Goal: Task Accomplishment & Management: Complete application form

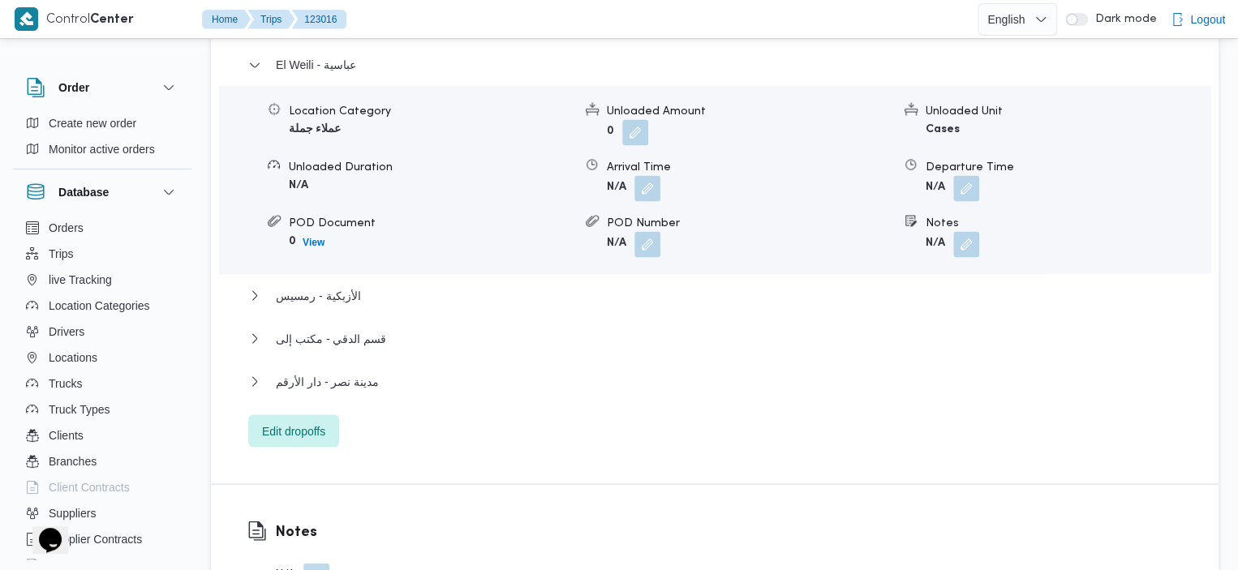
scroll to position [1439, 0]
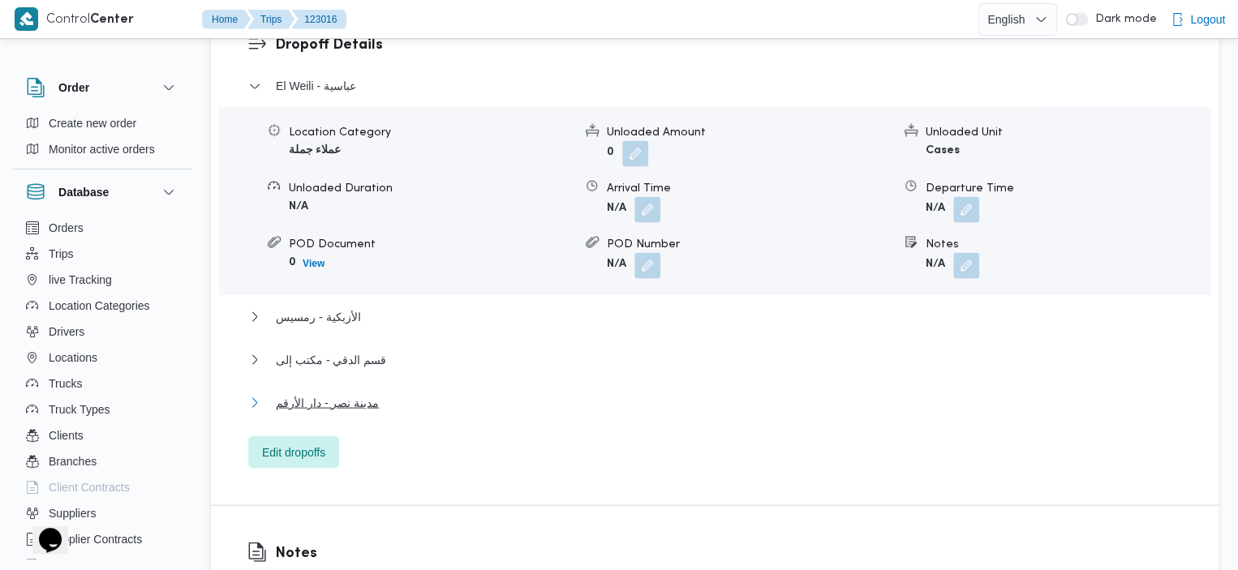
click at [351, 393] on span "مدينة نصر - دار الأرقم" at bounding box center [327, 402] width 103 height 19
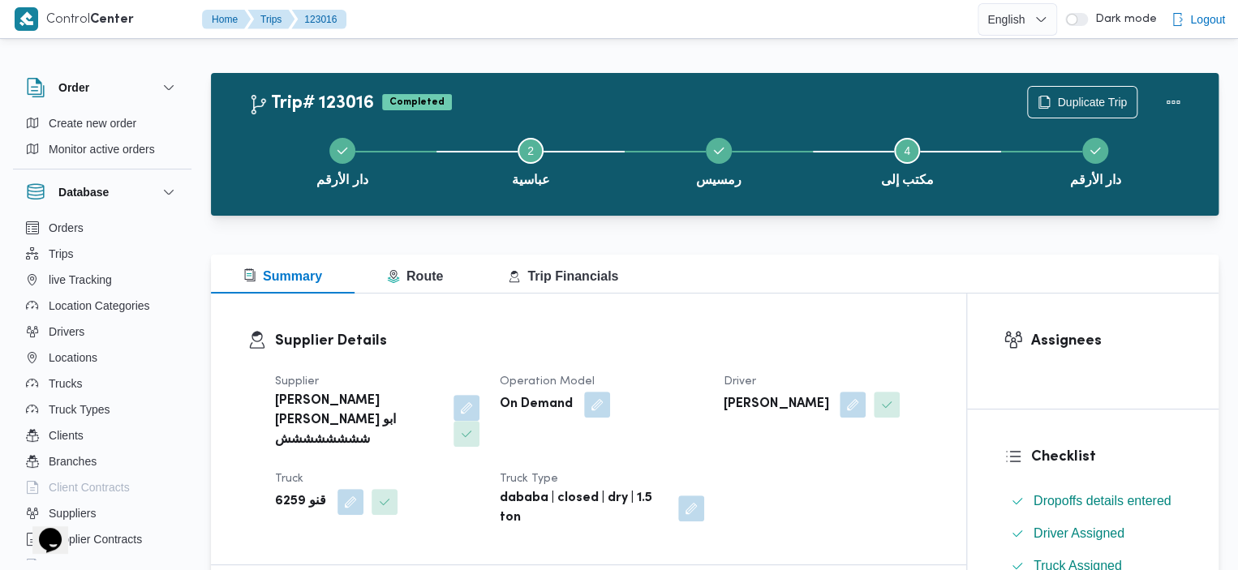
scroll to position [0, 0]
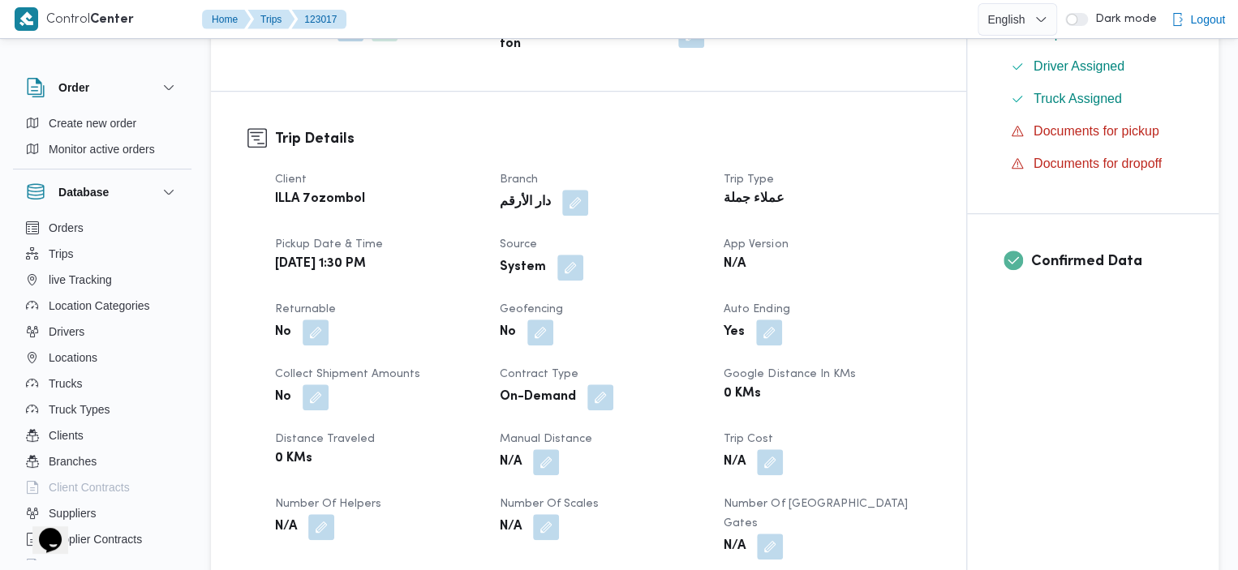
scroll to position [480, 0]
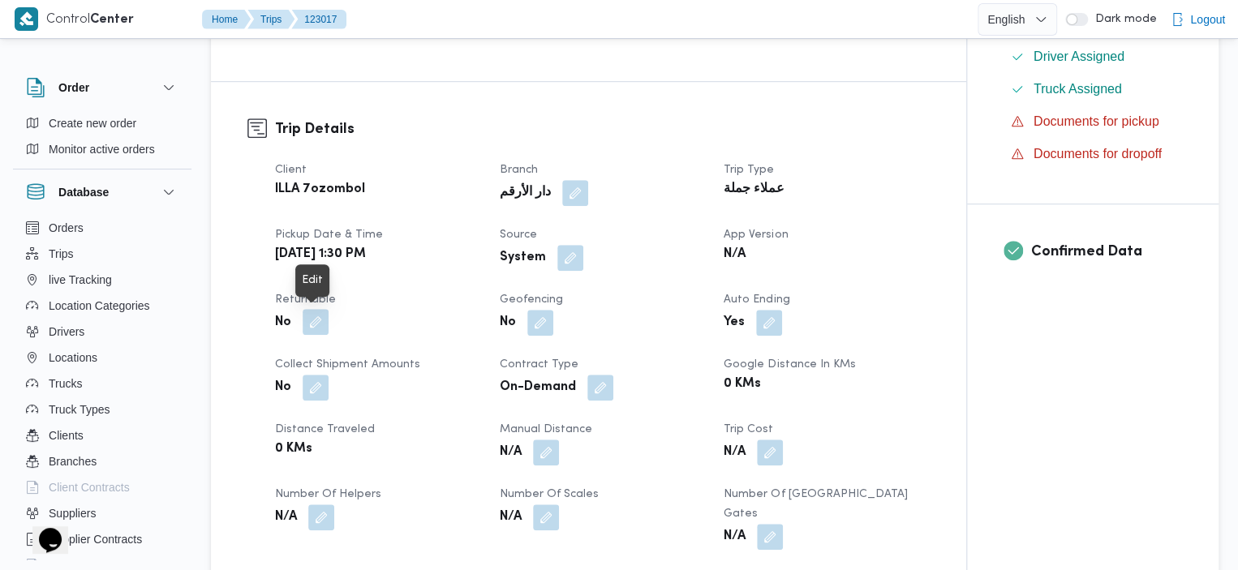
click at [321, 320] on button "button" at bounding box center [316, 322] width 26 height 26
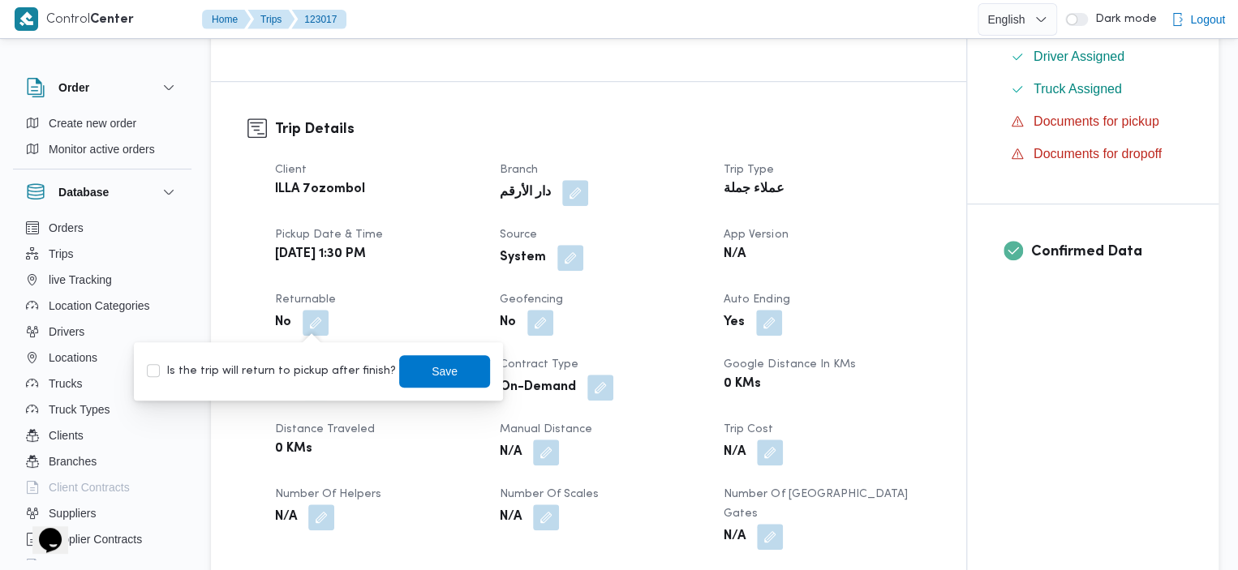
click at [160, 375] on label "Is the trip will return to pickup after finish?" at bounding box center [271, 371] width 249 height 19
checkbox input "true"
click at [414, 376] on span "Save" at bounding box center [444, 370] width 91 height 32
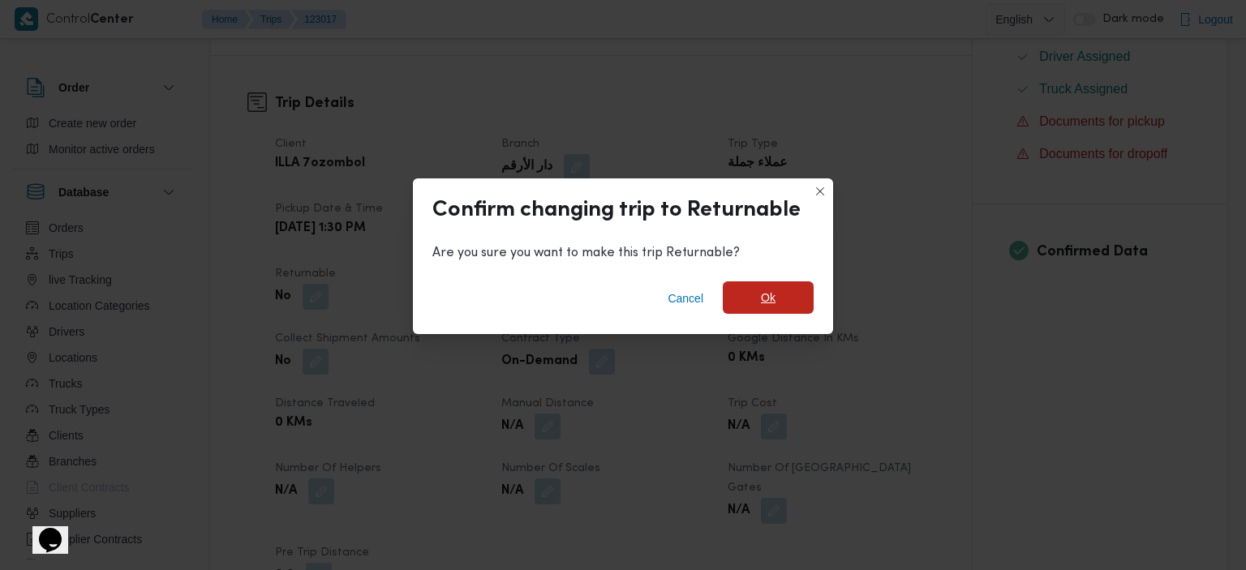
click at [759, 311] on span "Ok" at bounding box center [768, 297] width 91 height 32
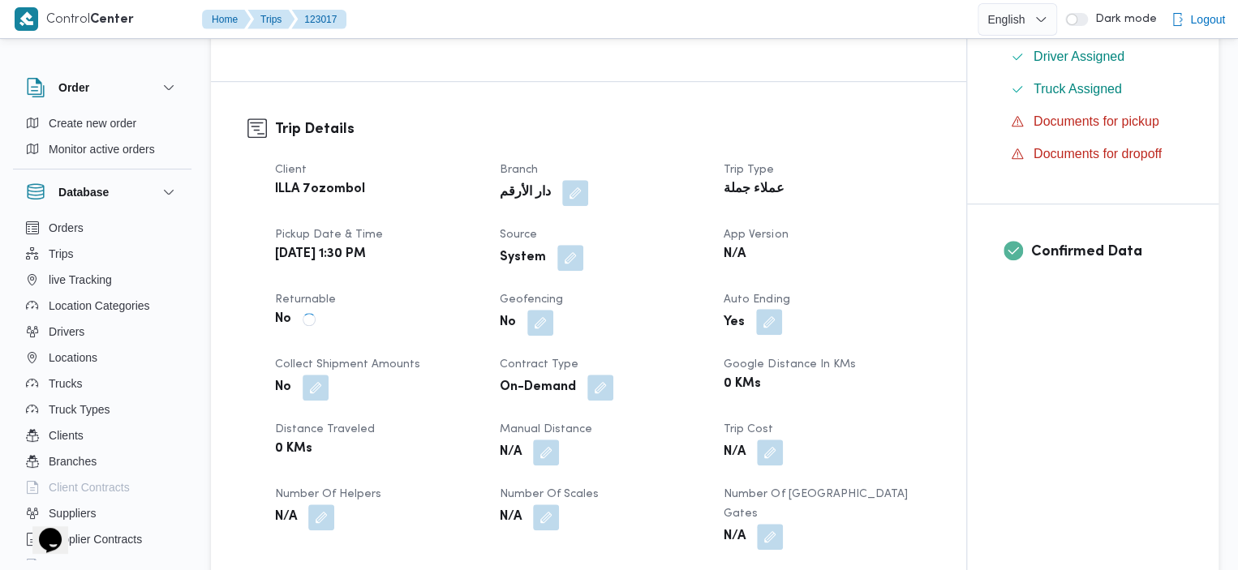
click at [759, 311] on button "button" at bounding box center [769, 322] width 26 height 26
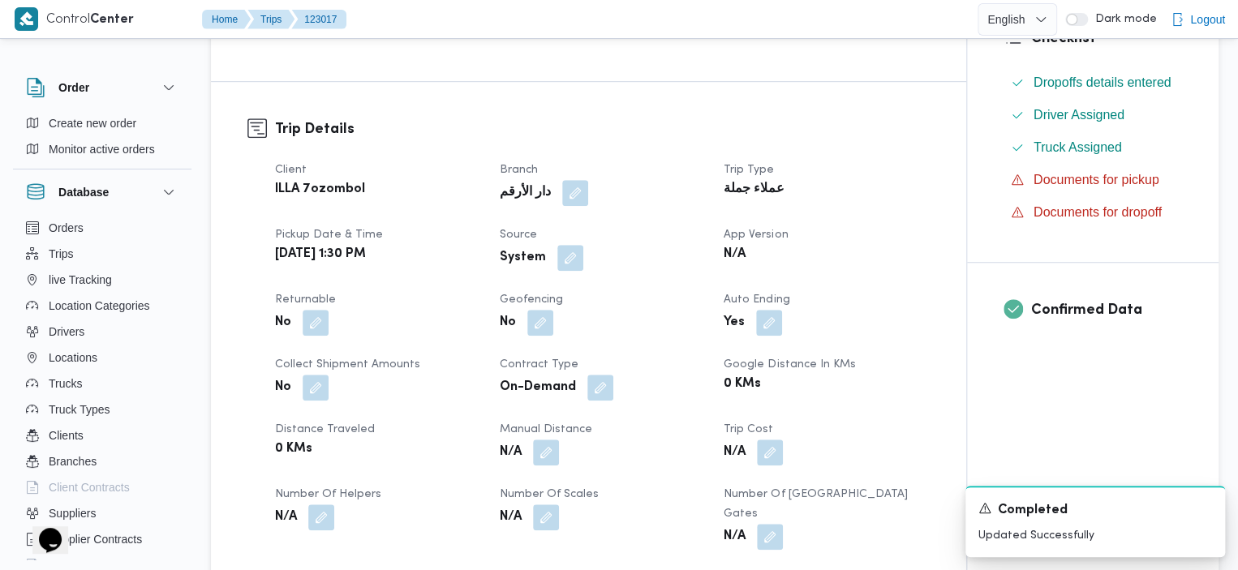
click at [831, 202] on div "Trip Type عملاء جملة" at bounding box center [825, 183] width 205 height 45
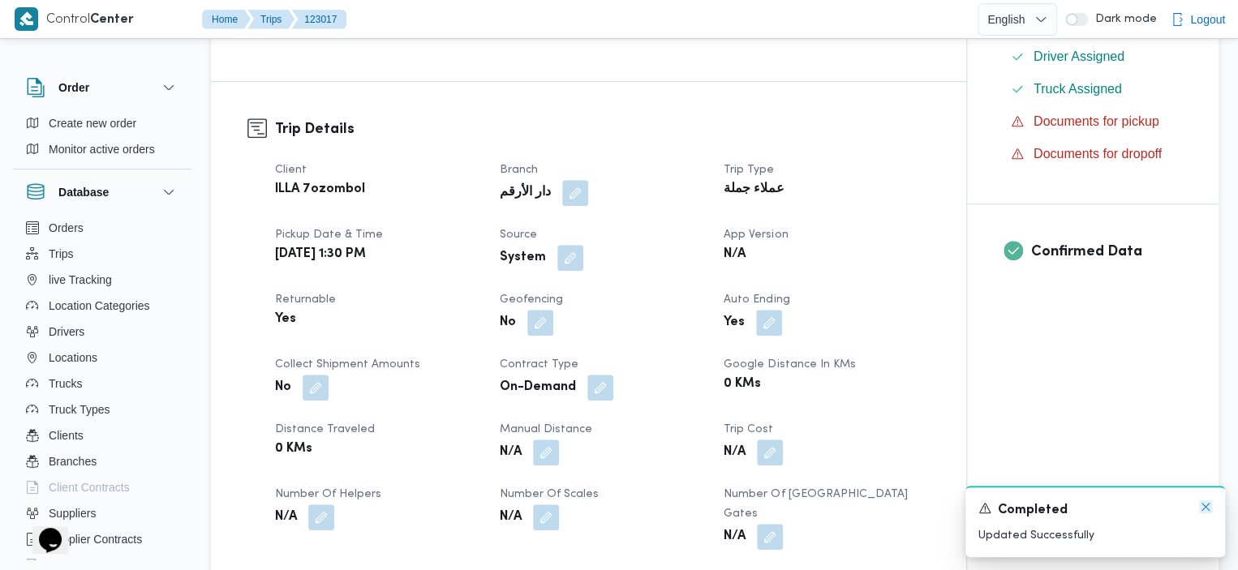
click at [1202, 507] on icon "Dismiss toast" at bounding box center [1205, 506] width 13 height 13
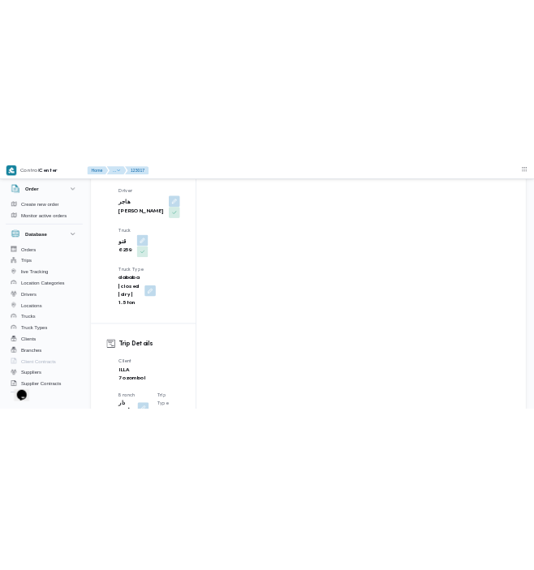
scroll to position [448, 0]
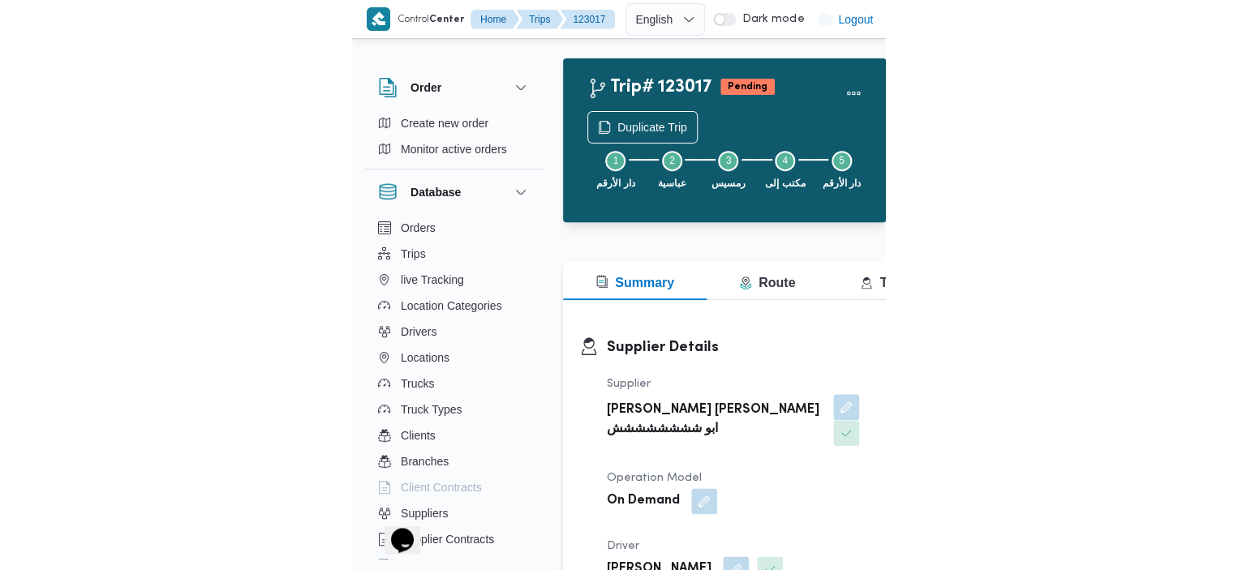
scroll to position [44, 0]
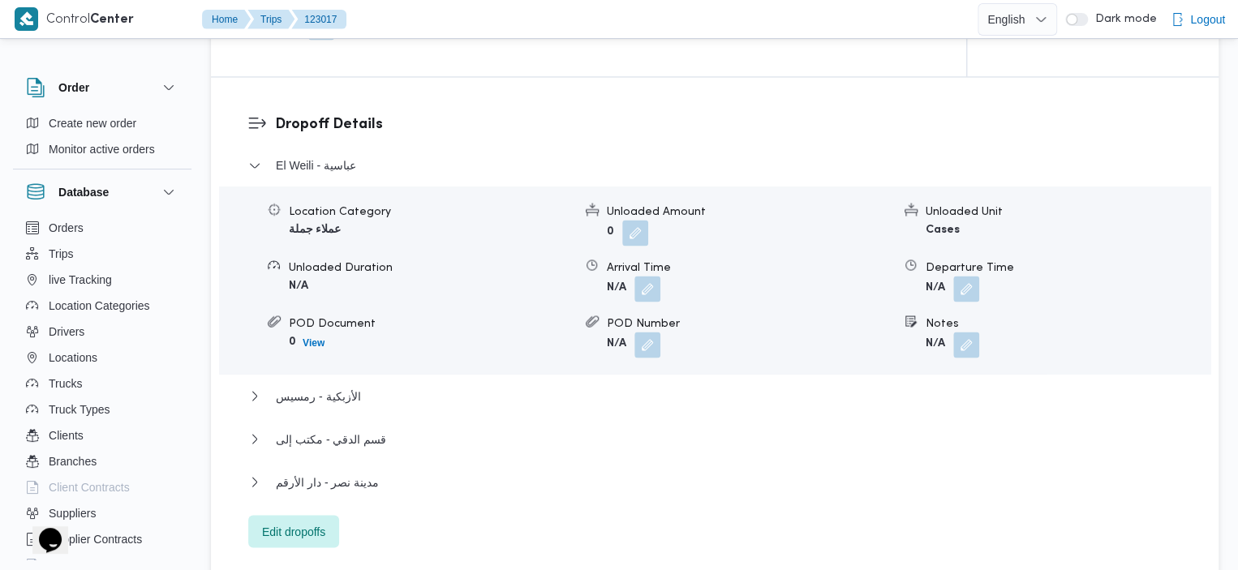
scroll to position [1346, 0]
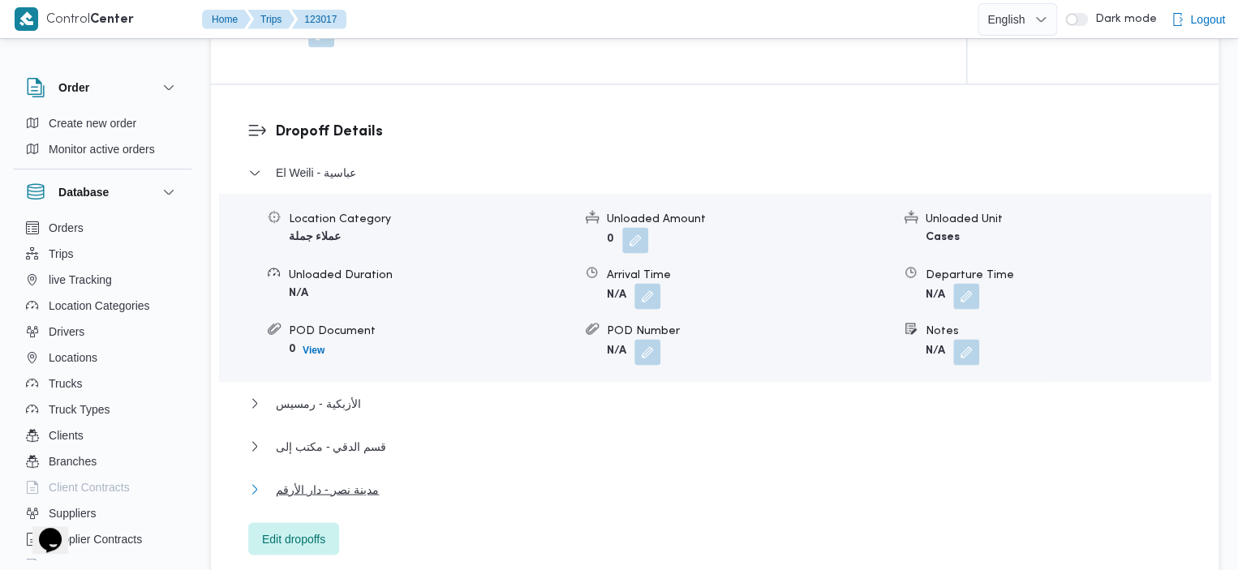
click at [357, 479] on span "مدينة نصر - دار الأرقم" at bounding box center [327, 488] width 103 height 19
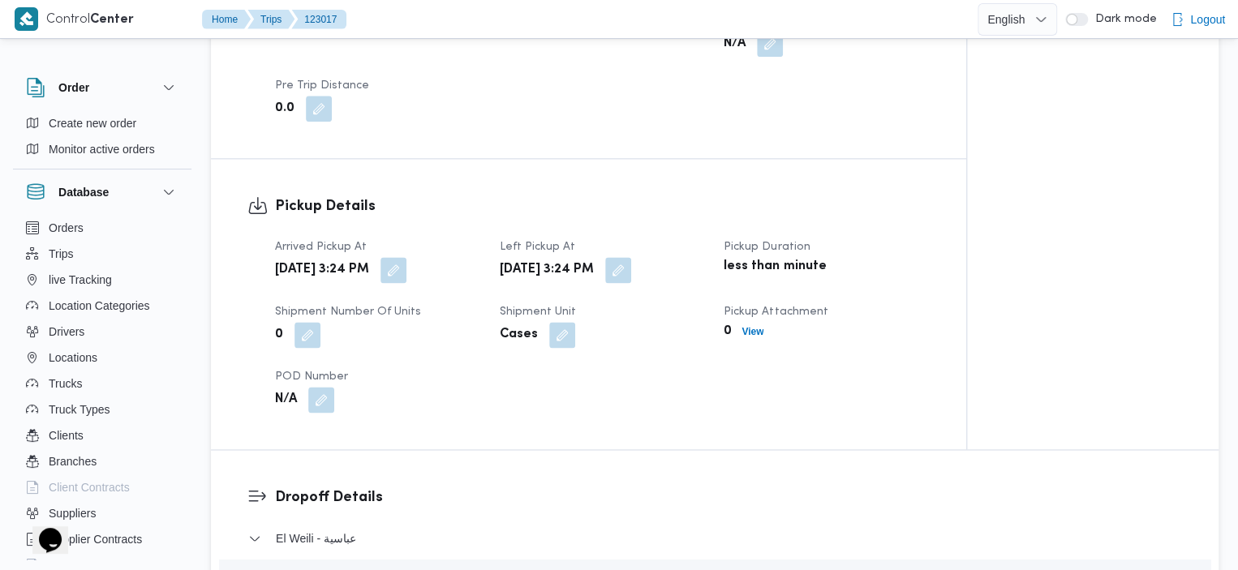
scroll to position [1010, 0]
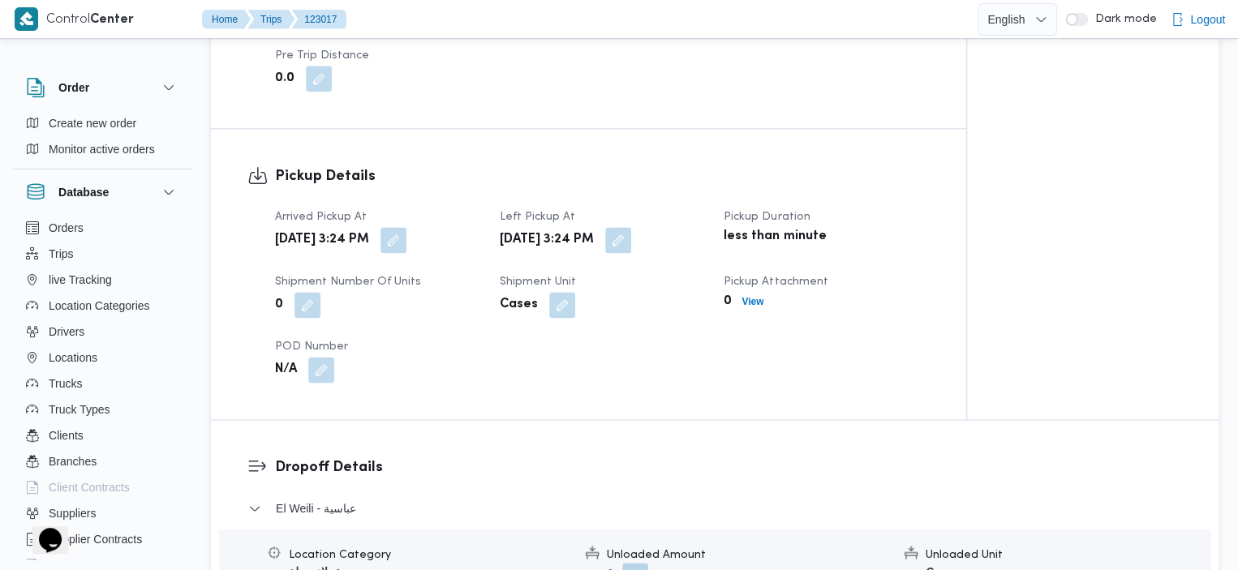
click at [613, 32] on div at bounding box center [665, 19] width 625 height 38
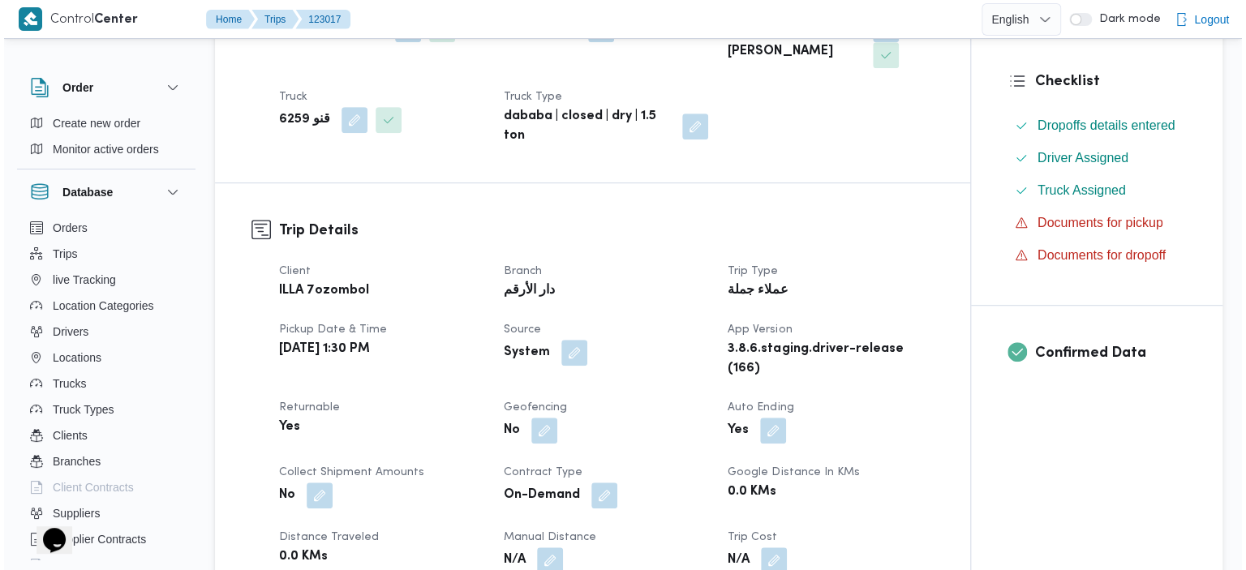
scroll to position [0, 0]
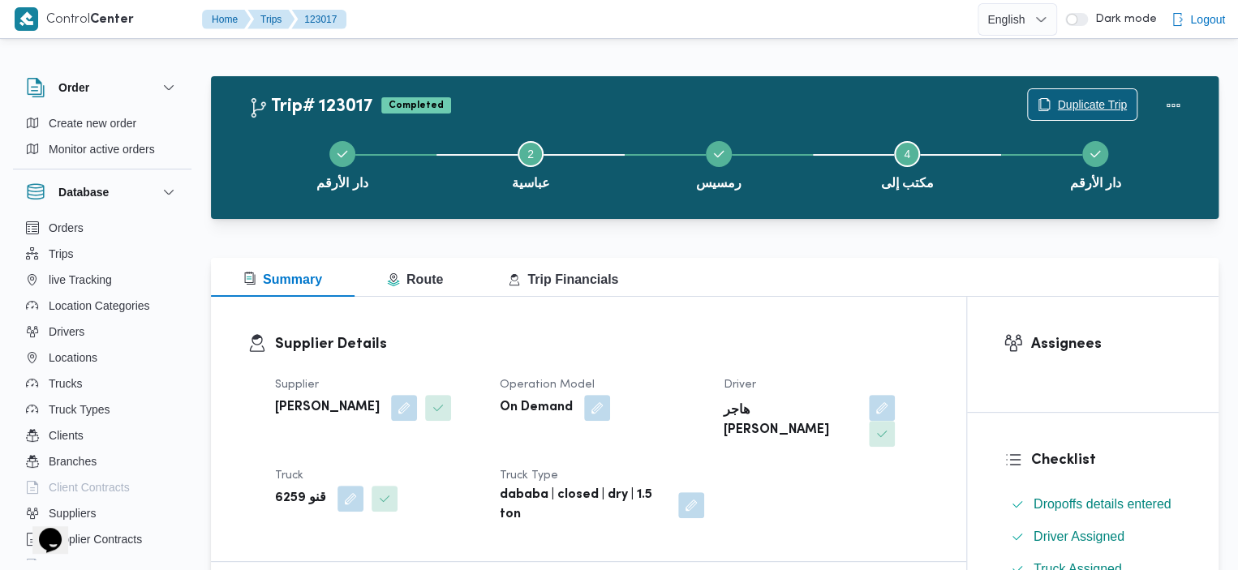
click at [1094, 106] on span "Duplicate Trip" at bounding box center [1092, 104] width 70 height 19
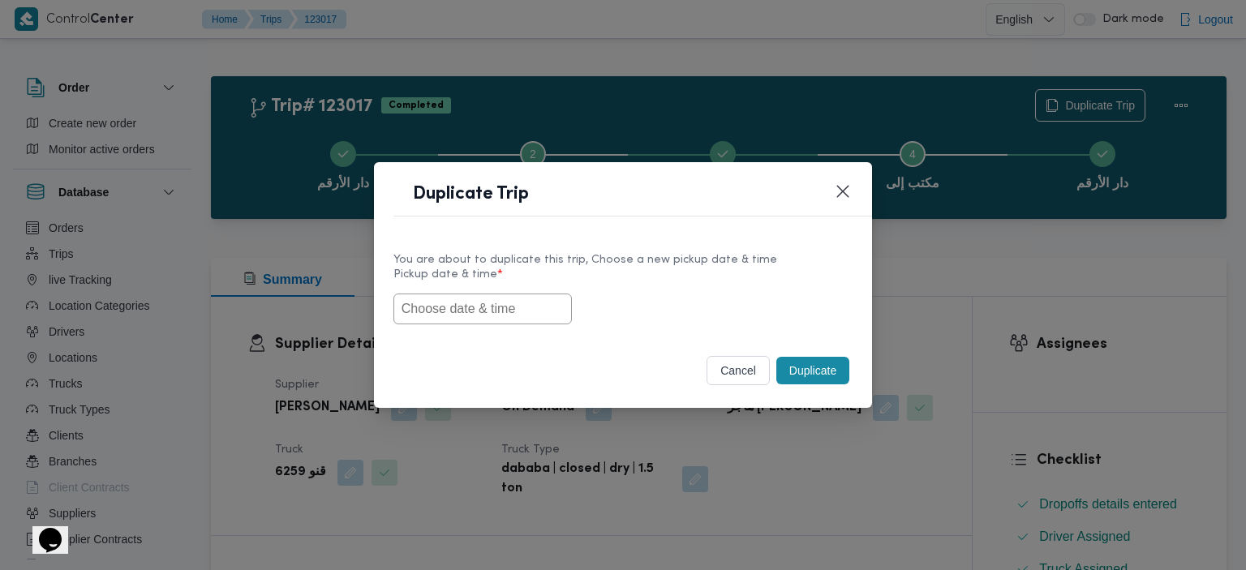
click at [532, 298] on input "text" at bounding box center [482, 309] width 178 height 31
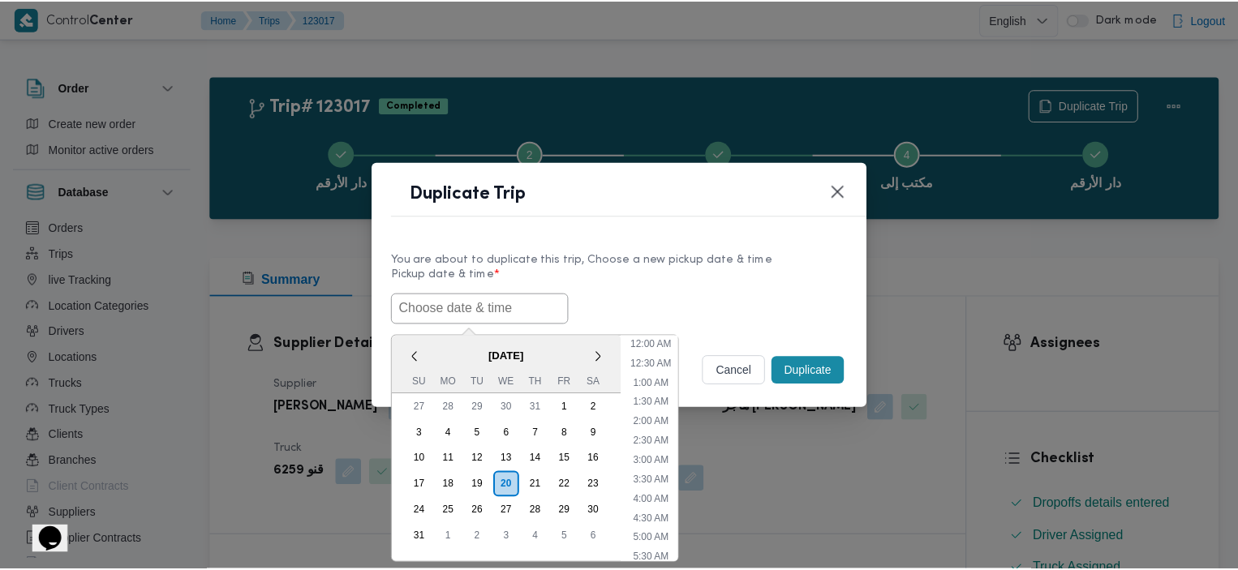
scroll to position [500, 0]
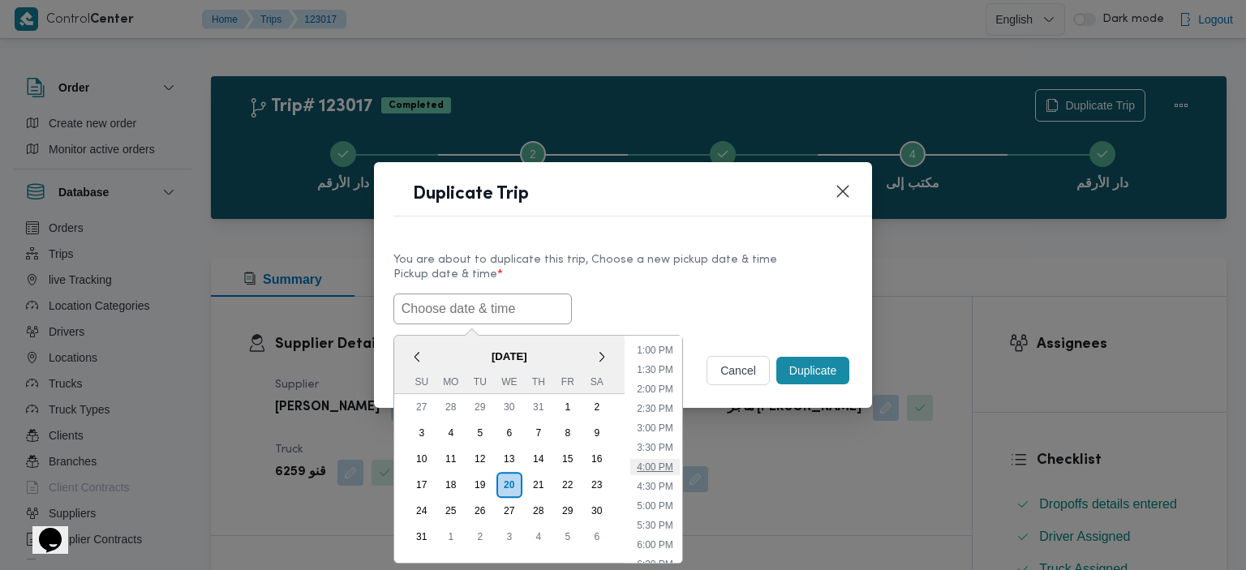
click at [659, 463] on li "4:00 PM" at bounding box center [654, 467] width 49 height 16
type input "20/08/2025 4:00PM"
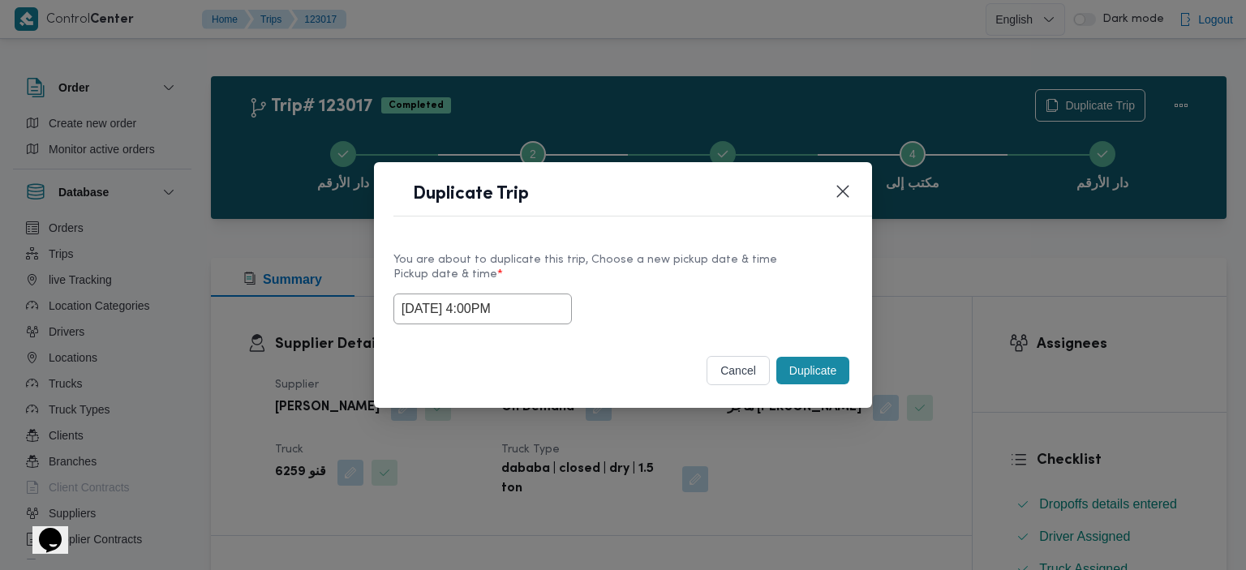
click at [818, 369] on button "Duplicate" at bounding box center [812, 371] width 73 height 28
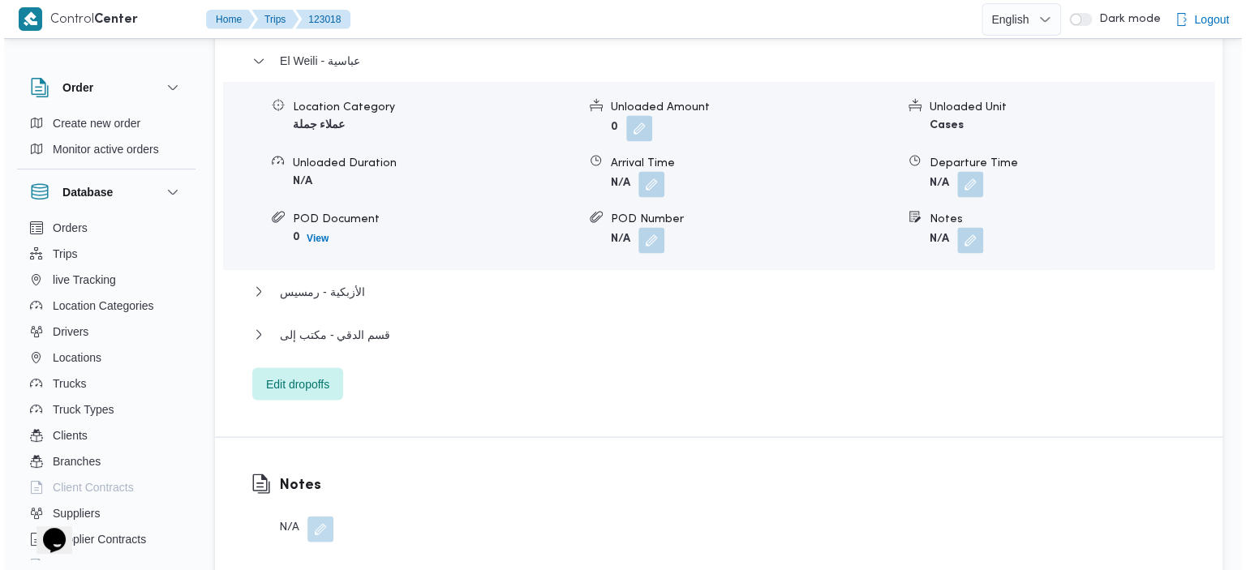
scroll to position [1458, 0]
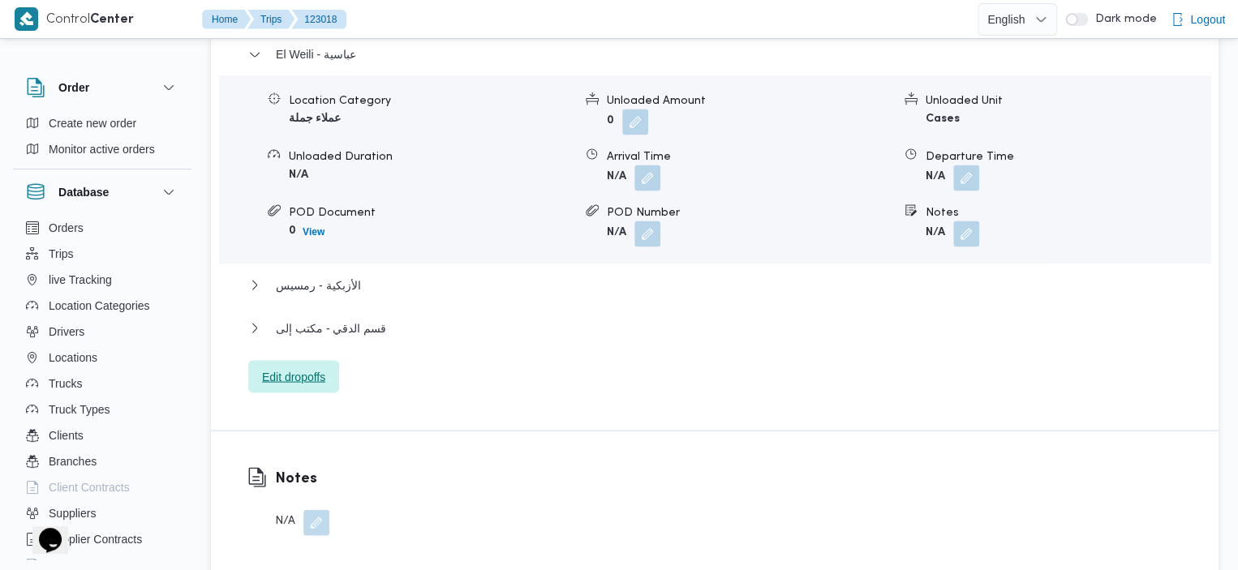
click at [306, 367] on span "Edit dropoffs" at bounding box center [293, 376] width 63 height 19
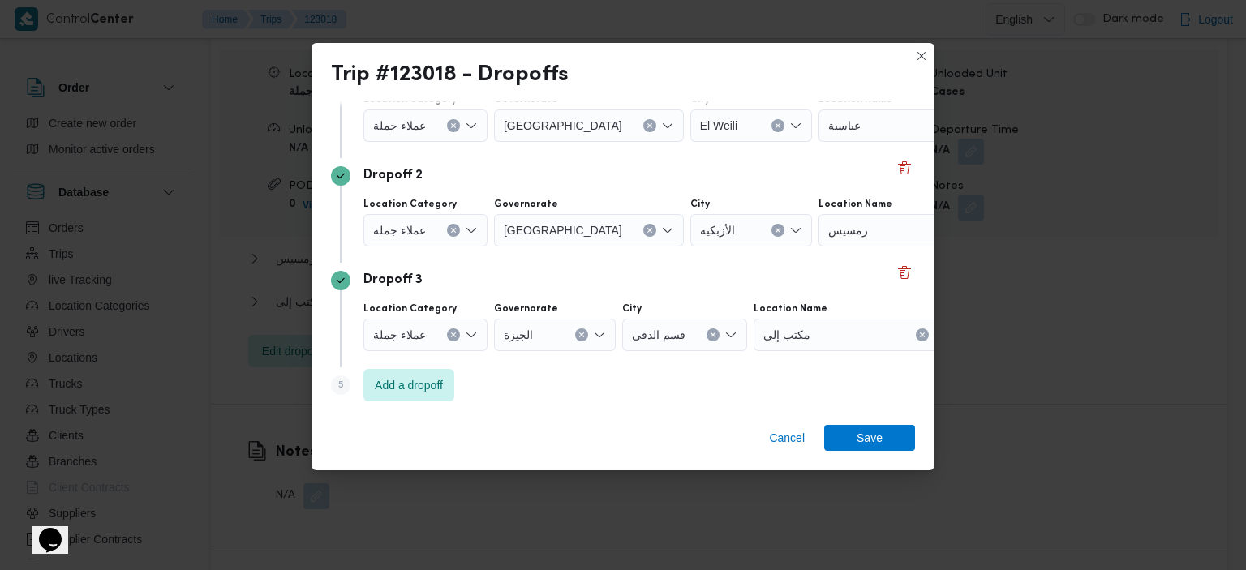
scroll to position [162, 0]
click at [424, 386] on span "Add a dropoff" at bounding box center [409, 380] width 68 height 19
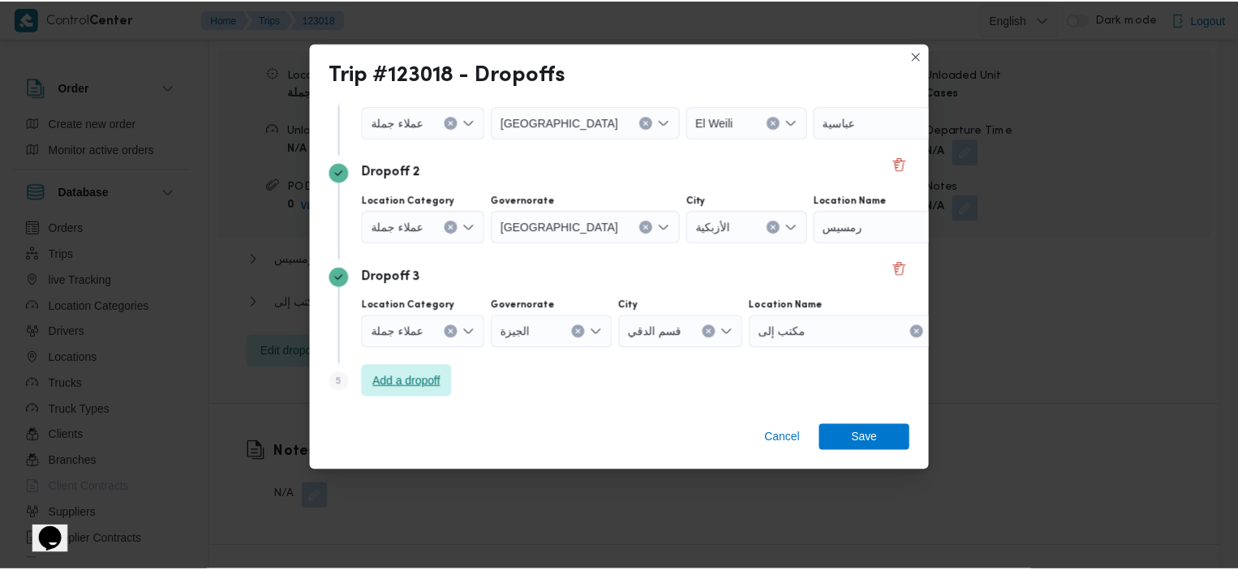
scroll to position [267, 0]
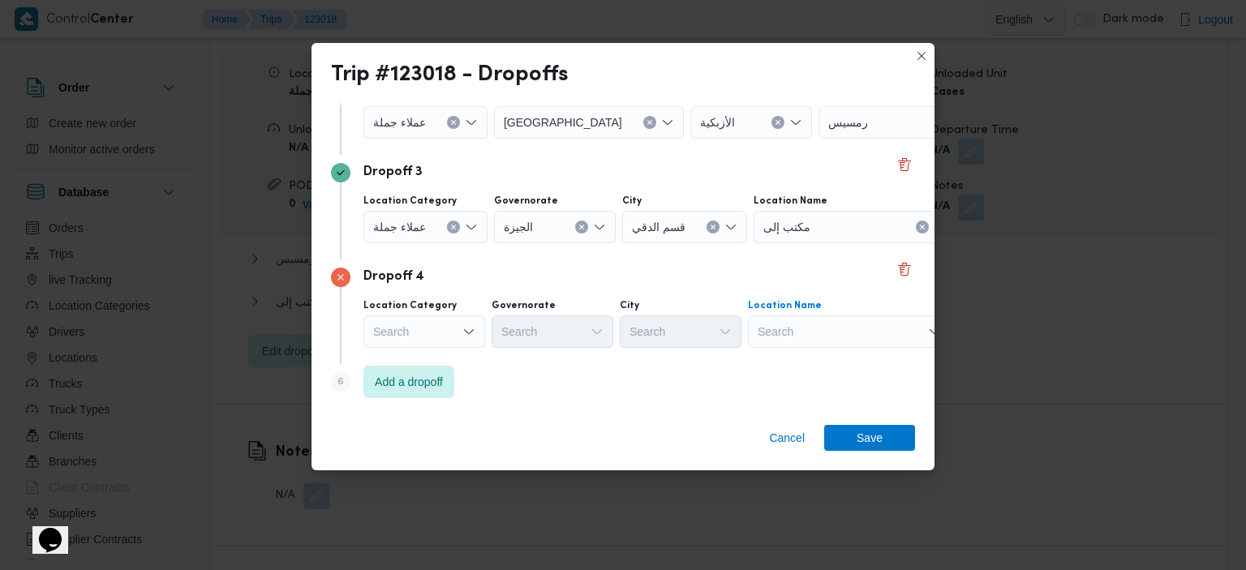
click at [839, 34] on div "Search" at bounding box center [919, 18] width 203 height 32
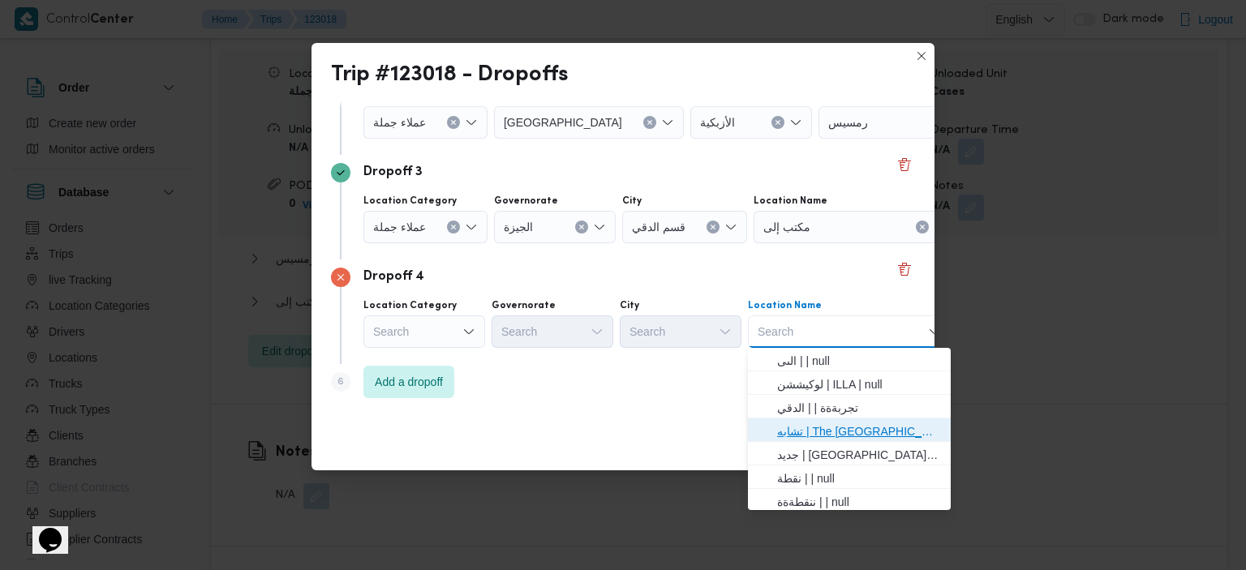
click at [870, 425] on span "تشابه | The Gate Plaza | null" at bounding box center [859, 431] width 164 height 19
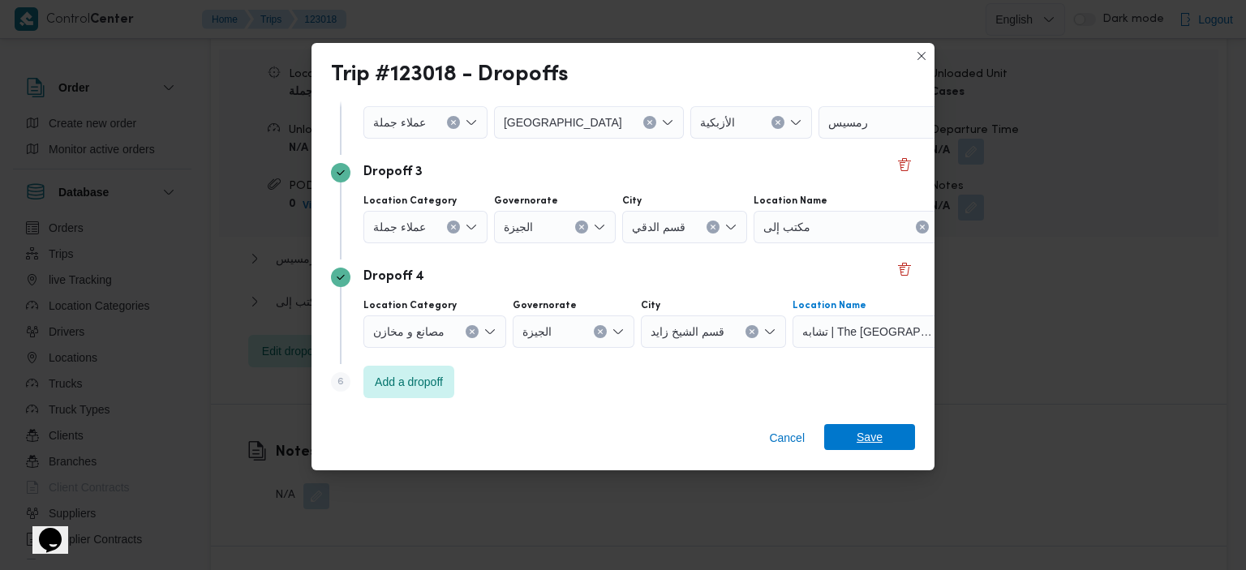
click at [857, 436] on span "Save" at bounding box center [870, 437] width 26 height 26
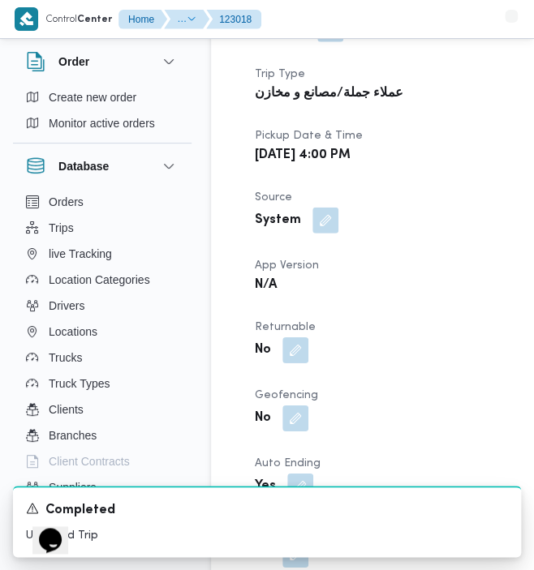
scroll to position [861, 0]
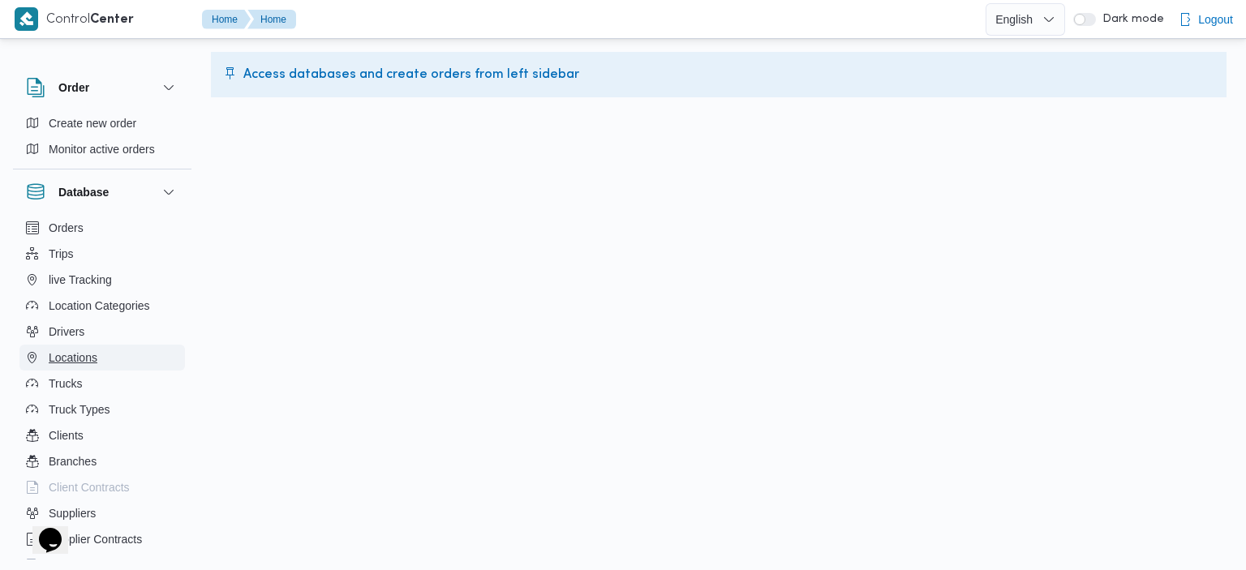
click at [85, 359] on span "Locations" at bounding box center [73, 357] width 49 height 19
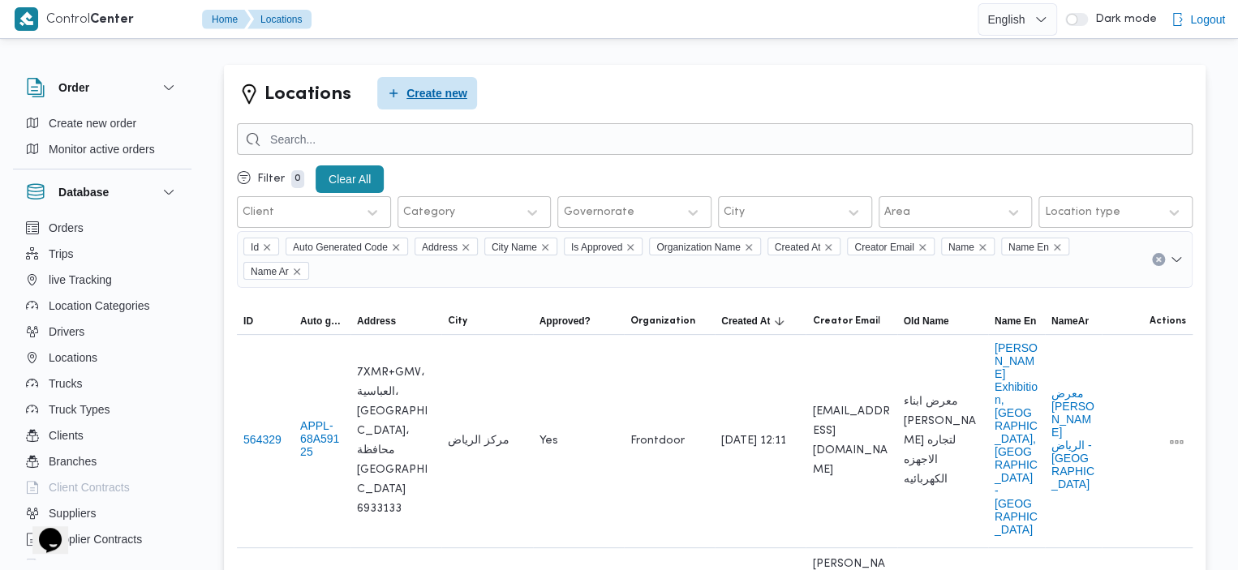
click at [397, 87] on span "Create new" at bounding box center [427, 93] width 100 height 32
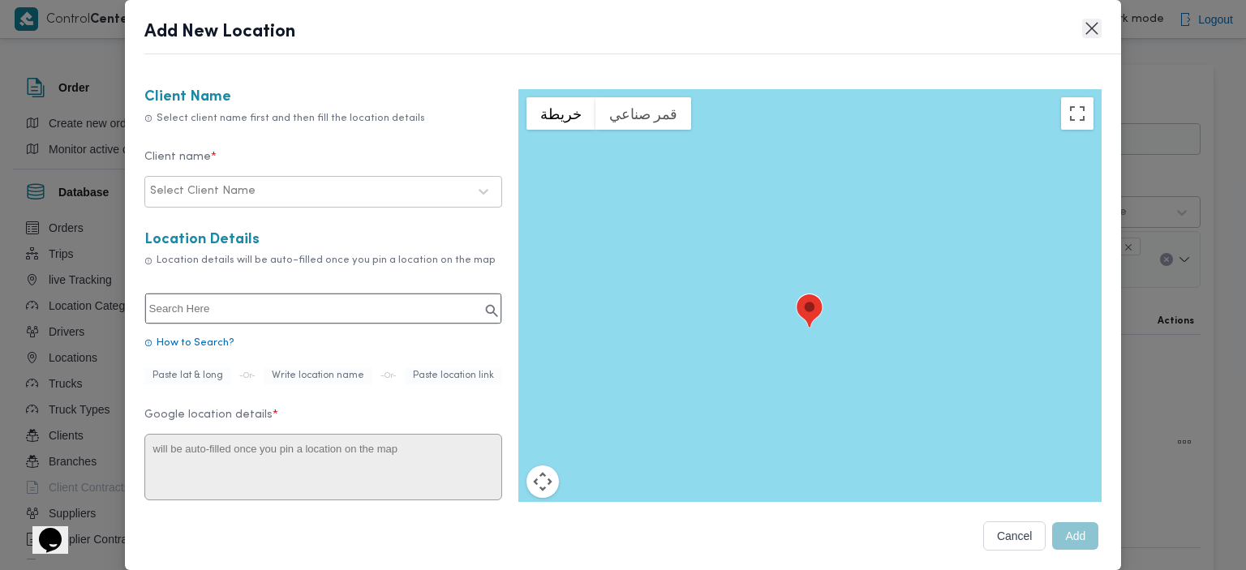
click at [1089, 26] on button "Closes this modal window" at bounding box center [1091, 28] width 19 height 19
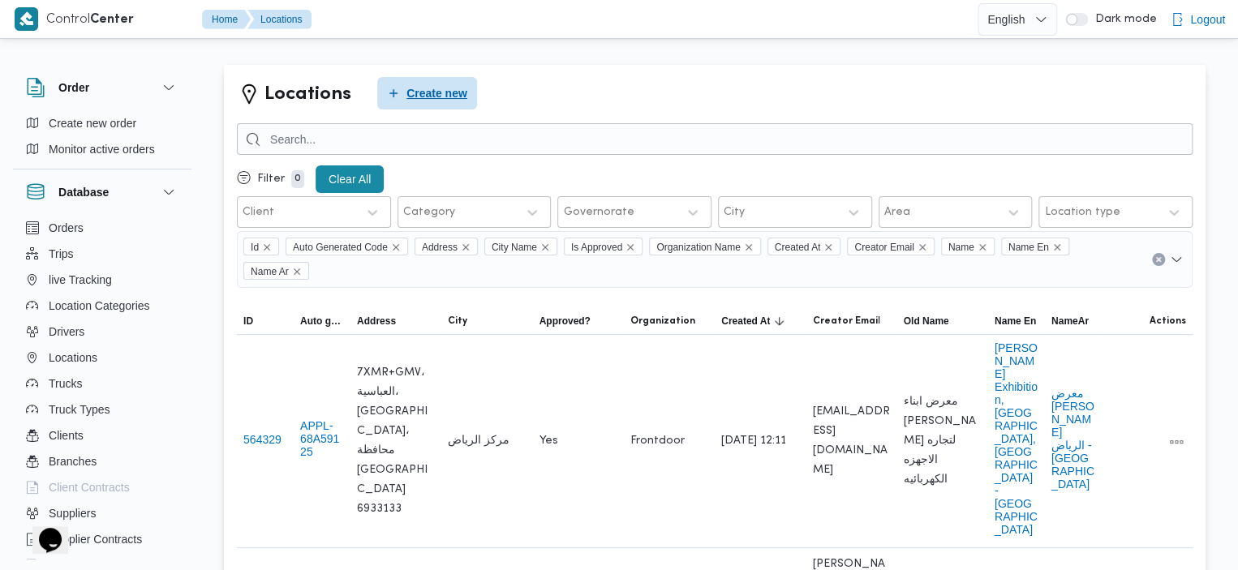
click at [397, 87] on span "Create new" at bounding box center [427, 93] width 100 height 32
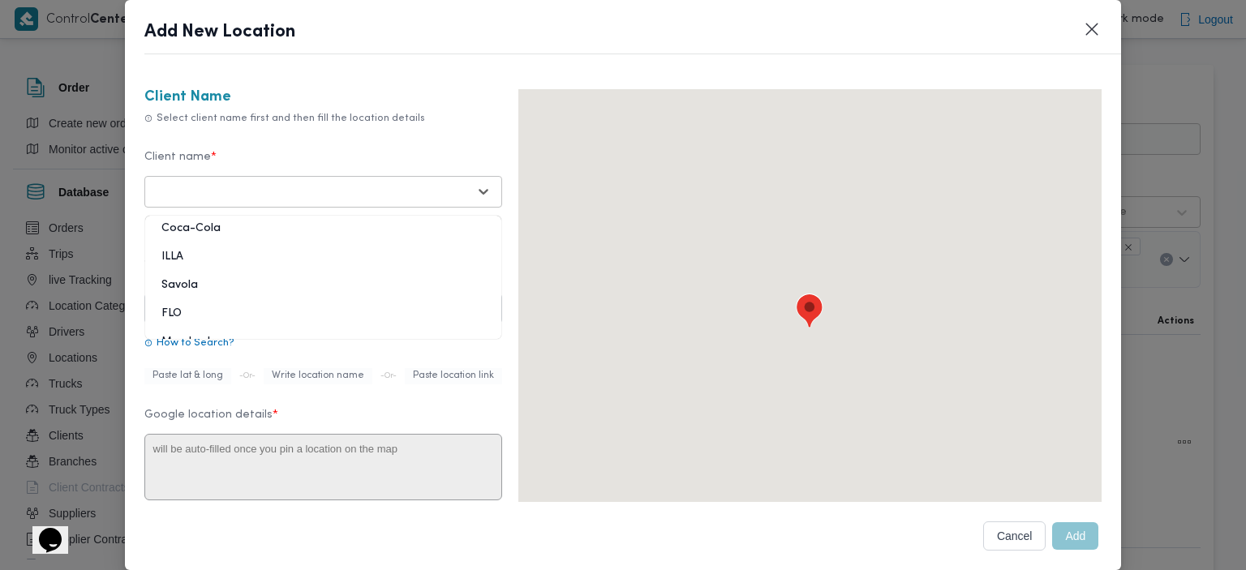
click at [386, 195] on div at bounding box center [308, 191] width 317 height 16
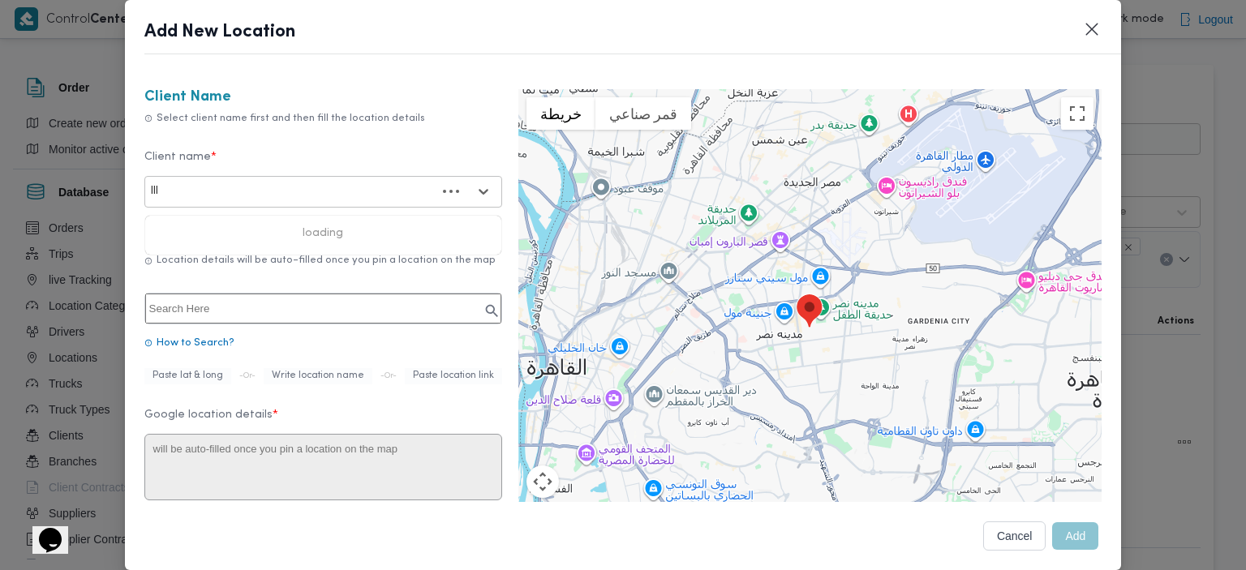
type input "Illa"
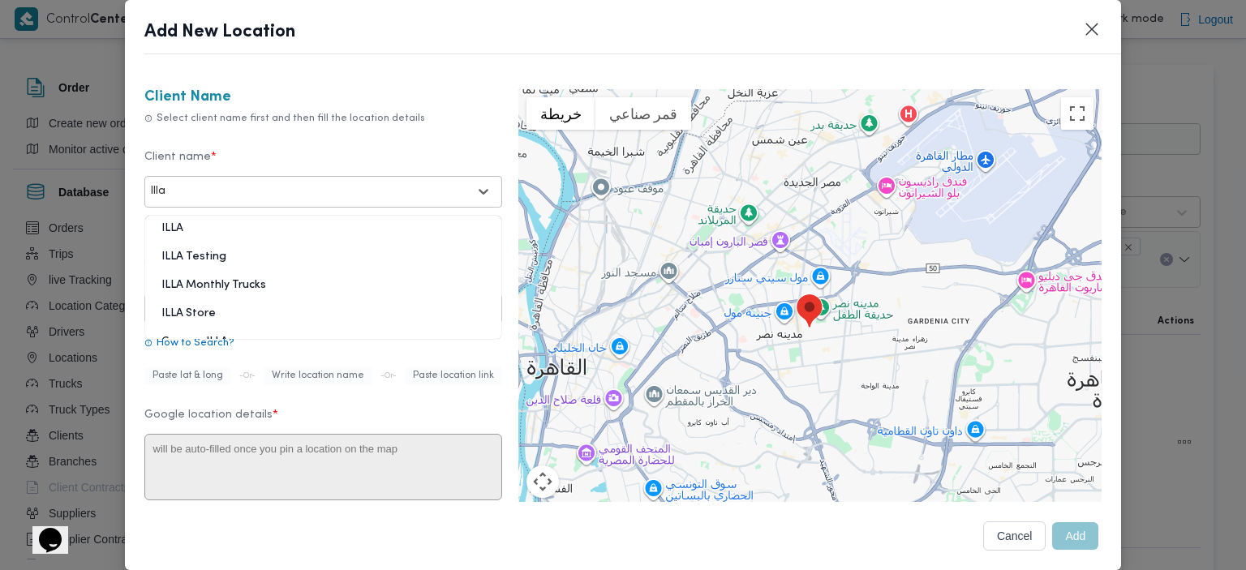
click at [209, 257] on div "ILLA Testing" at bounding box center [323, 263] width 356 height 28
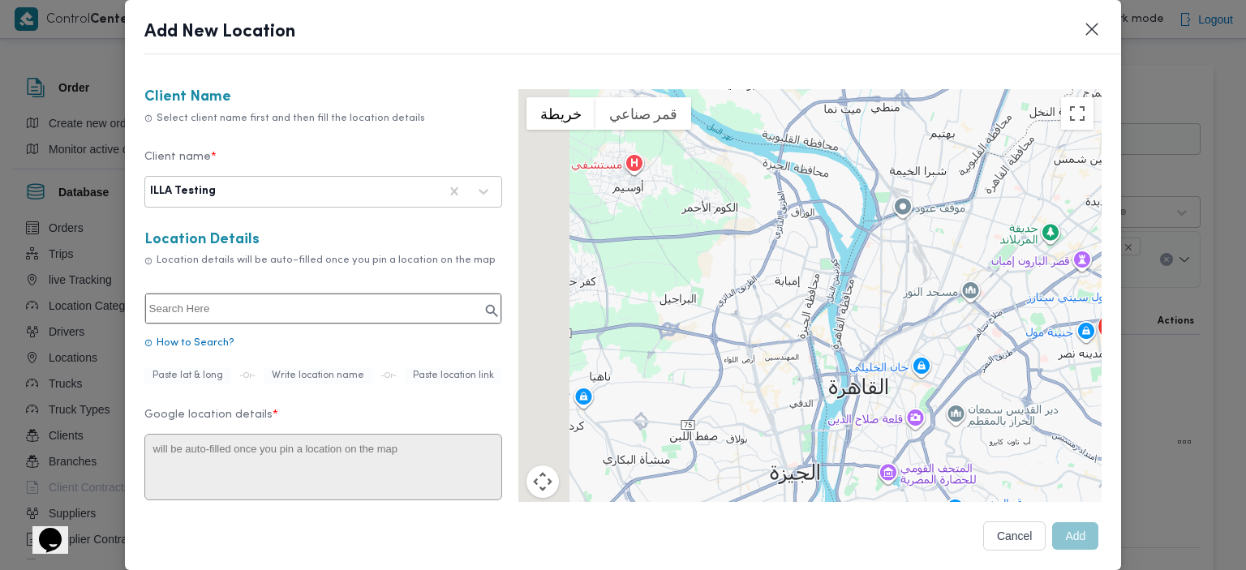
drag, startPoint x: 694, startPoint y: 305, endPoint x: 998, endPoint y: 326, distance: 304.1
click at [998, 326] on div "للتنقّل، يُرجى الضغط على مفاتيح الأسهم." at bounding box center [810, 332] width 584 height 487
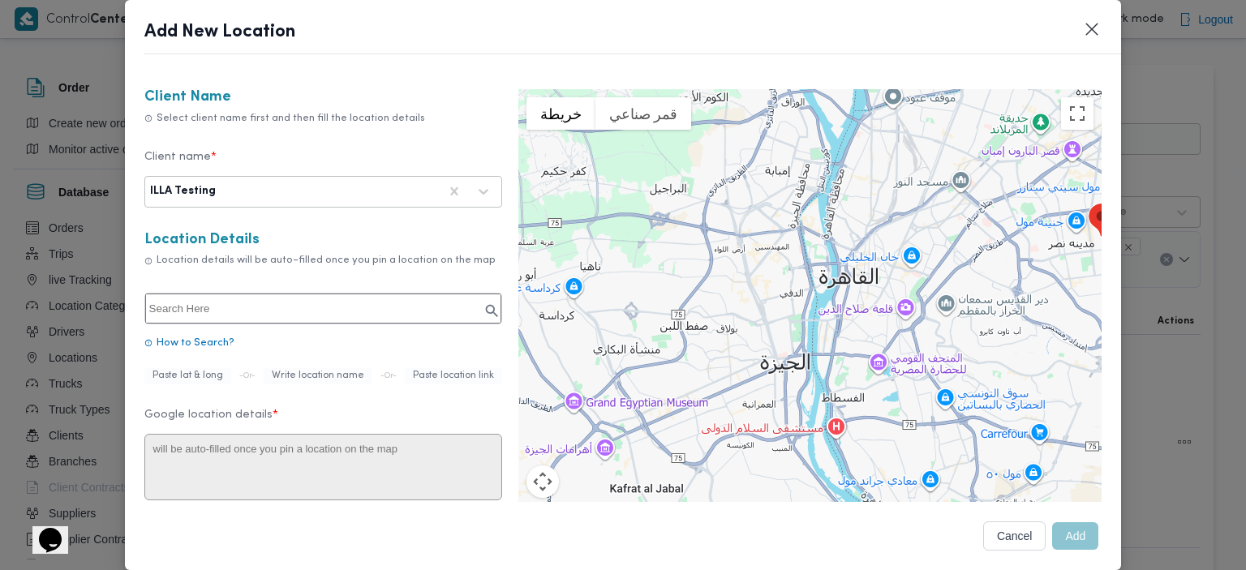
drag, startPoint x: 789, startPoint y: 393, endPoint x: 780, endPoint y: 282, distance: 111.5
click at [780, 282] on div "للتنقّل، يُرجى الضغط على مفاتيح الأسهم." at bounding box center [810, 332] width 584 height 487
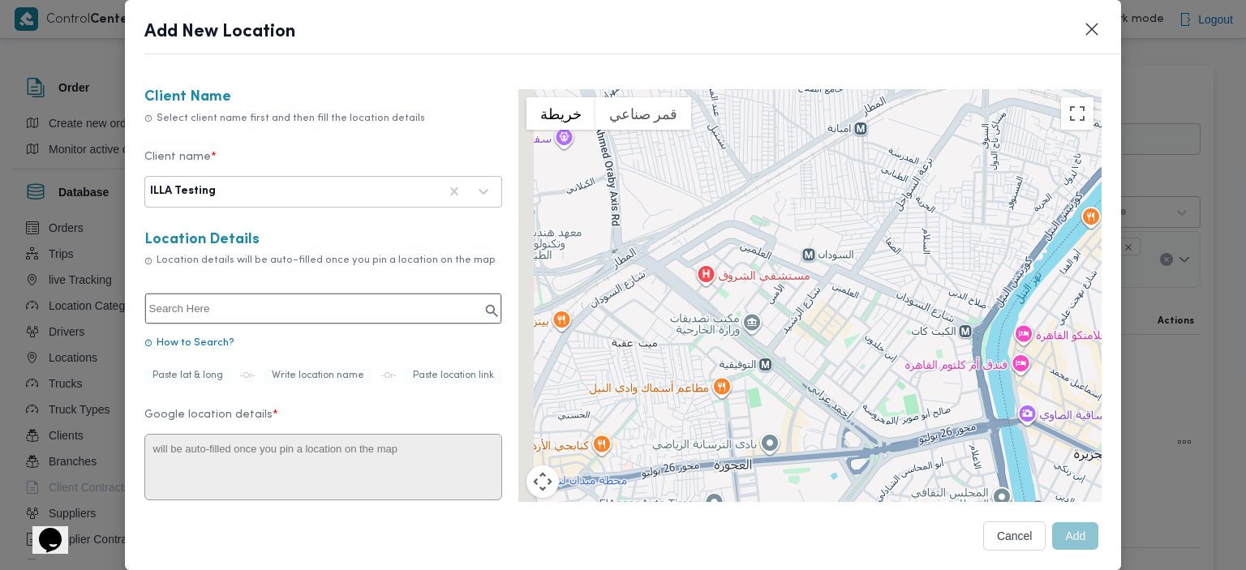
drag, startPoint x: 771, startPoint y: 217, endPoint x: 840, endPoint y: 329, distance: 131.5
click at [840, 329] on div "للتنقّل، يُرجى الضغط على مفاتيح الأسهم." at bounding box center [810, 332] width 584 height 487
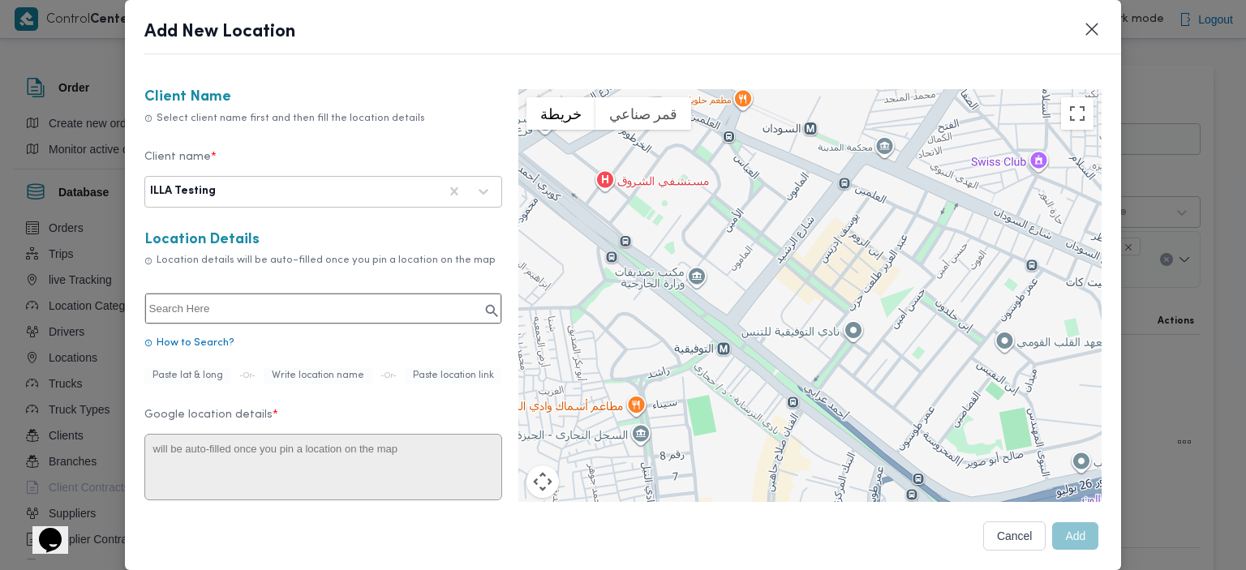
drag, startPoint x: 831, startPoint y: 338, endPoint x: 801, endPoint y: 294, distance: 53.8
click at [801, 294] on div "للتنقّل، يُرجى الضغط على مفاتيح الأسهم." at bounding box center [810, 332] width 584 height 487
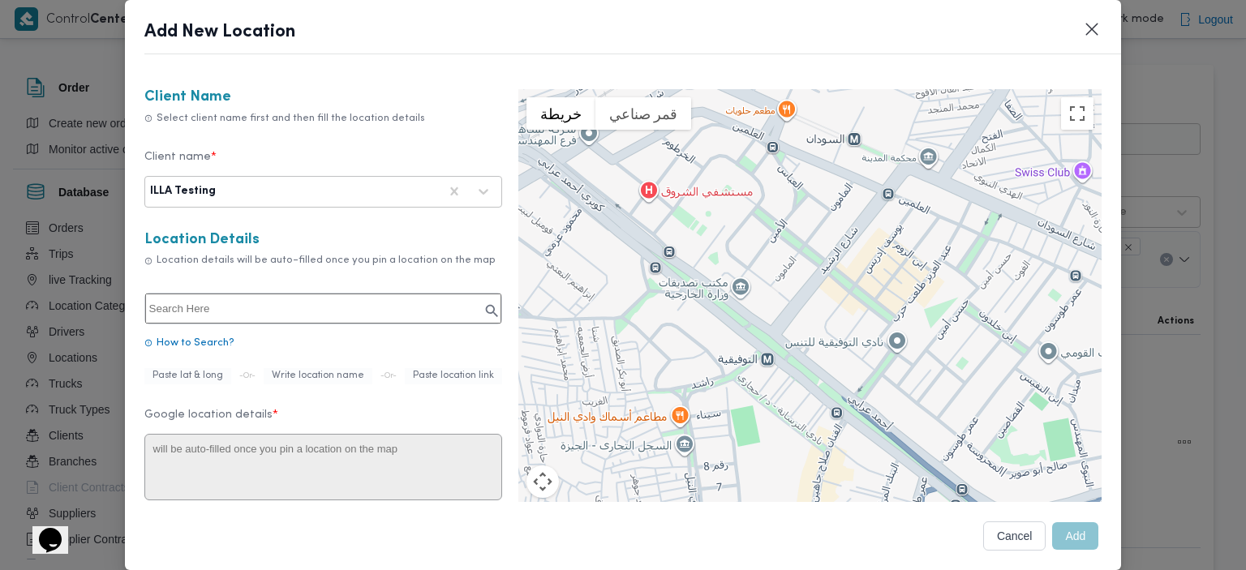
drag, startPoint x: 685, startPoint y: 305, endPoint x: 733, endPoint y: 301, distance: 48.8
click at [733, 307] on div "للتنقّل، يُرجى الضغط على مفاتيح الأسهم." at bounding box center [810, 332] width 584 height 487
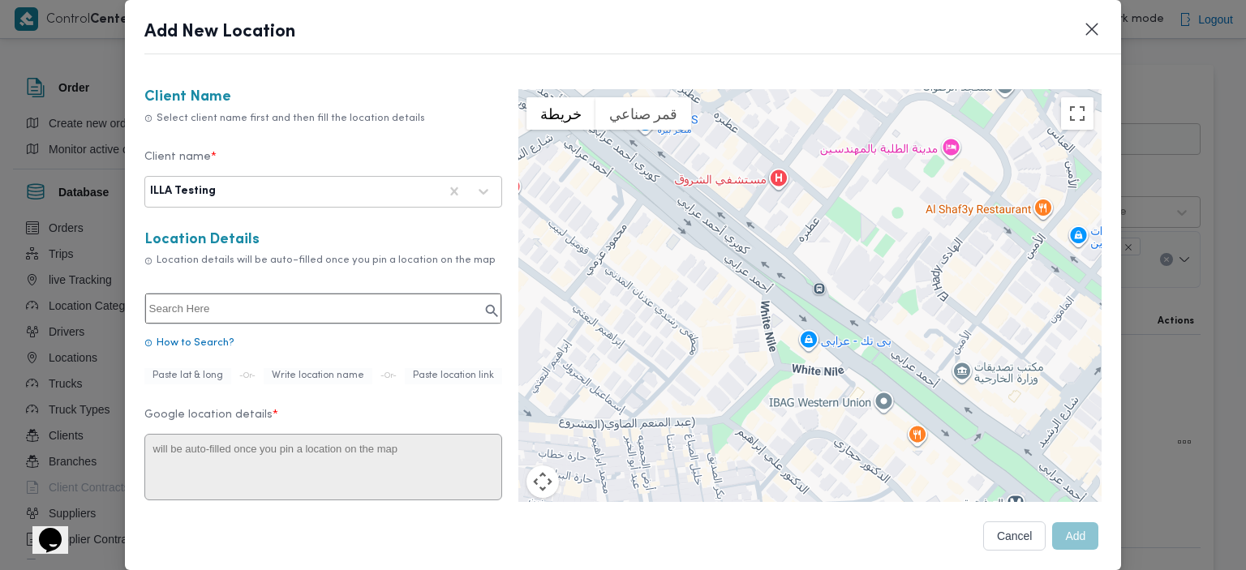
drag, startPoint x: 728, startPoint y: 270, endPoint x: 1028, endPoint y: 353, distance: 310.5
click at [1026, 354] on div "للتنقّل، يُرجى الضغط على مفاتيح الأسهم." at bounding box center [810, 332] width 584 height 487
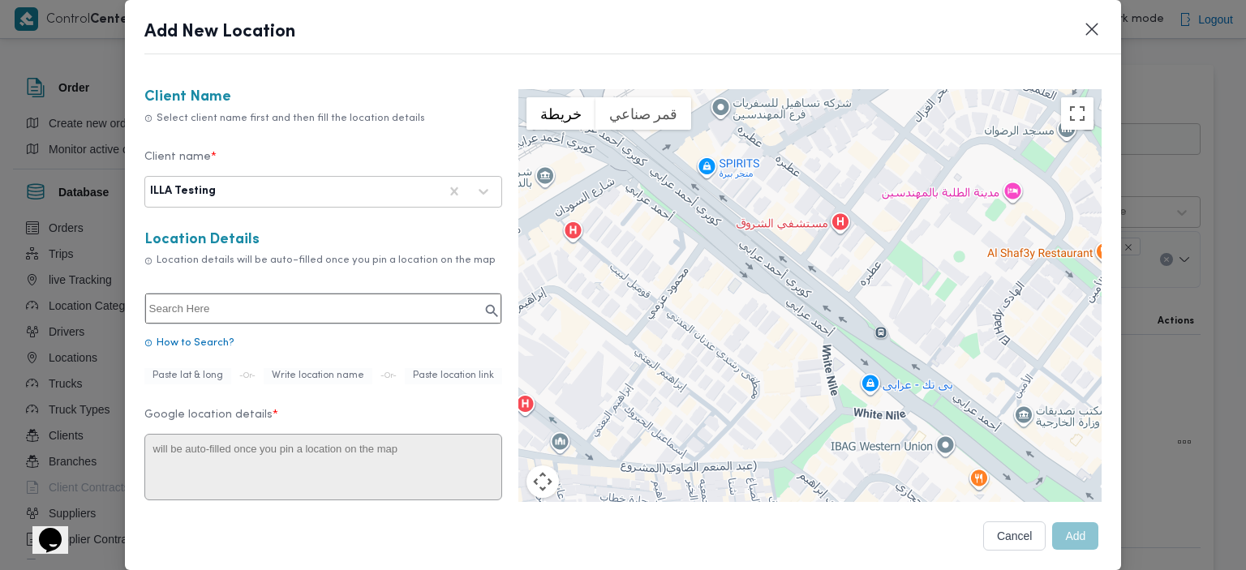
drag, startPoint x: 850, startPoint y: 214, endPoint x: 912, endPoint y: 262, distance: 78.0
click at [912, 262] on div "للتنقّل، يُرجى الضغط على مفاتيح الأسهم." at bounding box center [810, 332] width 584 height 487
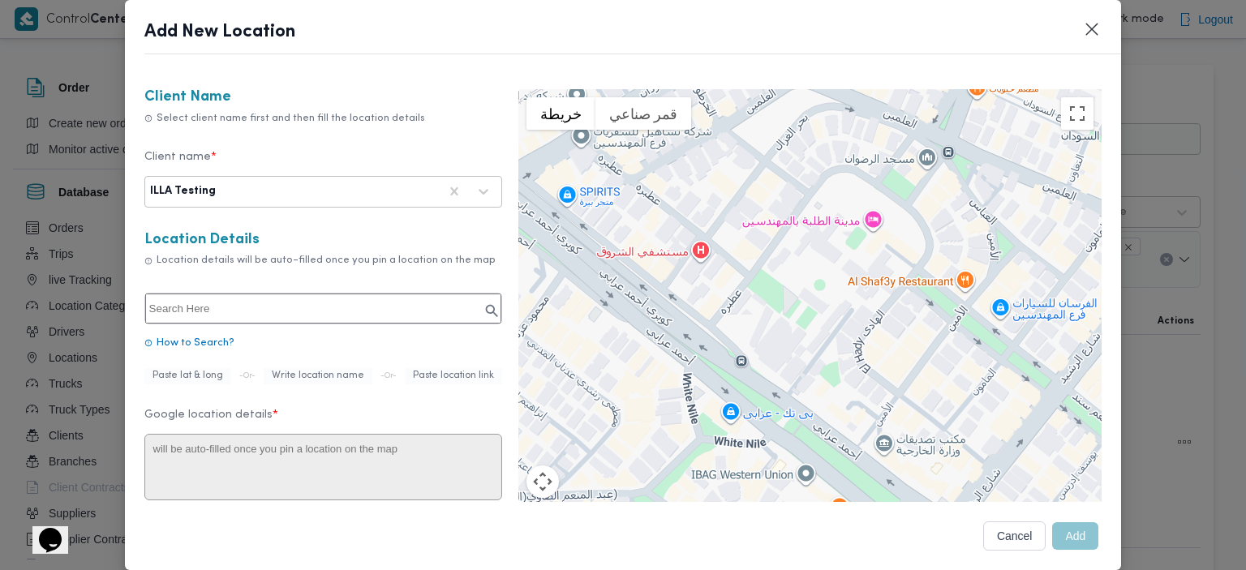
drag, startPoint x: 766, startPoint y: 400, endPoint x: 624, endPoint y: 426, distance: 144.3
click at [624, 427] on div "للتنقّل، يُرجى الضغط على مفاتيح الأسهم." at bounding box center [810, 332] width 584 height 487
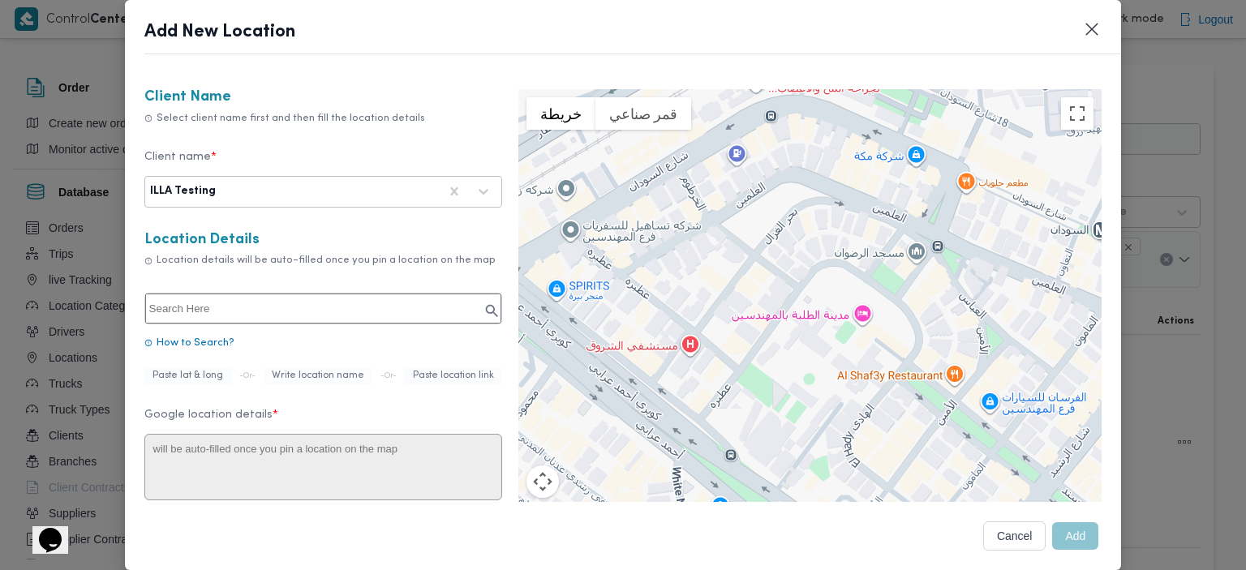
drag, startPoint x: 741, startPoint y: 286, endPoint x: 730, endPoint y: 384, distance: 99.6
click at [730, 384] on div "للتنقّل، يُرجى الضغط على مفاتيح الأسهم." at bounding box center [810, 332] width 584 height 487
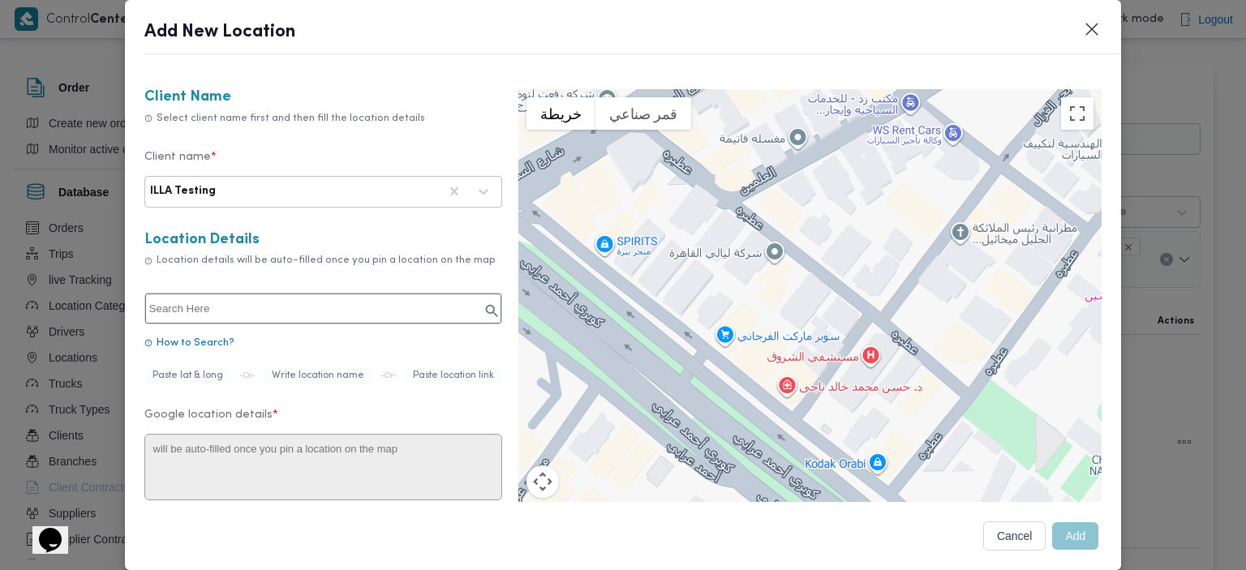
drag, startPoint x: 769, startPoint y: 328, endPoint x: 1040, endPoint y: 311, distance: 271.4
click at [1040, 311] on div "للتنقّل، يُرجى الضغط على مفاتيح الأسهم." at bounding box center [810, 332] width 584 height 487
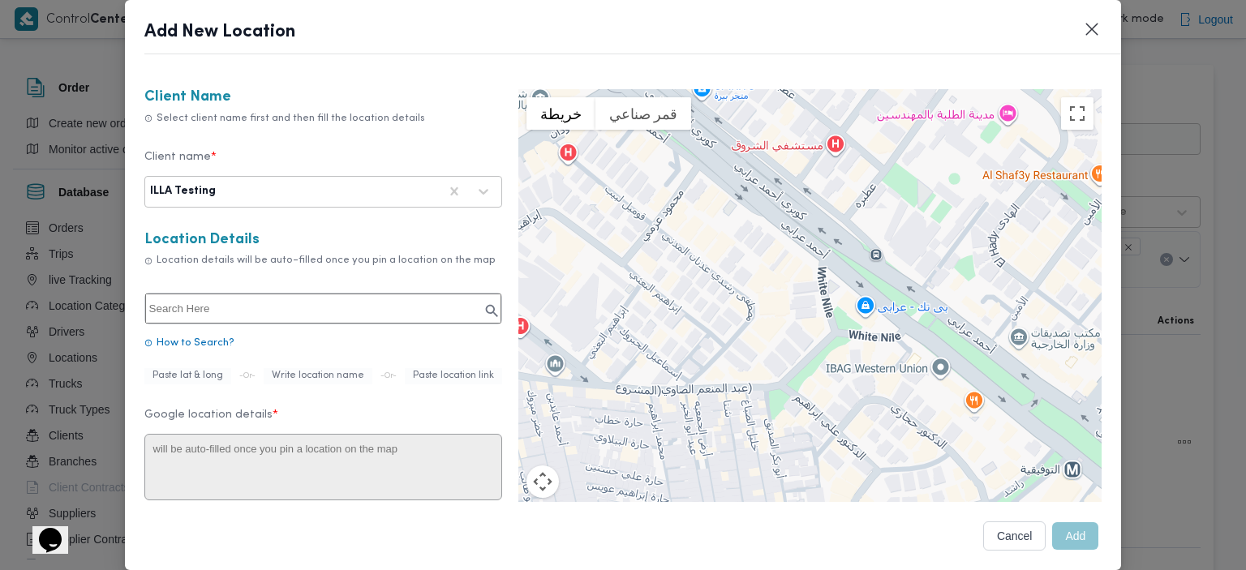
drag, startPoint x: 845, startPoint y: 344, endPoint x: 817, endPoint y: 138, distance: 208.0
click at [817, 137] on div "للتنقّل، يُرجى الضغط على مفاتيح الأسهم." at bounding box center [810, 332] width 584 height 487
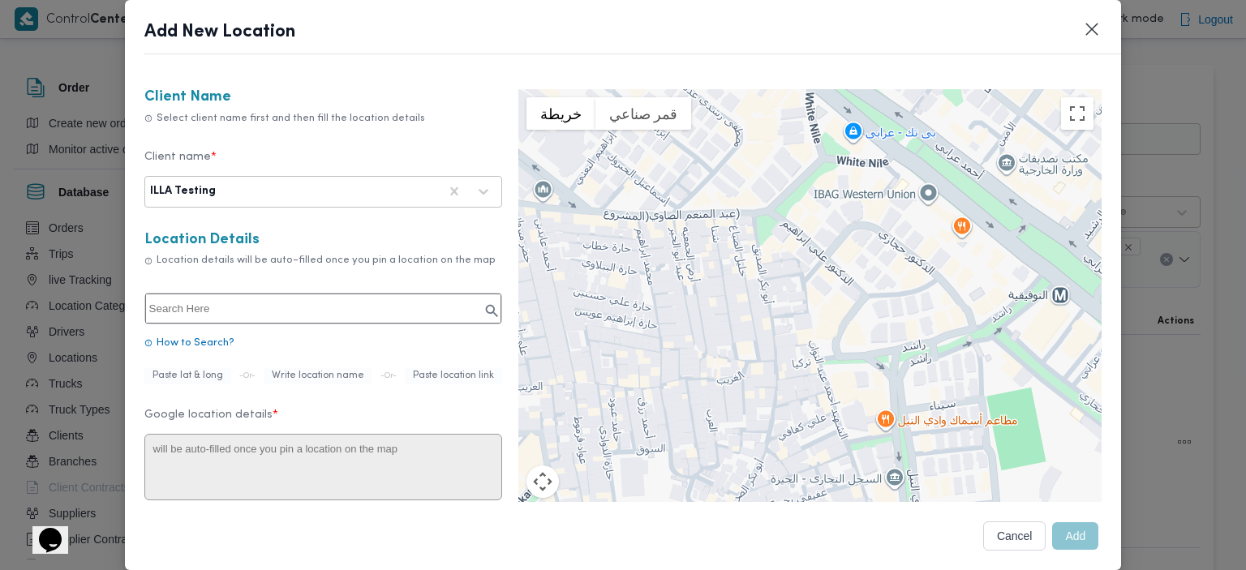
drag, startPoint x: 734, startPoint y: 339, endPoint x: 718, endPoint y: 135, distance: 205.0
click at [718, 135] on div "للتنقّل، يُرجى الضغط على مفاتيح الأسهم." at bounding box center [810, 332] width 584 height 487
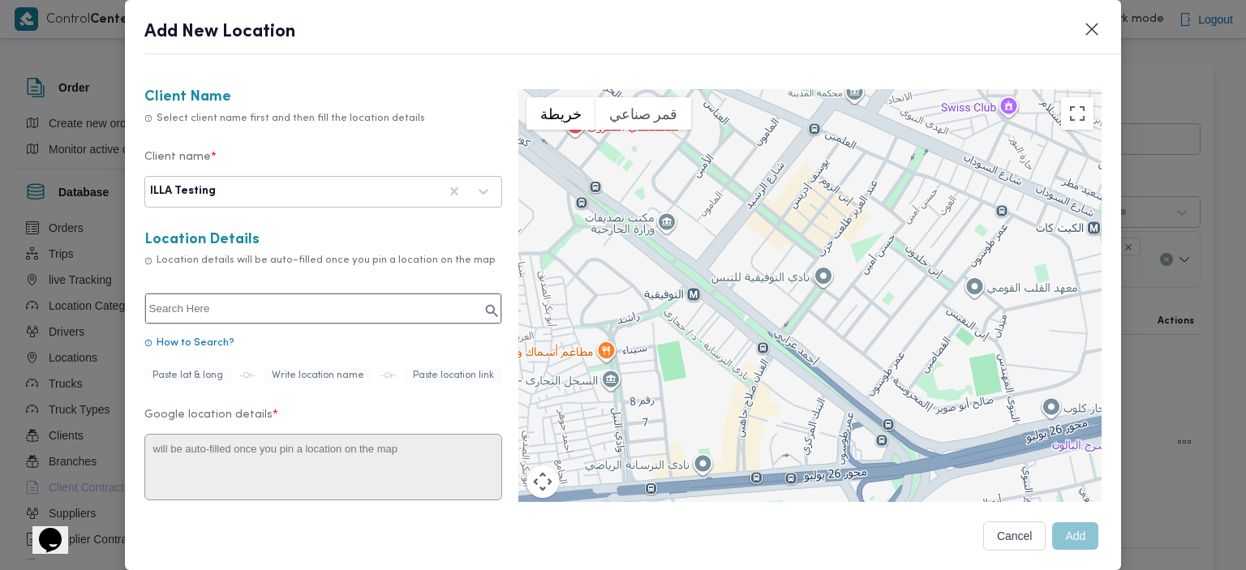
drag, startPoint x: 825, startPoint y: 286, endPoint x: 572, endPoint y: 300, distance: 253.5
click at [571, 301] on div "للتنقّل، يُرجى الضغط على مفاتيح الأسهم." at bounding box center [810, 332] width 584 height 487
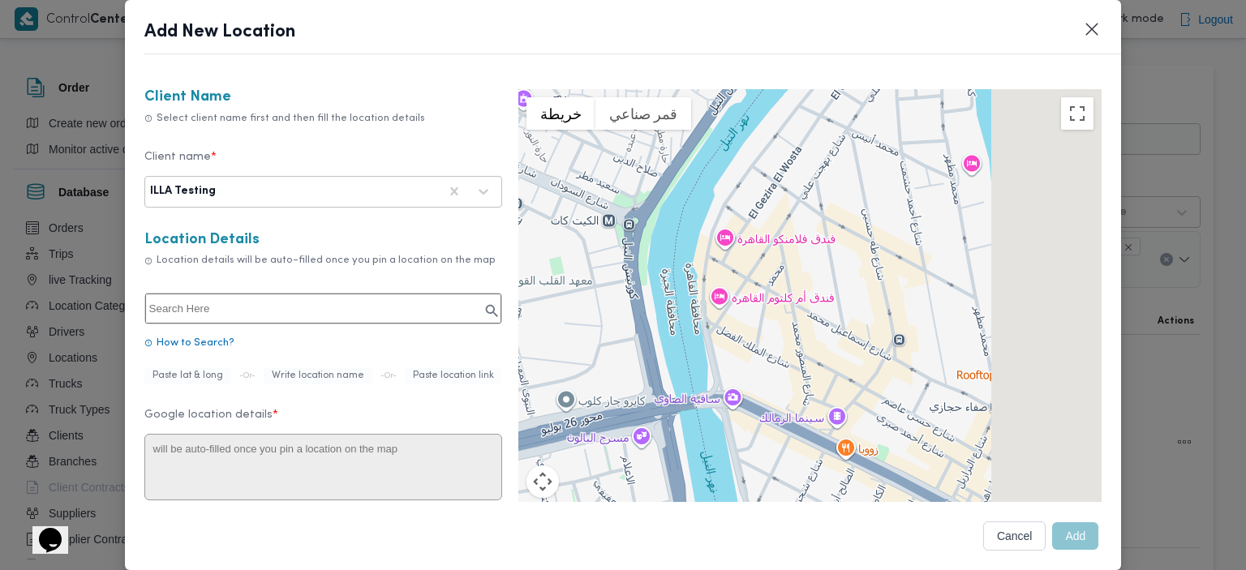
drag, startPoint x: 836, startPoint y: 223, endPoint x: 359, endPoint y: 206, distance: 477.2
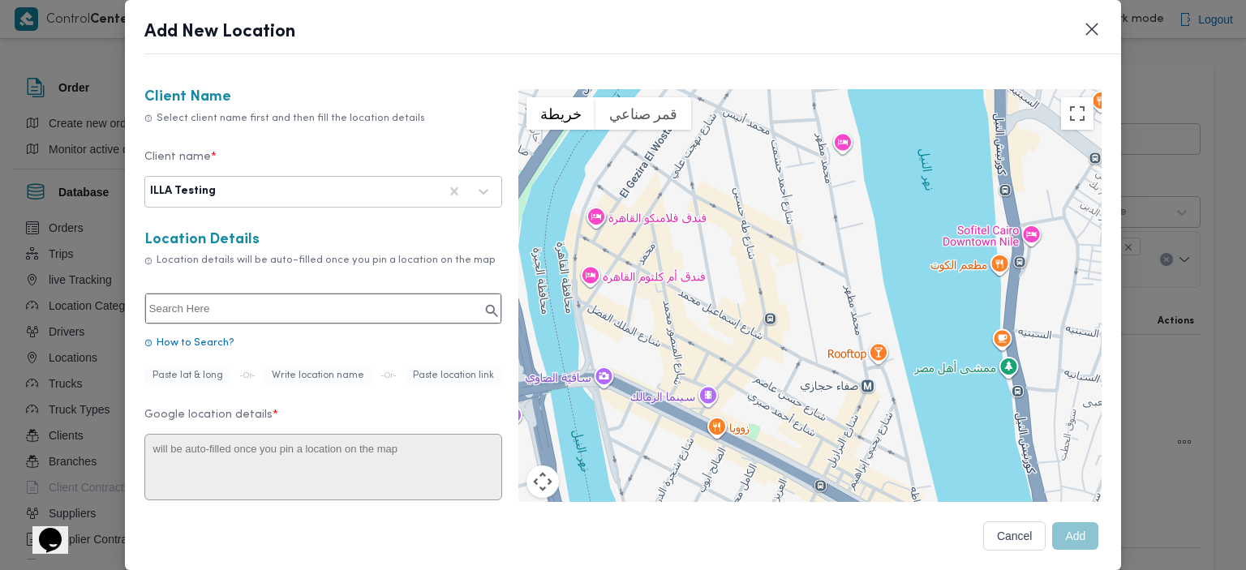
drag, startPoint x: 684, startPoint y: 280, endPoint x: 555, endPoint y: 258, distance: 130.8
click at [553, 259] on div "للتنقّل، يُرجى الضغط على مفاتيح الأسهم." at bounding box center [810, 332] width 584 height 487
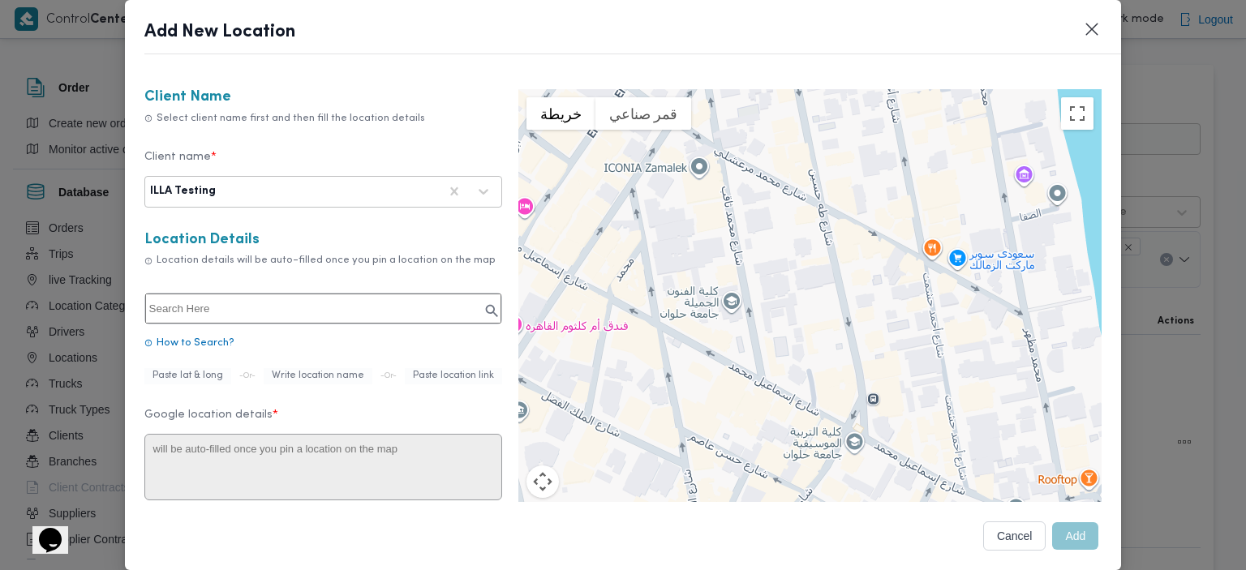
drag, startPoint x: 759, startPoint y: 279, endPoint x: 801, endPoint y: 324, distance: 60.8
click at [801, 324] on div "للتنقّل، يُرجى الضغط على مفاتيح الأسهم." at bounding box center [810, 332] width 584 height 487
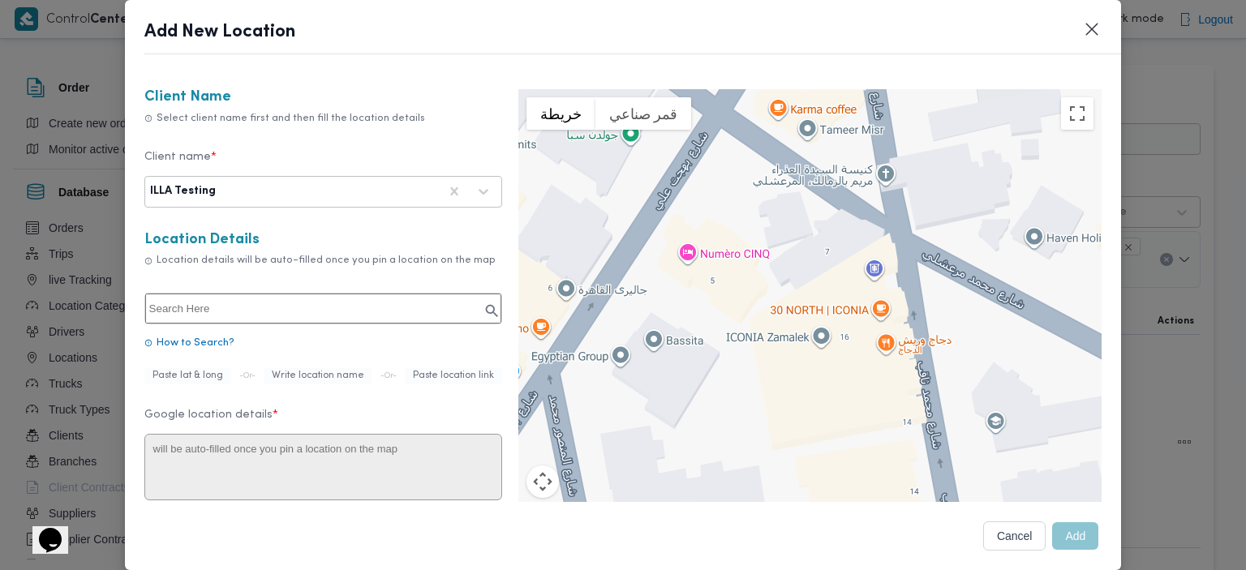
drag, startPoint x: 774, startPoint y: 276, endPoint x: 689, endPoint y: 410, distance: 158.6
click at [689, 410] on div "للتنقّل، يُرجى الضغط على مفاتيح الأسهم." at bounding box center [810, 332] width 584 height 487
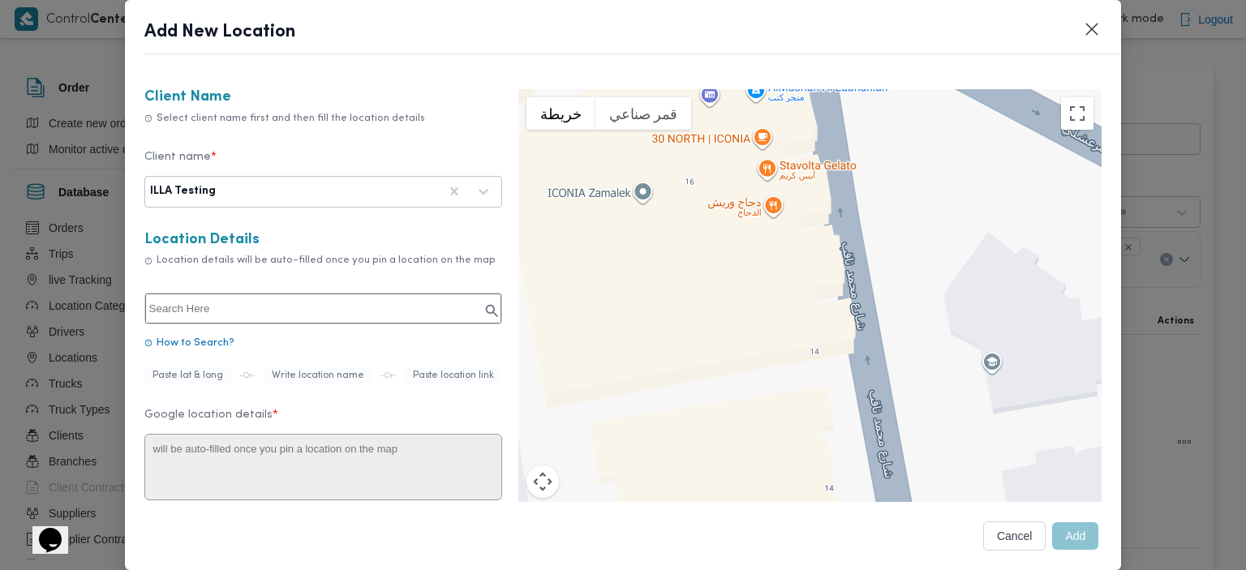
drag, startPoint x: 801, startPoint y: 224, endPoint x: 609, endPoint y: -43, distance: 328.9
click at [609, 0] on html "Control Center Home Locations English عربي Dark mode Logout Order Create new or…" at bounding box center [623, 285] width 1246 height 570
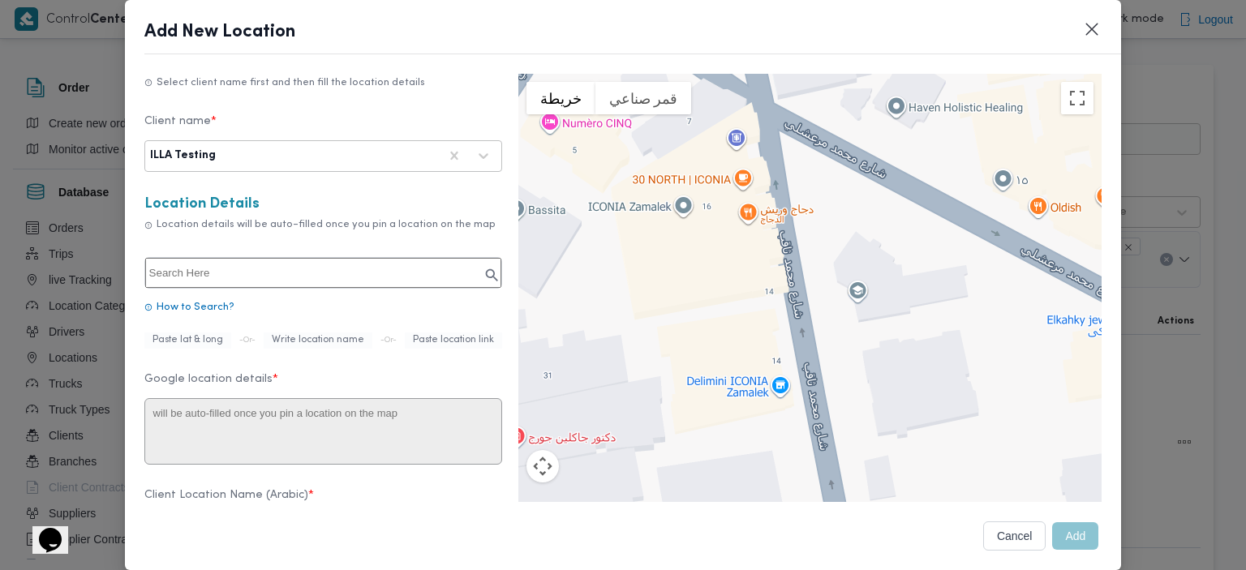
scroll to position [24, 0]
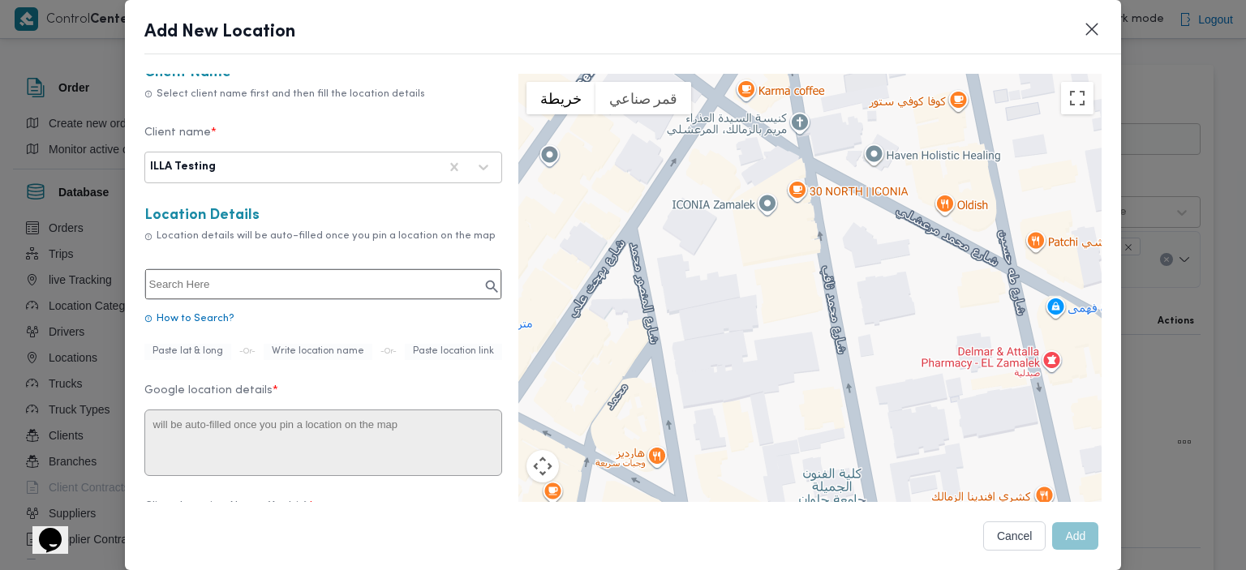
drag, startPoint x: 884, startPoint y: 394, endPoint x: 864, endPoint y: 301, distance: 95.5
click at [864, 301] on div "للتنقّل، يُرجى الضغط على مفاتيح الأسهم." at bounding box center [810, 317] width 584 height 487
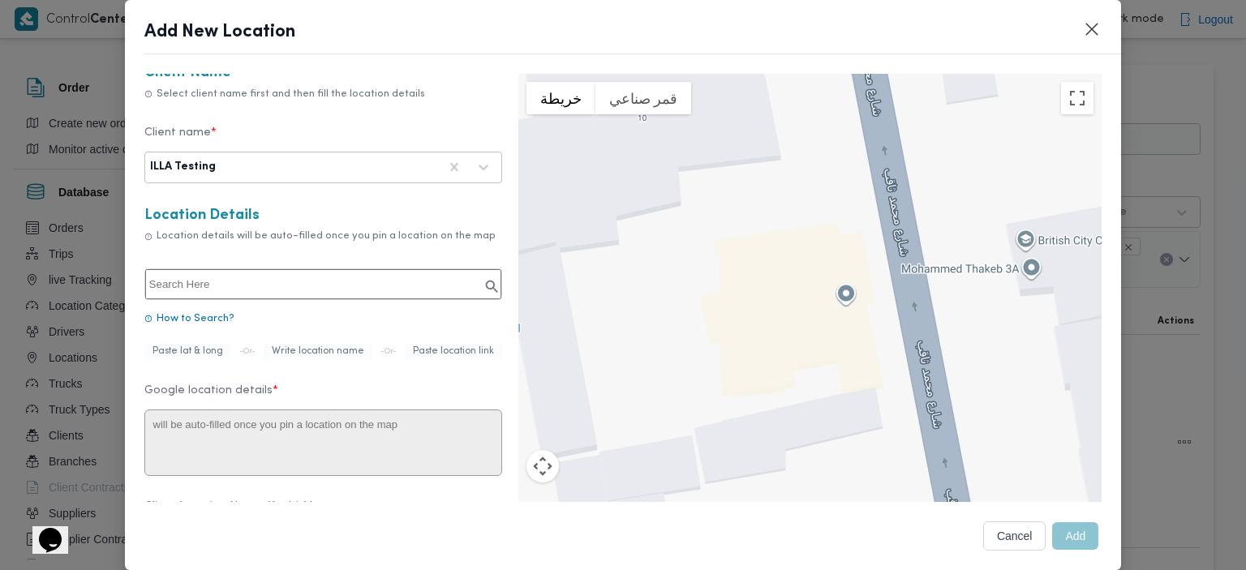
drag, startPoint x: 896, startPoint y: 337, endPoint x: 827, endPoint y: 122, distance: 225.0
click at [827, 122] on div "للتنقّل، يُرجى الضغط على مفاتيح الأسهم." at bounding box center [810, 317] width 584 height 487
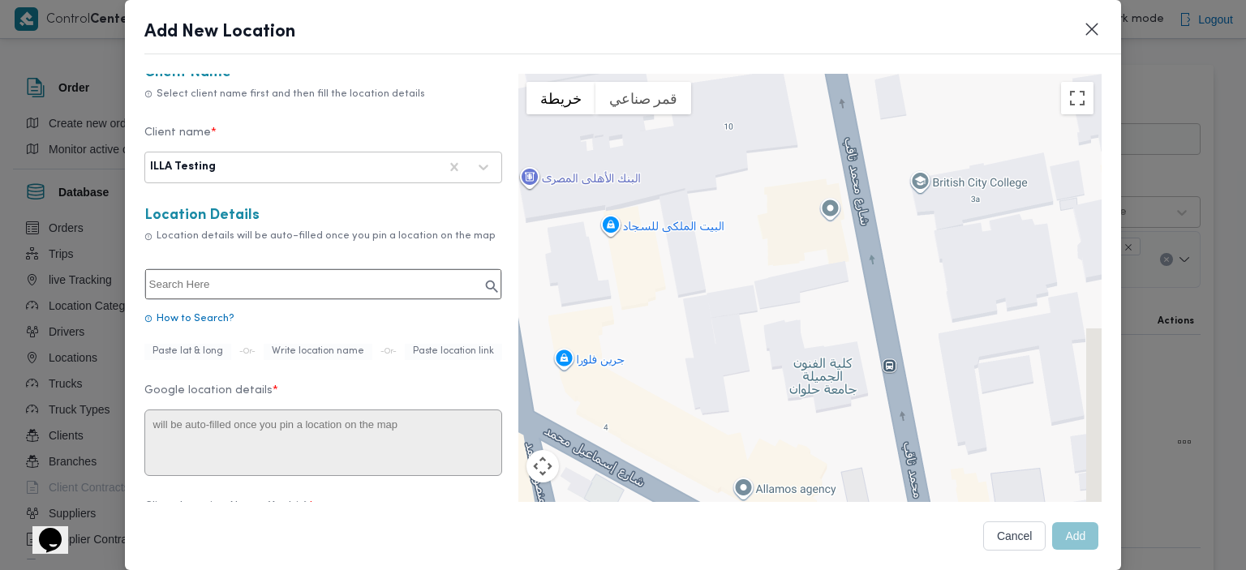
drag, startPoint x: 876, startPoint y: 327, endPoint x: 840, endPoint y: 227, distance: 106.0
click at [840, 227] on div "للتنقّل، يُرجى الضغط على مفاتيح الأسهم." at bounding box center [810, 317] width 584 height 487
click at [826, 217] on div "للتنقّل، يُرجى الضغط على مفاتيح الأسهم." at bounding box center [810, 317] width 584 height 487
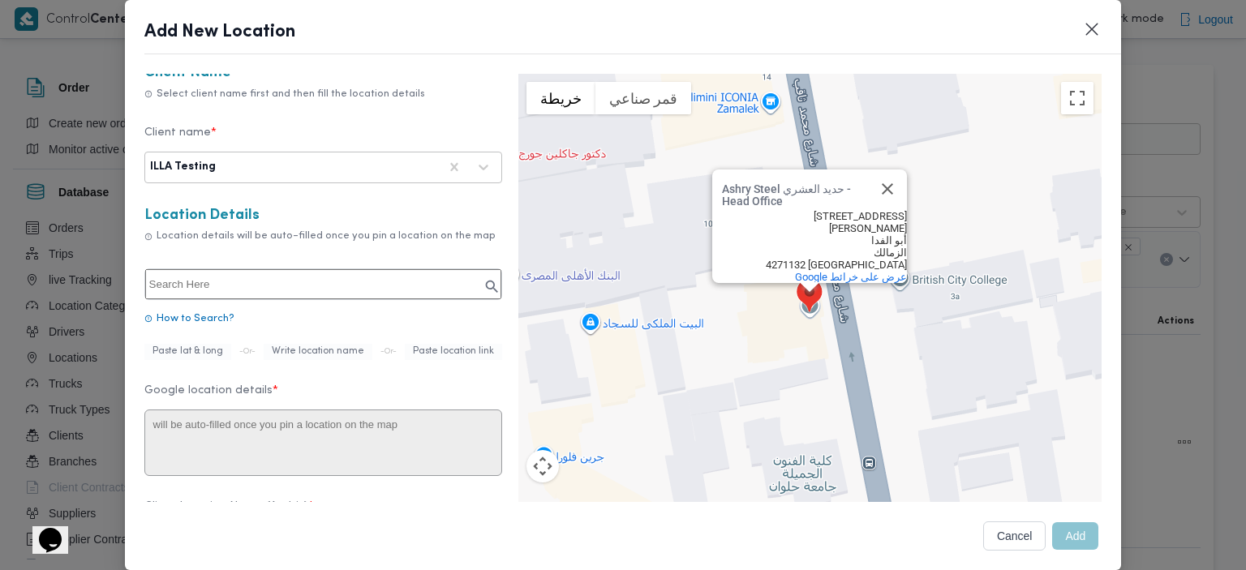
type textarea "5 شارع محمد ثاقب، أبو الفدا، الزمالك، محافظة القاهرة‬ 4271132، مصر"
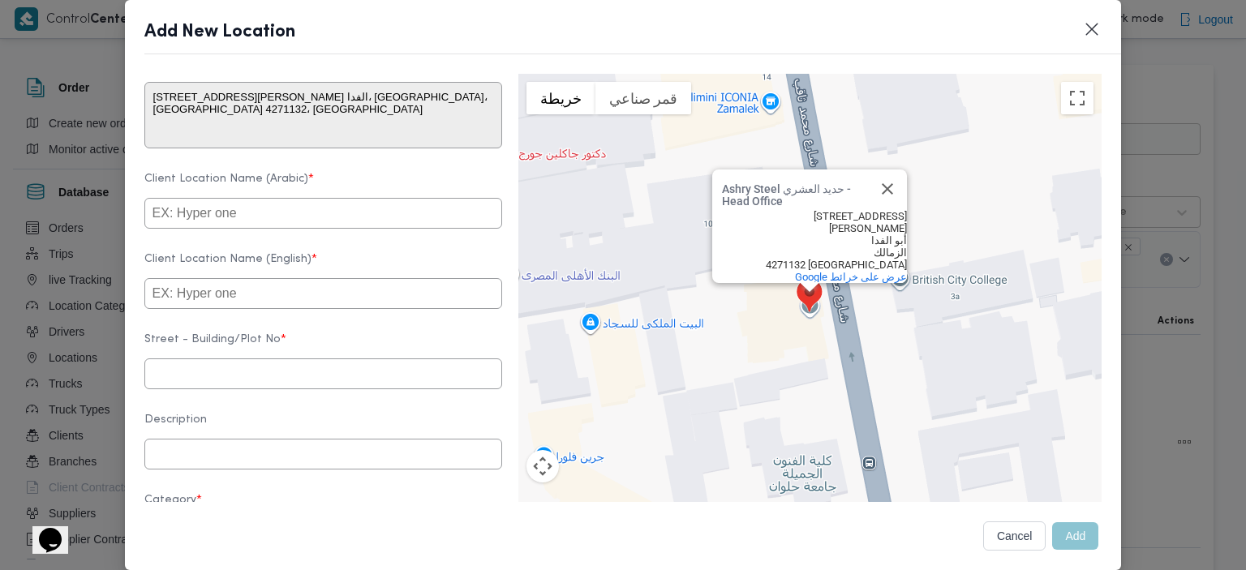
scroll to position [347, 0]
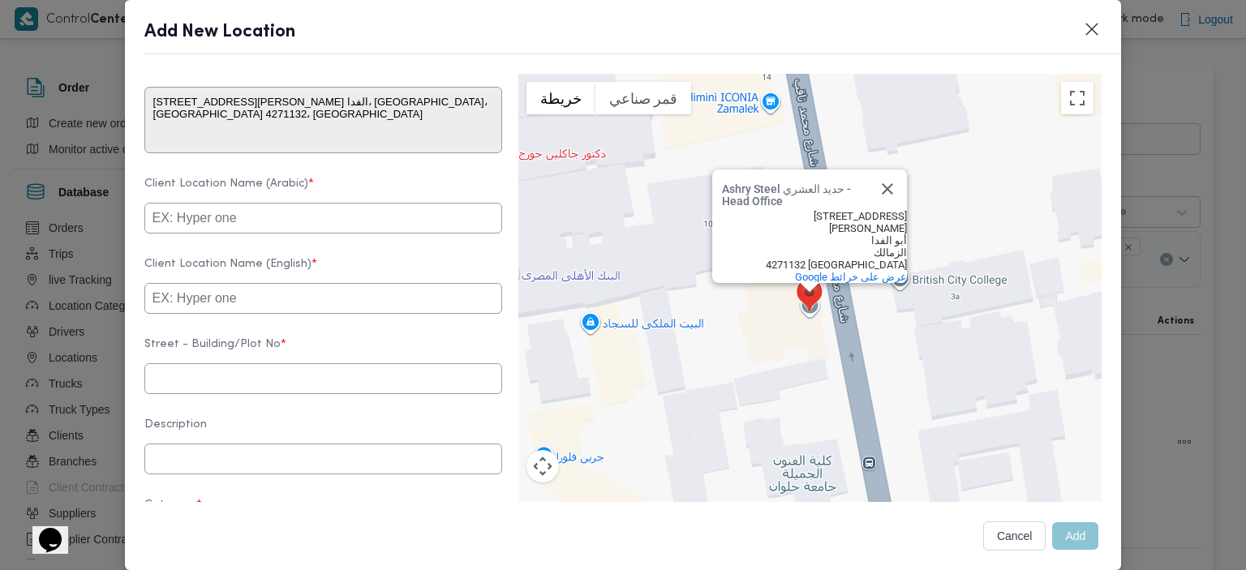
click at [219, 223] on input "text" at bounding box center [323, 218] width 358 height 31
type input "تست"
click at [225, 304] on input "text" at bounding box center [323, 298] width 358 height 31
type input "test"
click at [227, 388] on input "text" at bounding box center [323, 378] width 358 height 31
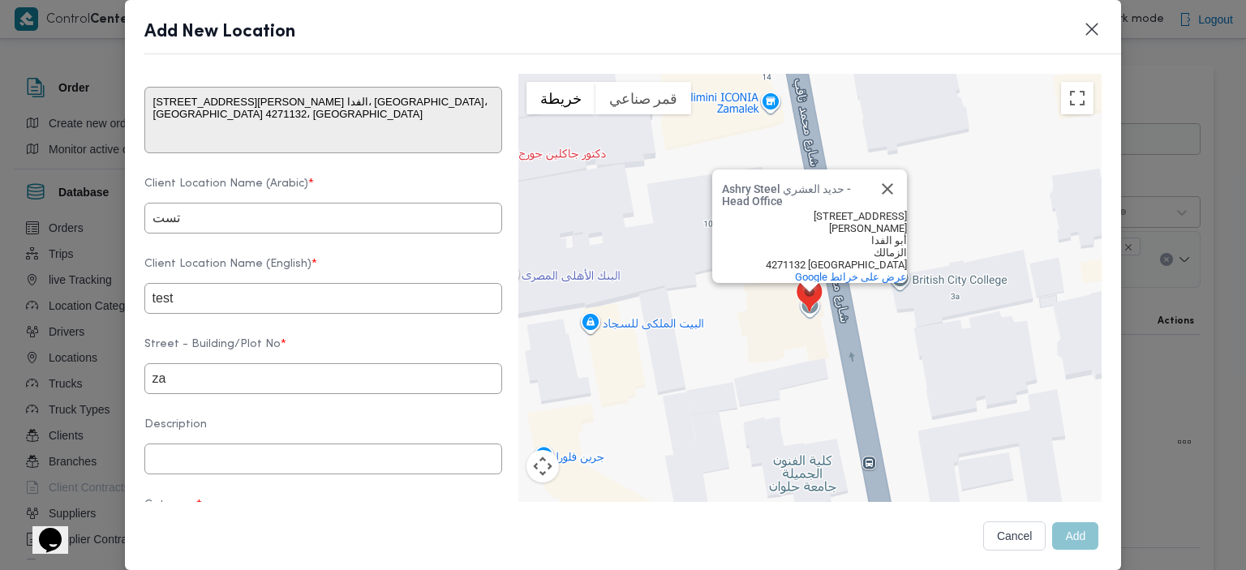
type input "z"
type input "الزمالك"
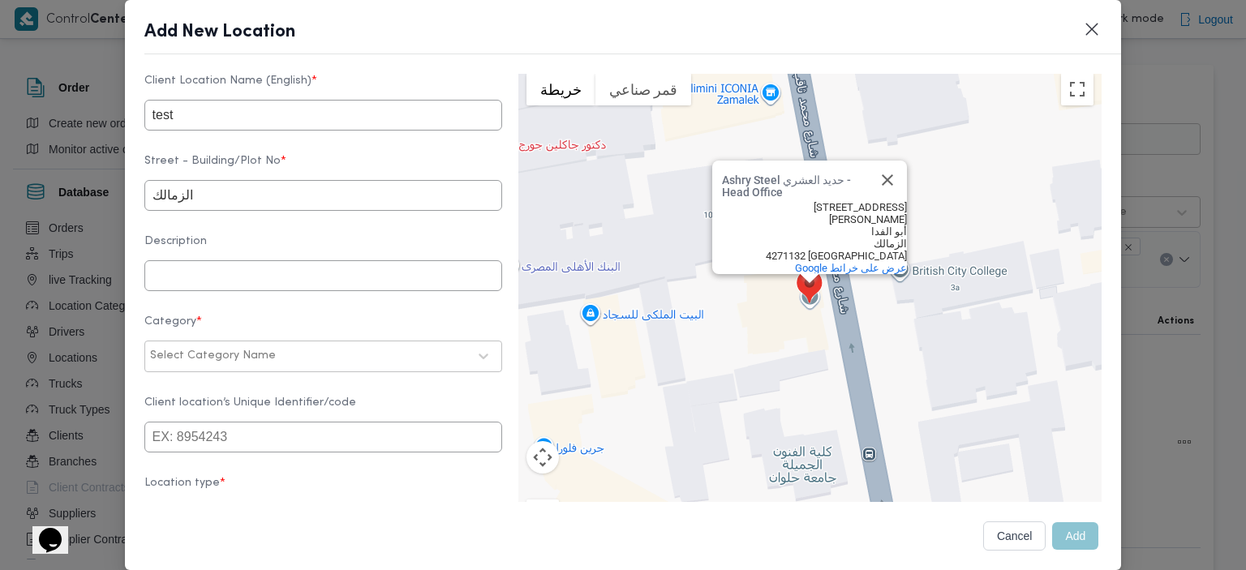
scroll to position [603, 0]
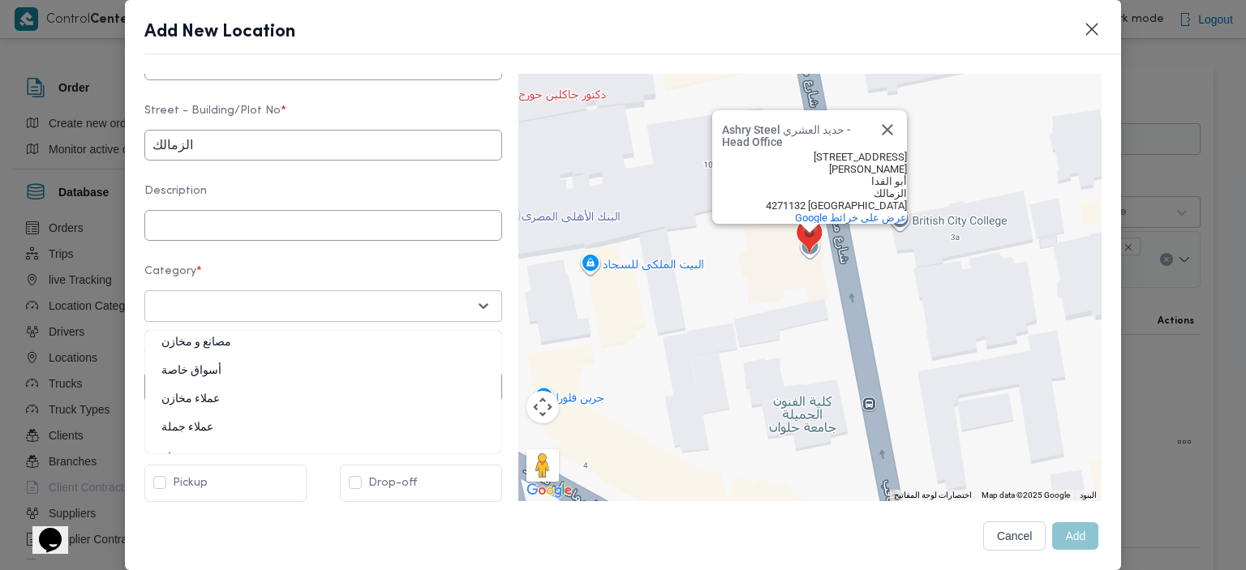
click at [380, 307] on div at bounding box center [308, 306] width 317 height 16
click at [250, 367] on div "أسواق خاصة" at bounding box center [323, 377] width 356 height 28
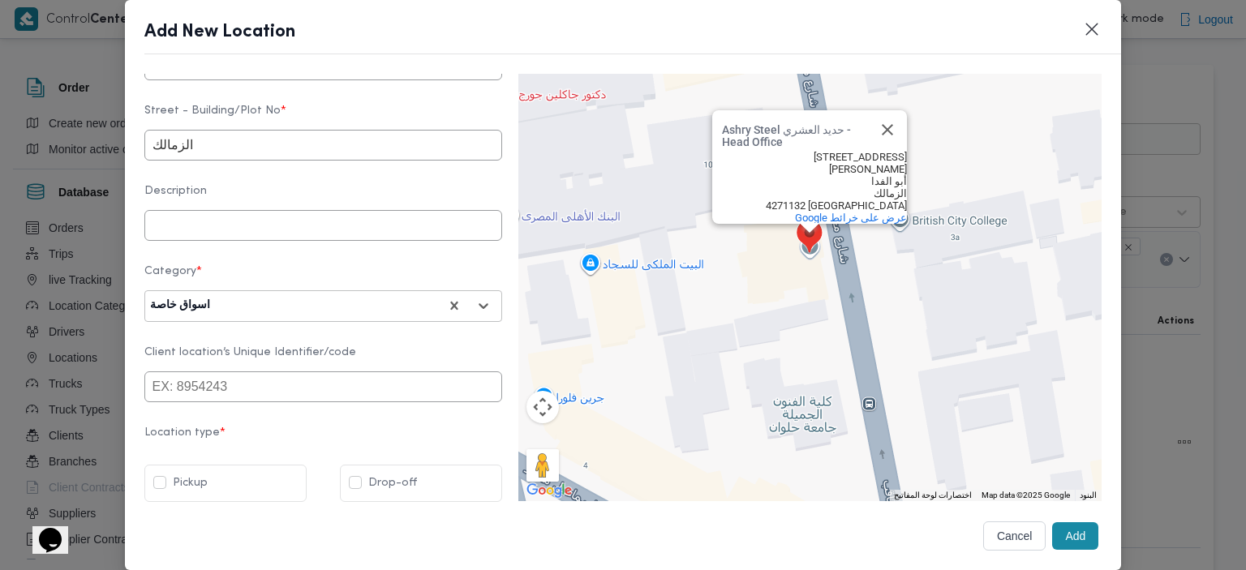
click at [357, 478] on label "Drop-off" at bounding box center [383, 483] width 68 height 19
checkbox input "true"
click at [159, 486] on label "Pickup" at bounding box center [180, 483] width 54 height 19
checkbox input "true"
click at [323, 223] on input "text" at bounding box center [323, 225] width 358 height 31
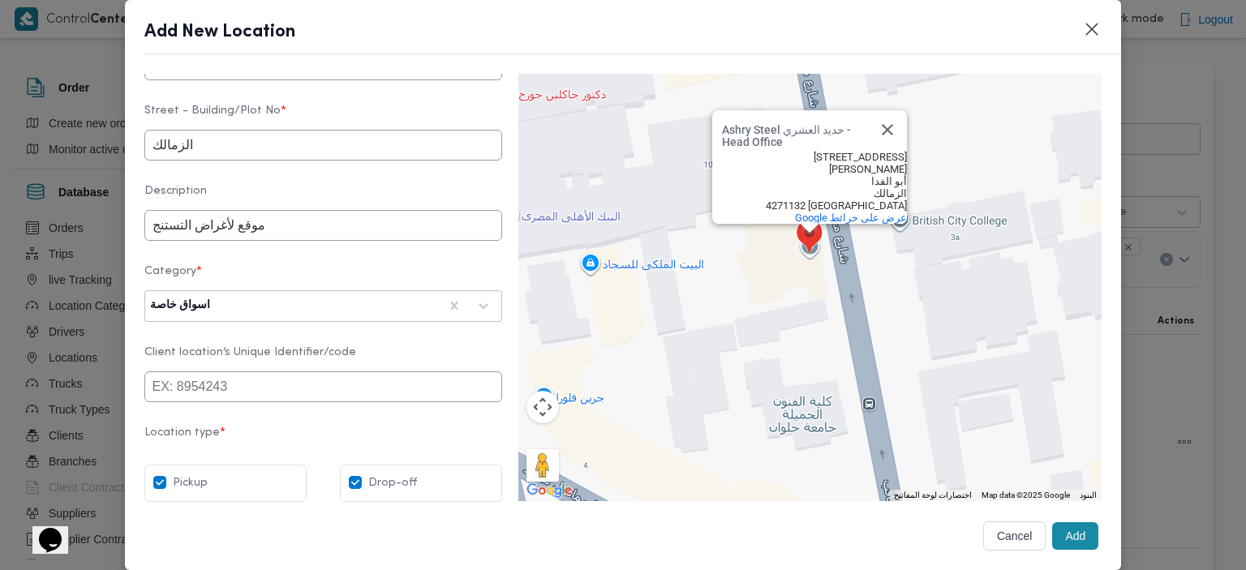
type input "موقع لأغراض التستنج"
click at [1053, 530] on button "Add" at bounding box center [1075, 536] width 46 height 28
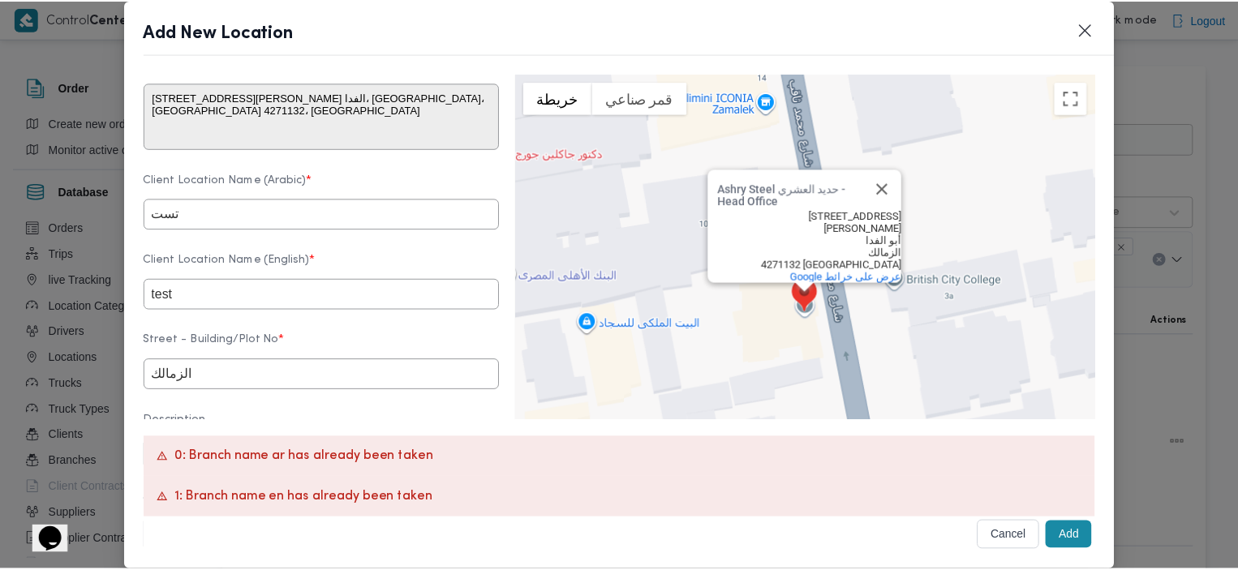
scroll to position [361, 0]
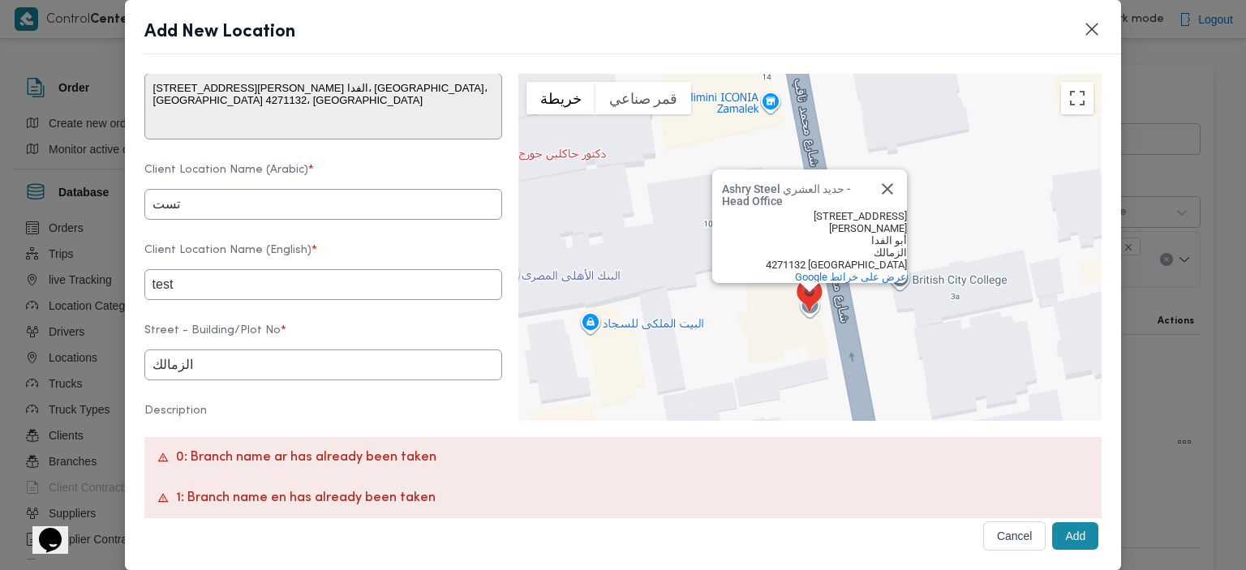
click at [280, 207] on input "تست" at bounding box center [323, 204] width 358 height 31
type input "تست الزمالك"
click at [276, 298] on input "test" at bounding box center [323, 284] width 358 height 31
type input "test zamalek"
click at [1054, 535] on button "Add" at bounding box center [1075, 536] width 46 height 28
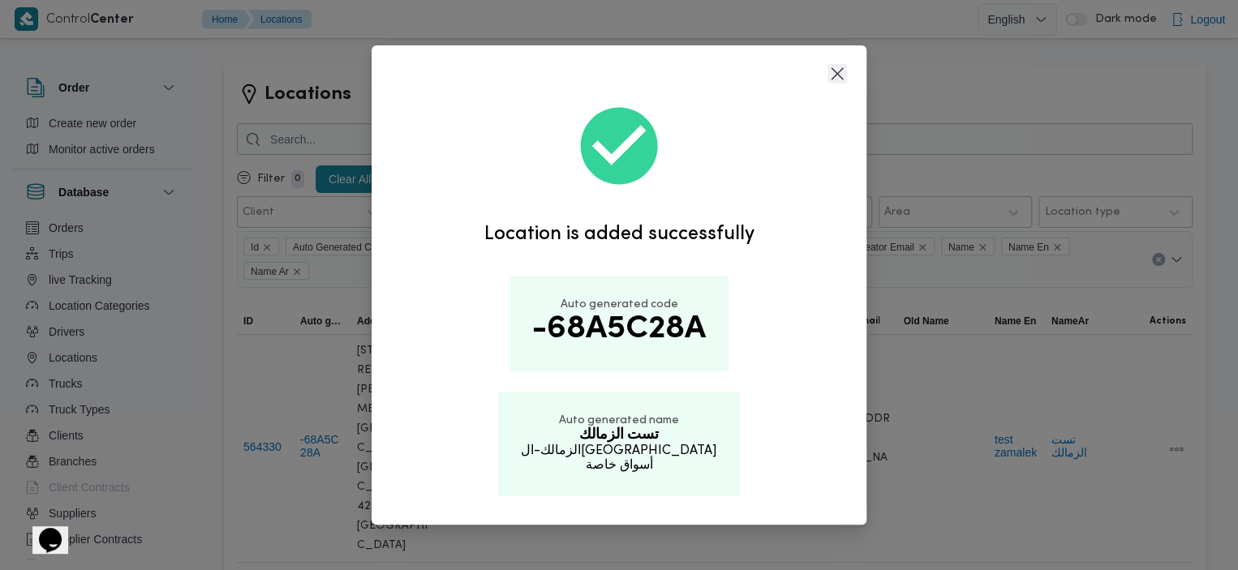
click at [843, 74] on button "Closes this modal window" at bounding box center [836, 73] width 19 height 19
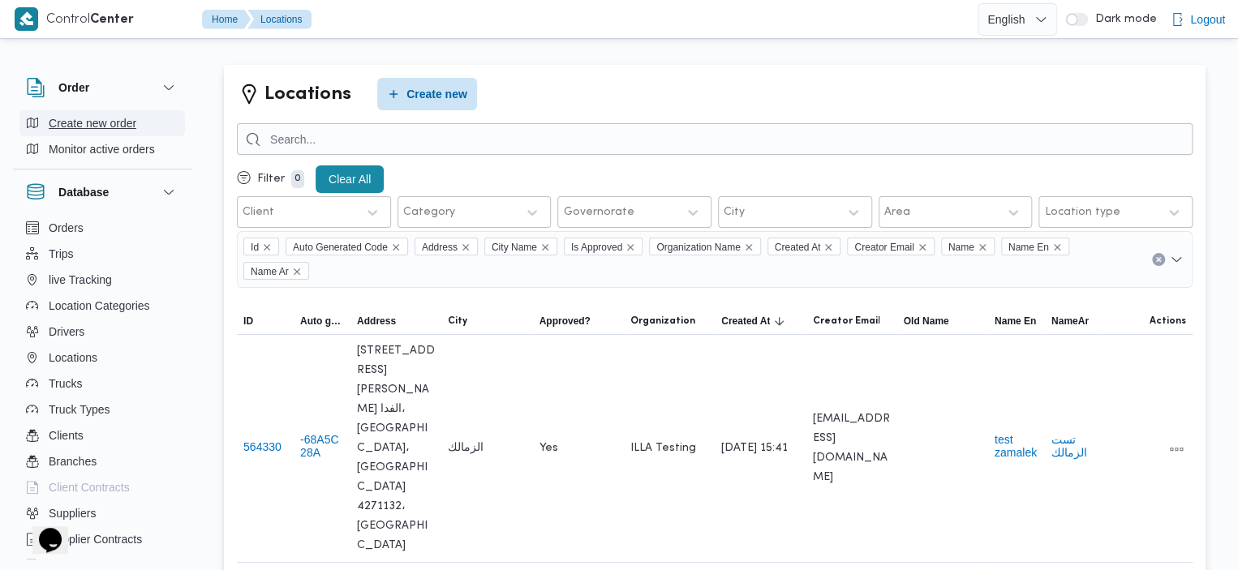
click at [88, 118] on span "Create new order" at bounding box center [93, 123] width 88 height 19
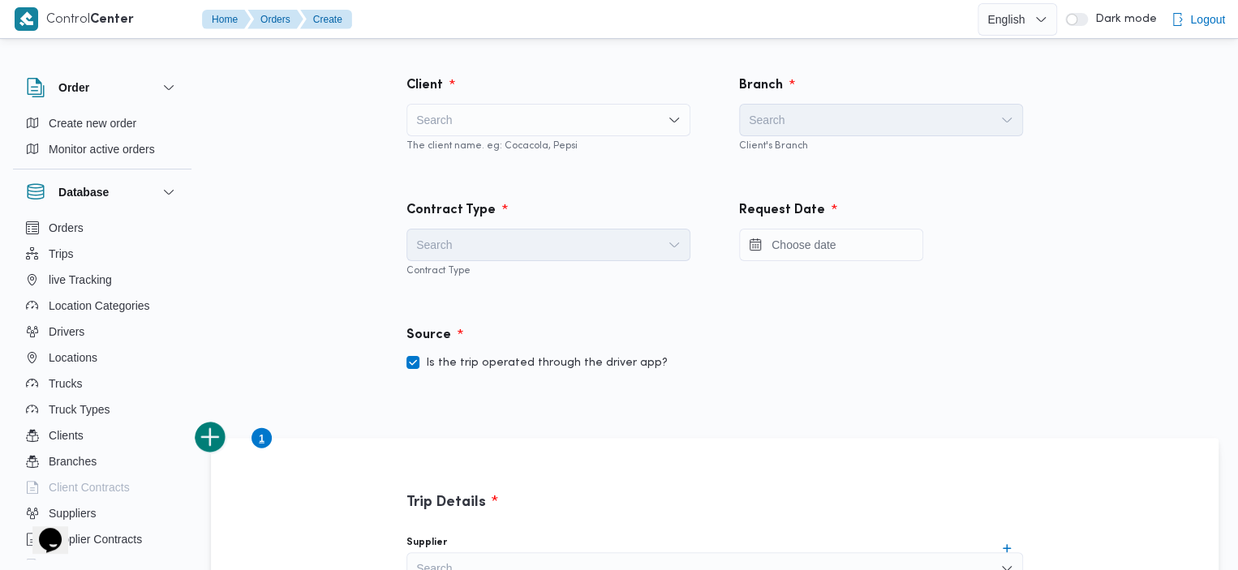
click at [516, 118] on div "Search" at bounding box center [548, 120] width 284 height 32
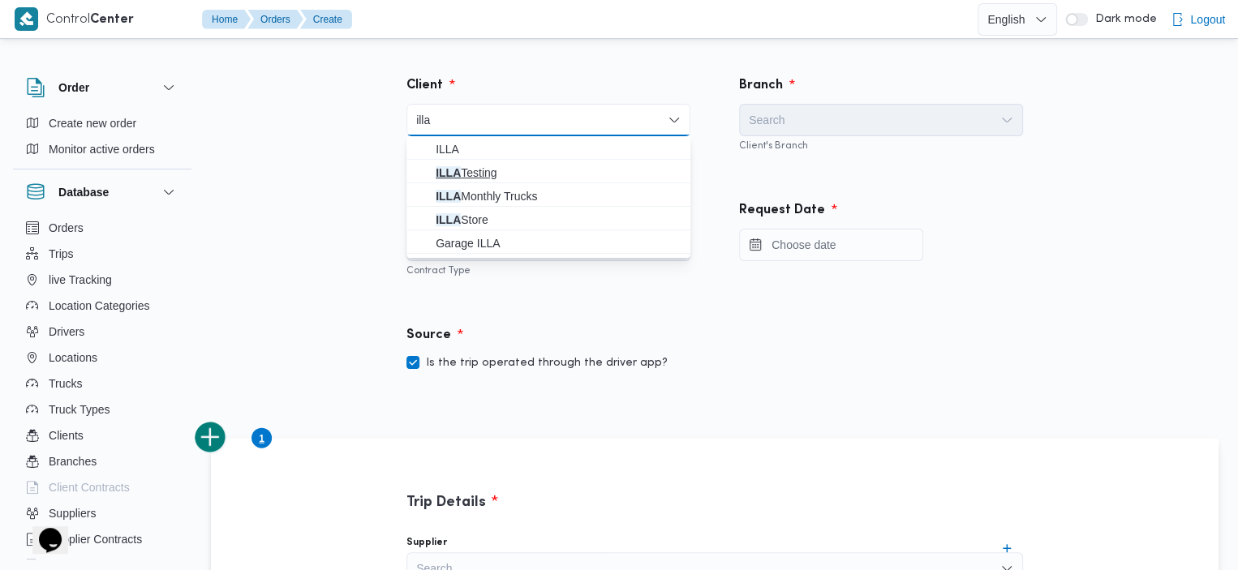
type input "illa"
click at [522, 176] on span "ILLA Testing" at bounding box center [558, 172] width 245 height 19
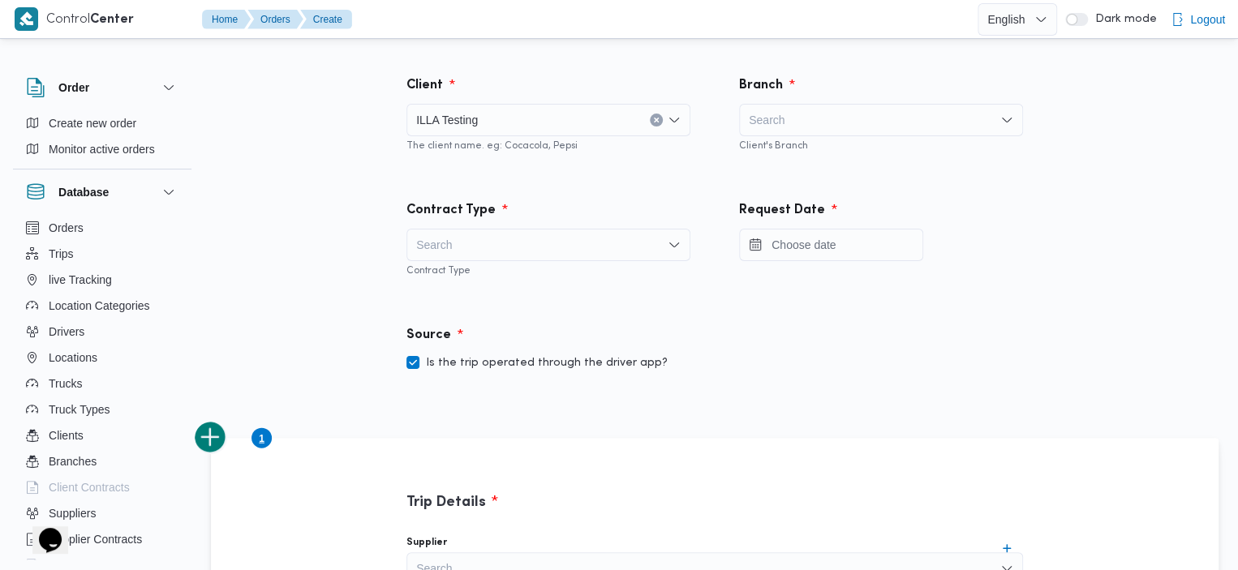
click at [856, 124] on div "Search" at bounding box center [881, 120] width 284 height 32
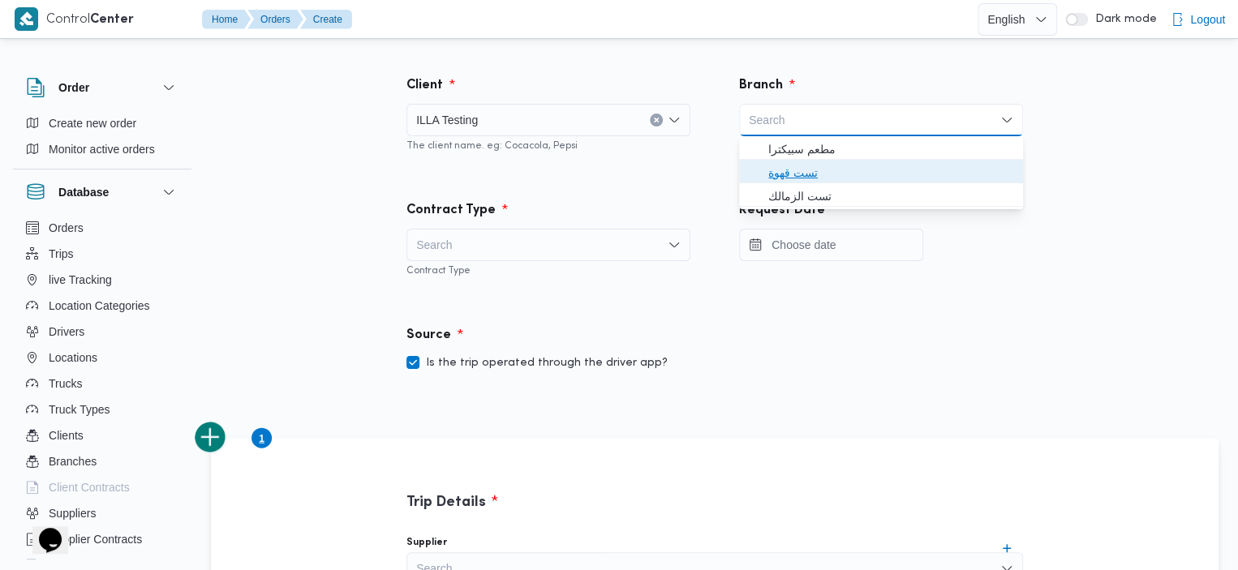
click at [831, 168] on span "تست قهوة" at bounding box center [890, 172] width 245 height 19
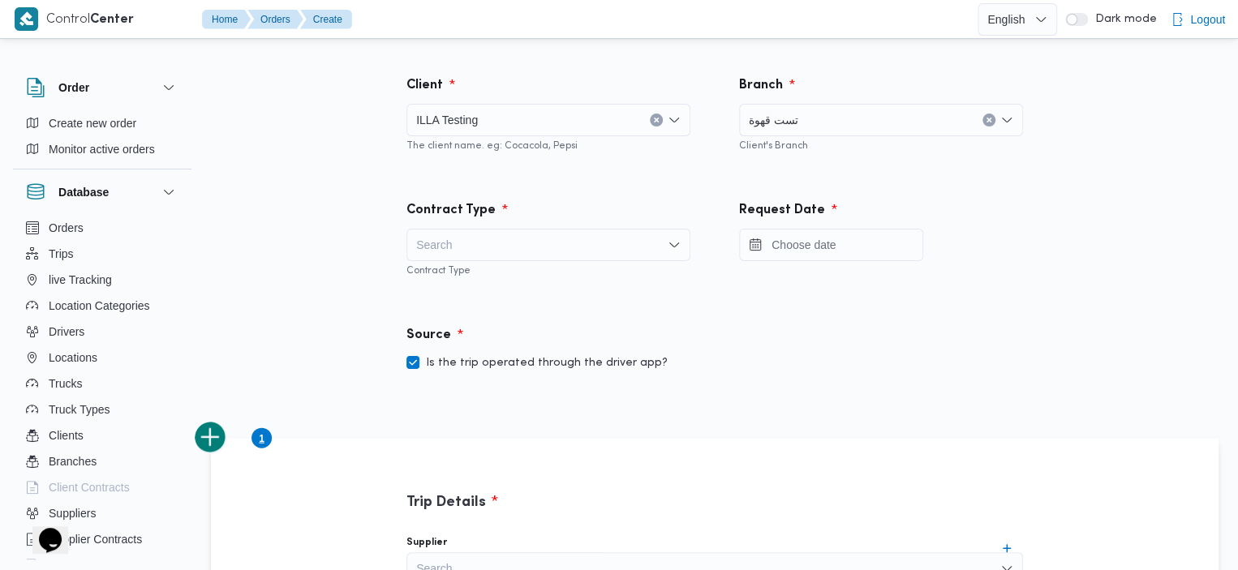
click at [509, 255] on div "Search" at bounding box center [548, 245] width 284 height 32
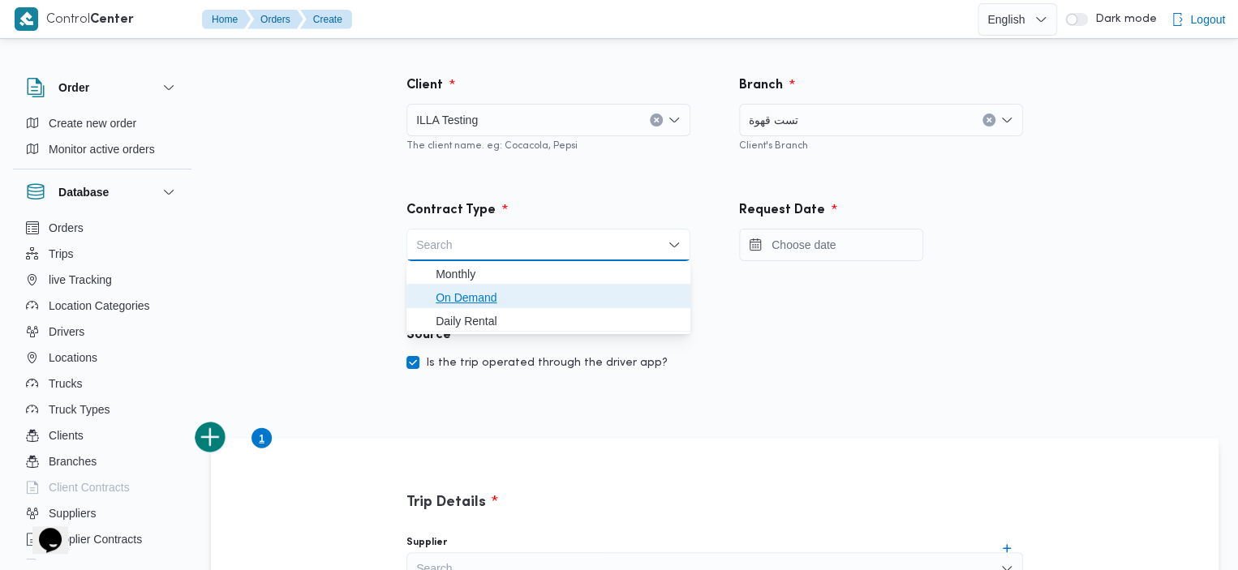
click at [496, 300] on span "On Demand" at bounding box center [558, 297] width 245 height 19
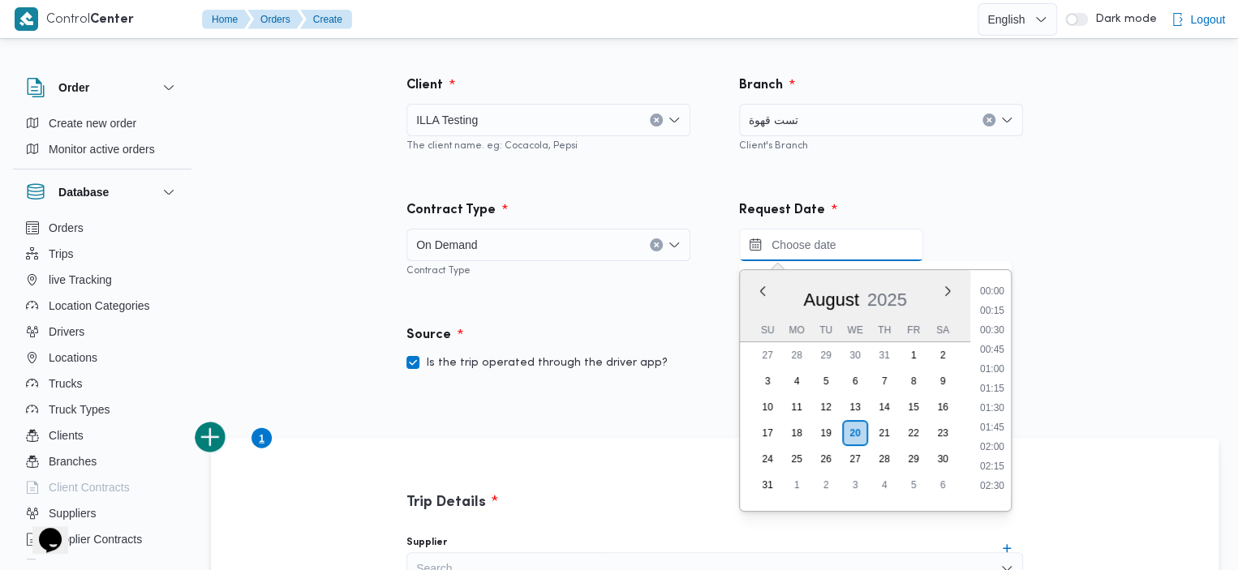
click at [840, 236] on input "Press the down key to enter a popover containing a calendar. Press the escape k…" at bounding box center [831, 245] width 184 height 32
click at [988, 401] on li "15:30" at bounding box center [991, 402] width 37 height 16
type input "20/08/2025 15:30"
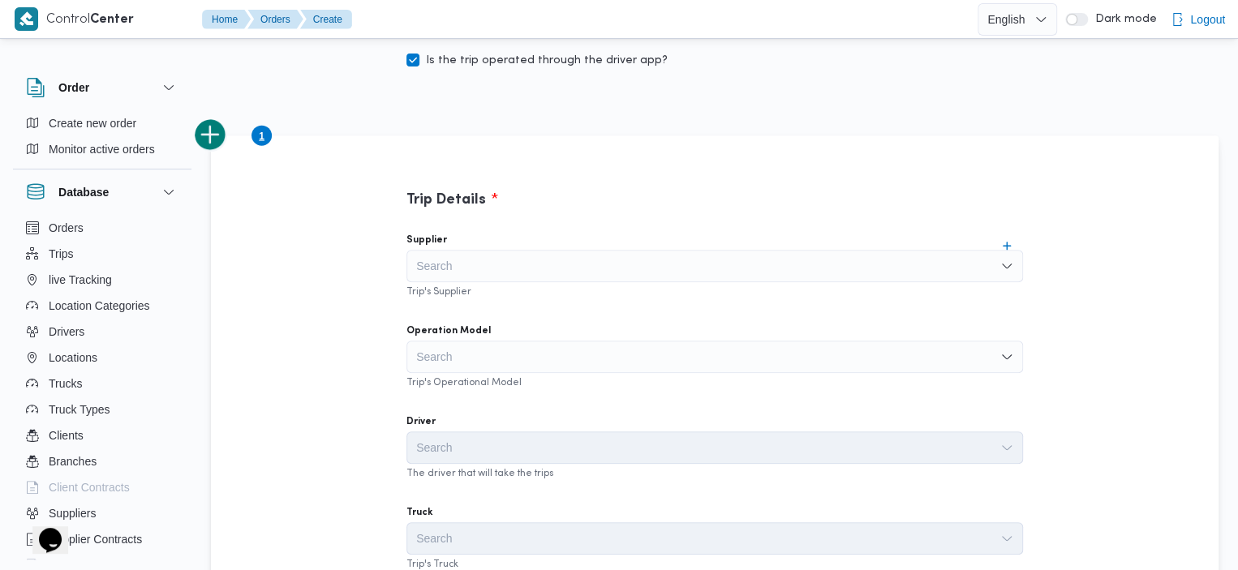
scroll to position [315, 0]
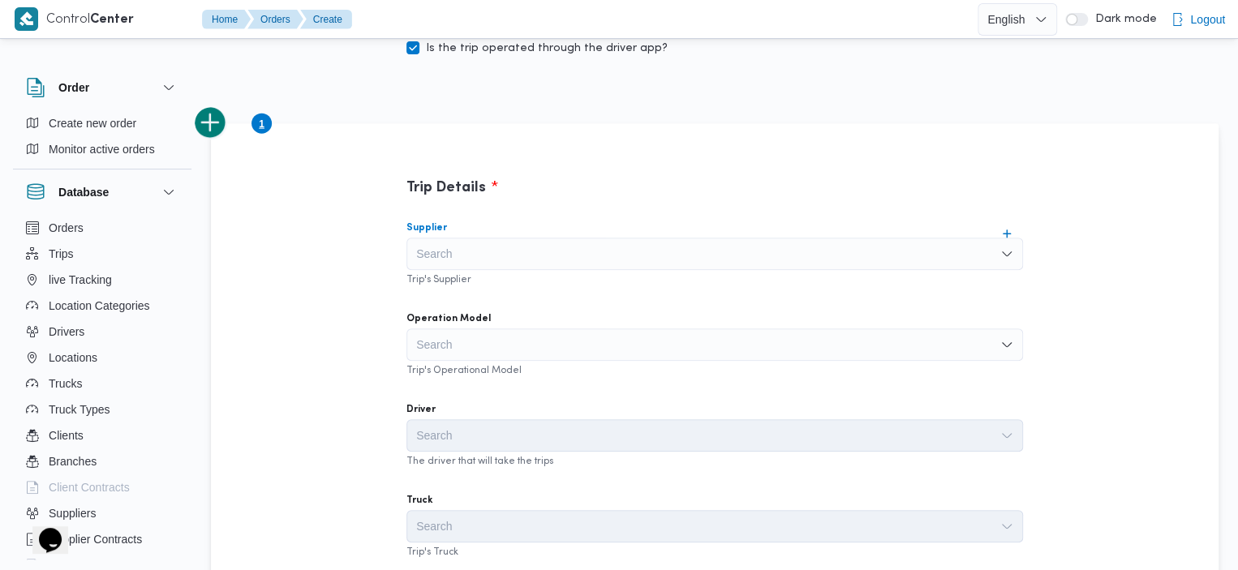
click at [746, 263] on div "Search" at bounding box center [714, 254] width 616 height 32
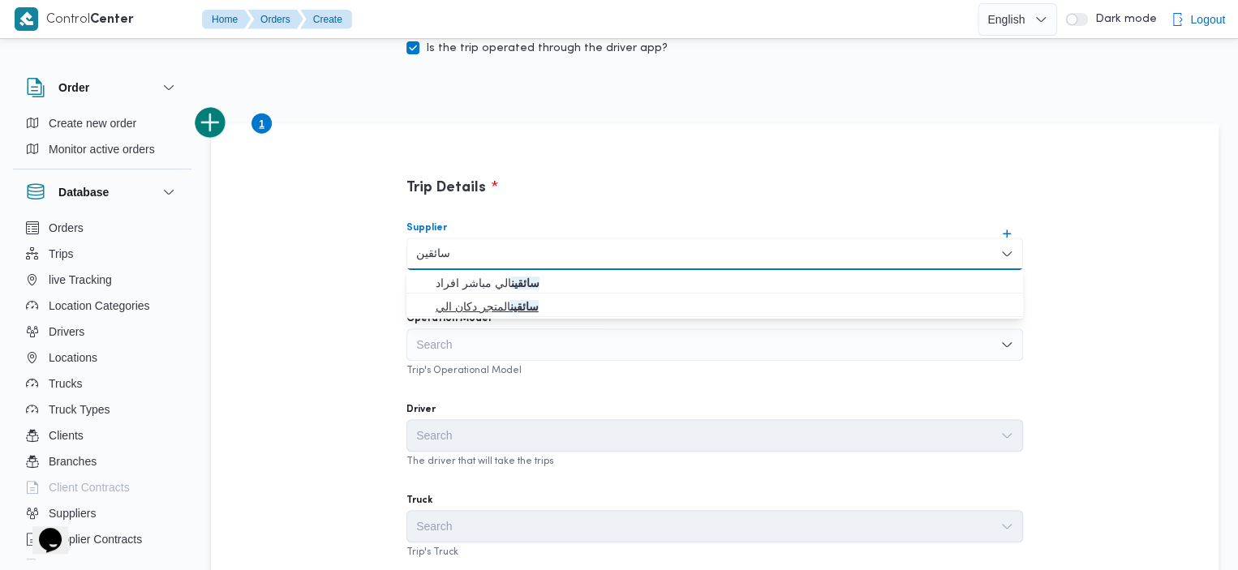
type input "سائقين"
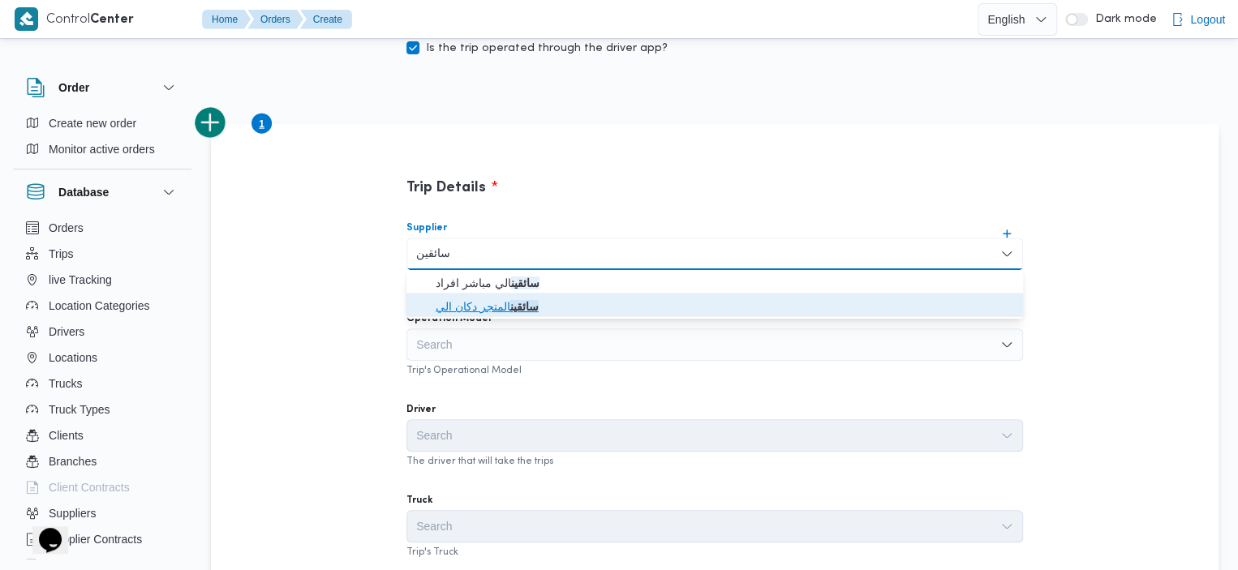
click at [546, 307] on span "سائقين المتجر دكان الي" at bounding box center [724, 306] width 577 height 19
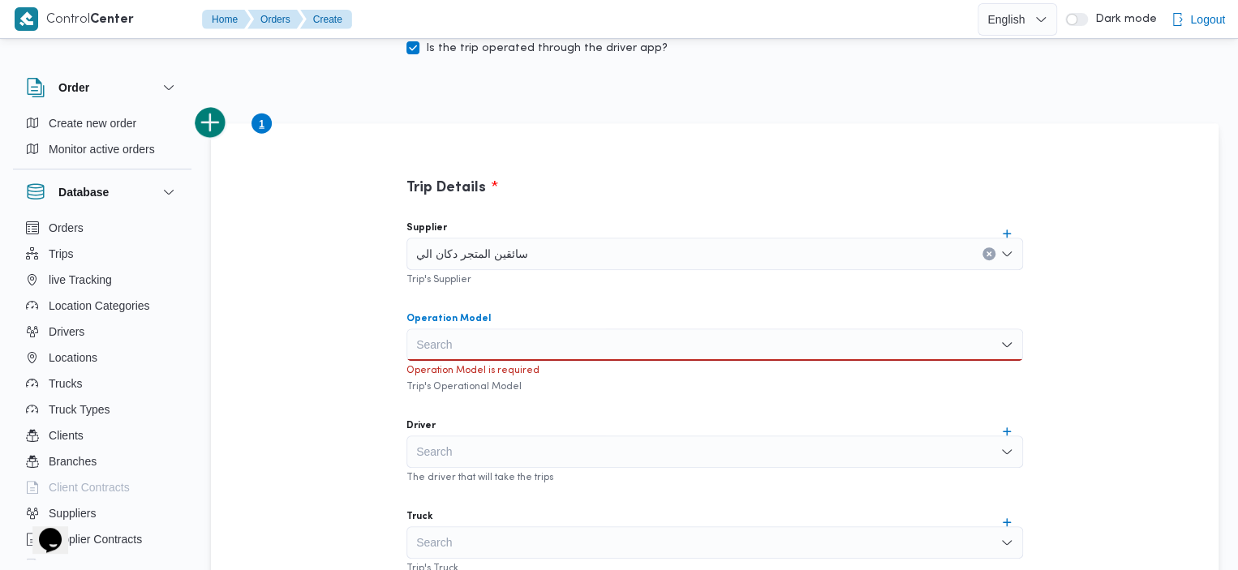
click at [593, 341] on div "Search" at bounding box center [714, 344] width 616 height 32
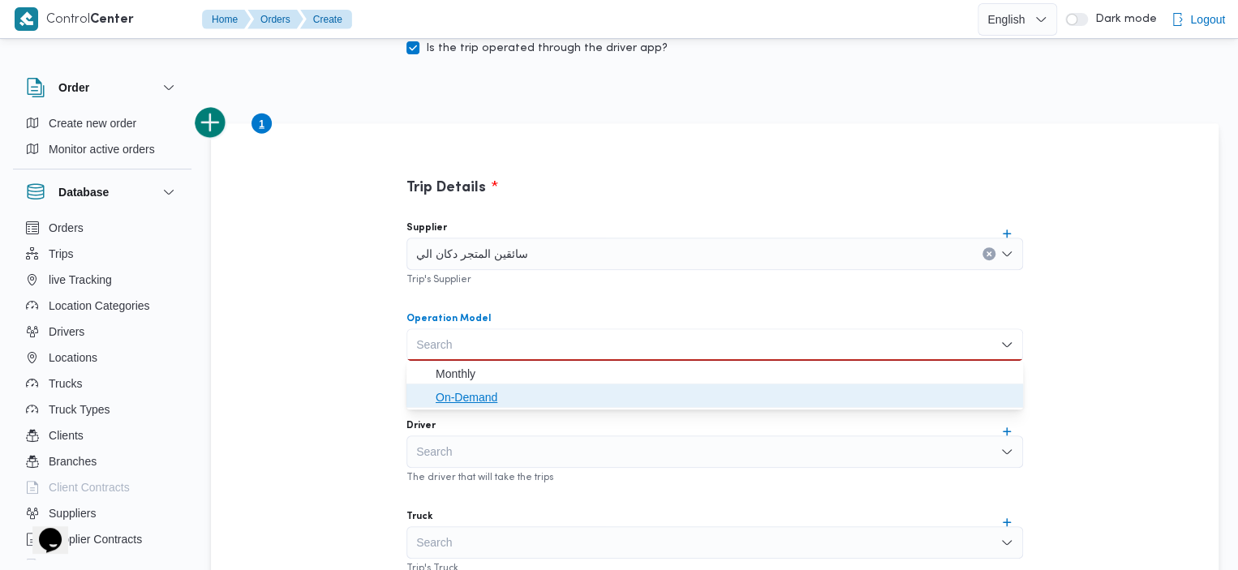
click at [543, 389] on span "On-Demand" at bounding box center [724, 397] width 577 height 19
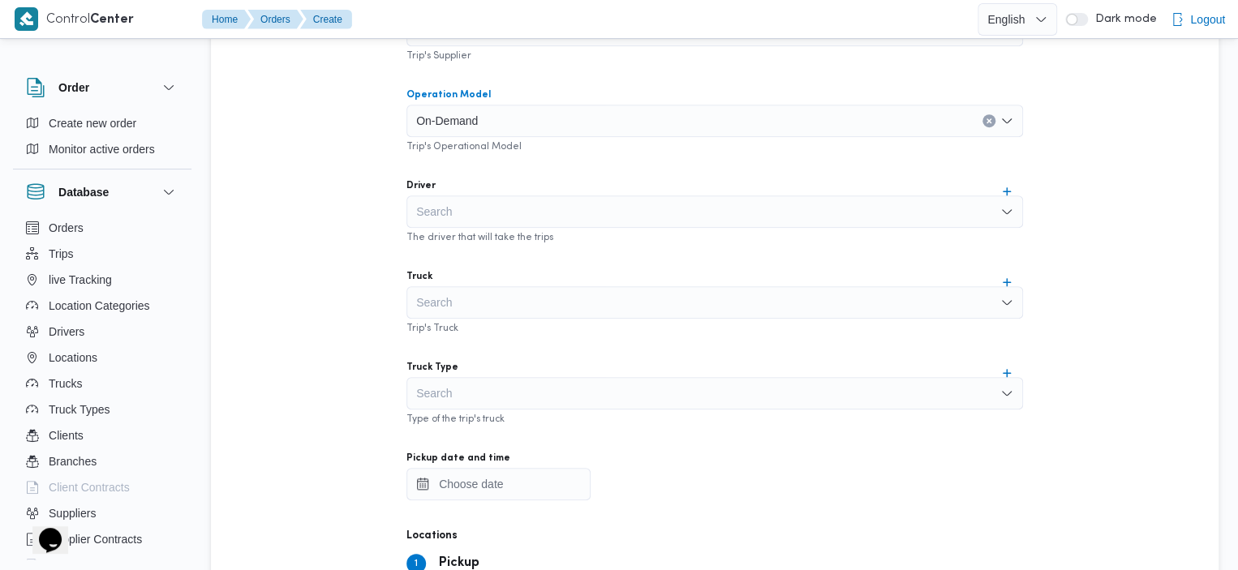
scroll to position [537, 0]
click at [752, 211] on div "Search" at bounding box center [714, 213] width 616 height 32
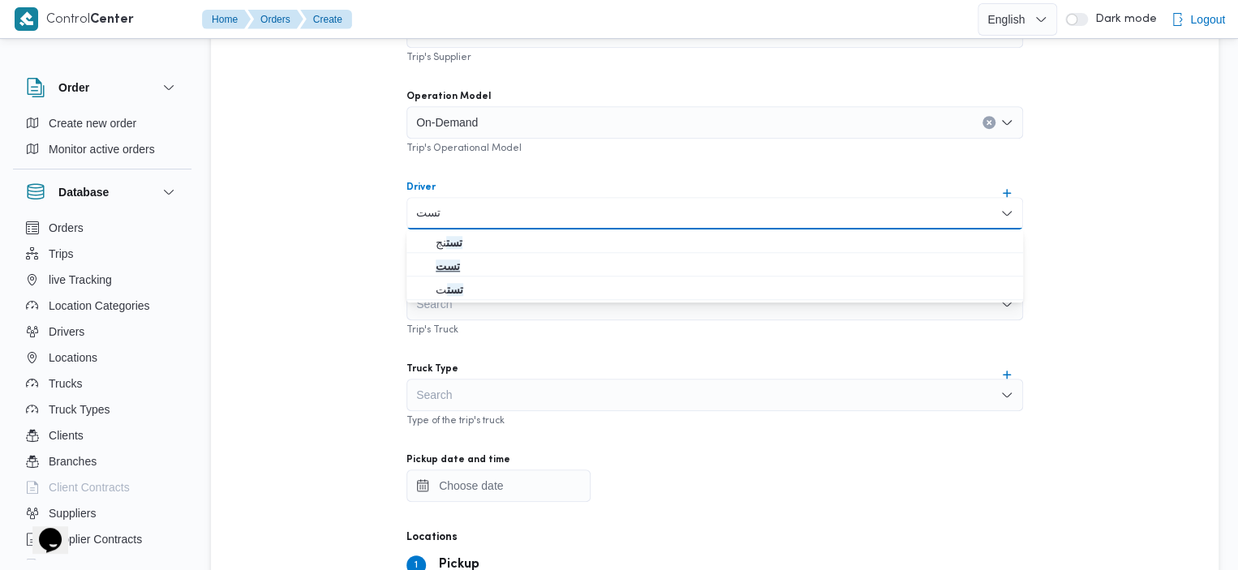
type input "تست"
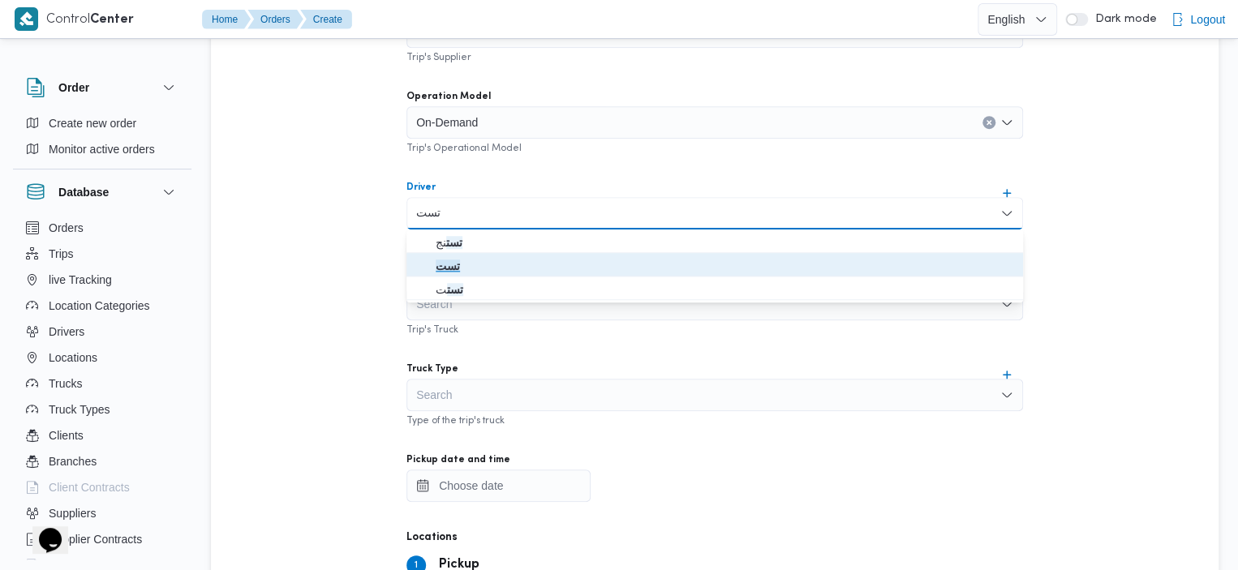
click at [495, 264] on span "تست" at bounding box center [724, 265] width 577 height 19
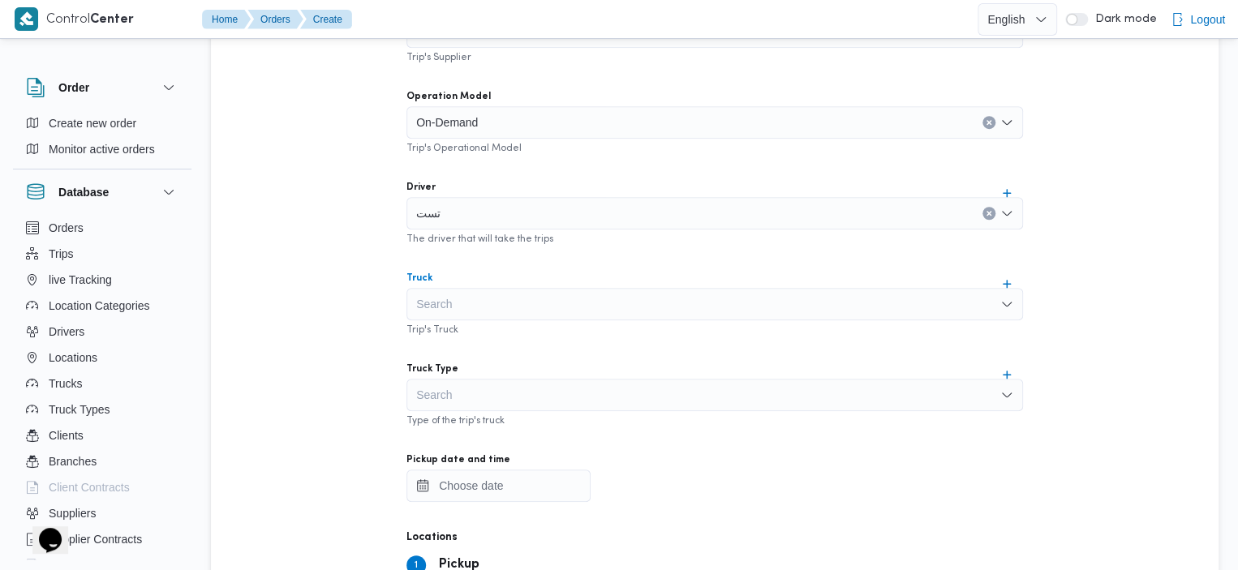
click at [595, 307] on div "Search" at bounding box center [714, 304] width 616 height 32
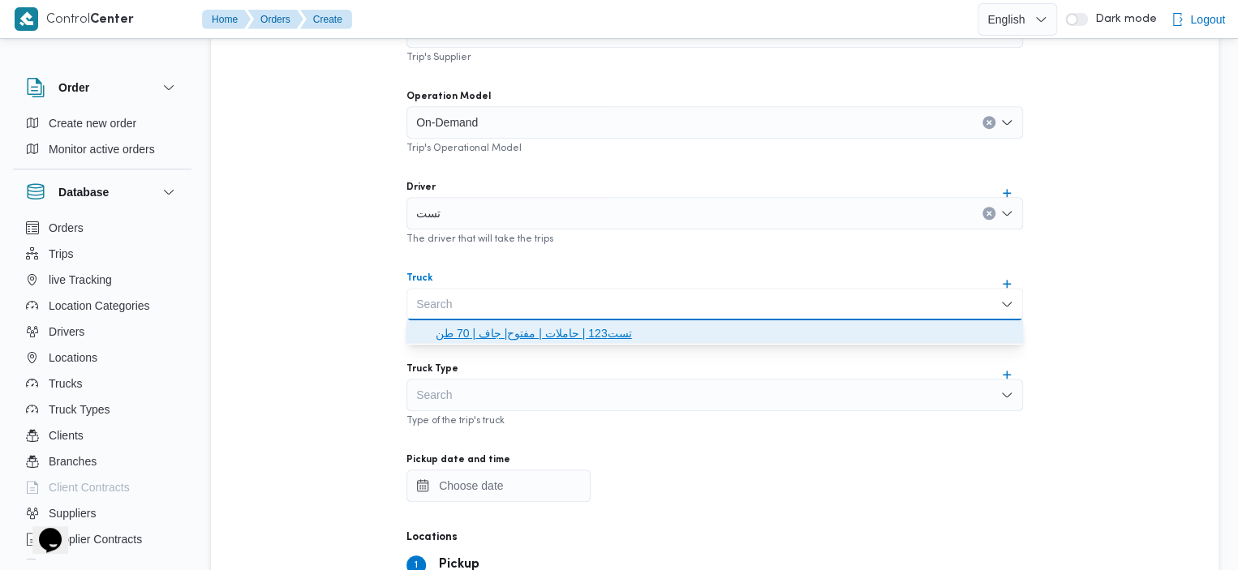
click at [513, 331] on span "تست123 | حاملات | مفتوح| جاف | 70 طن" at bounding box center [724, 333] width 577 height 19
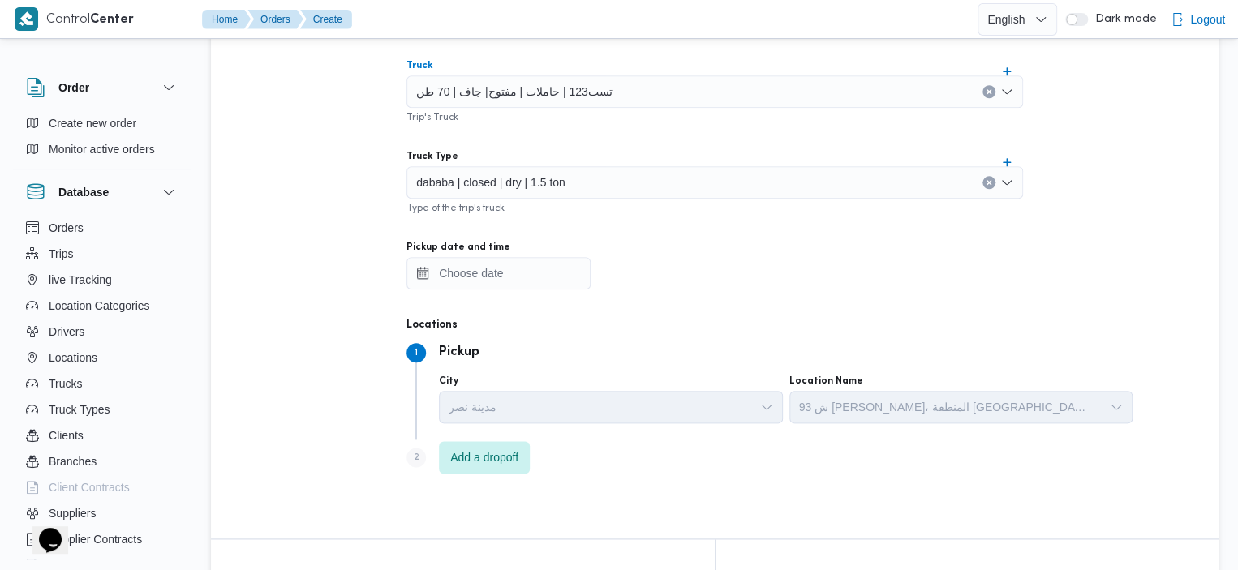
scroll to position [758, 0]
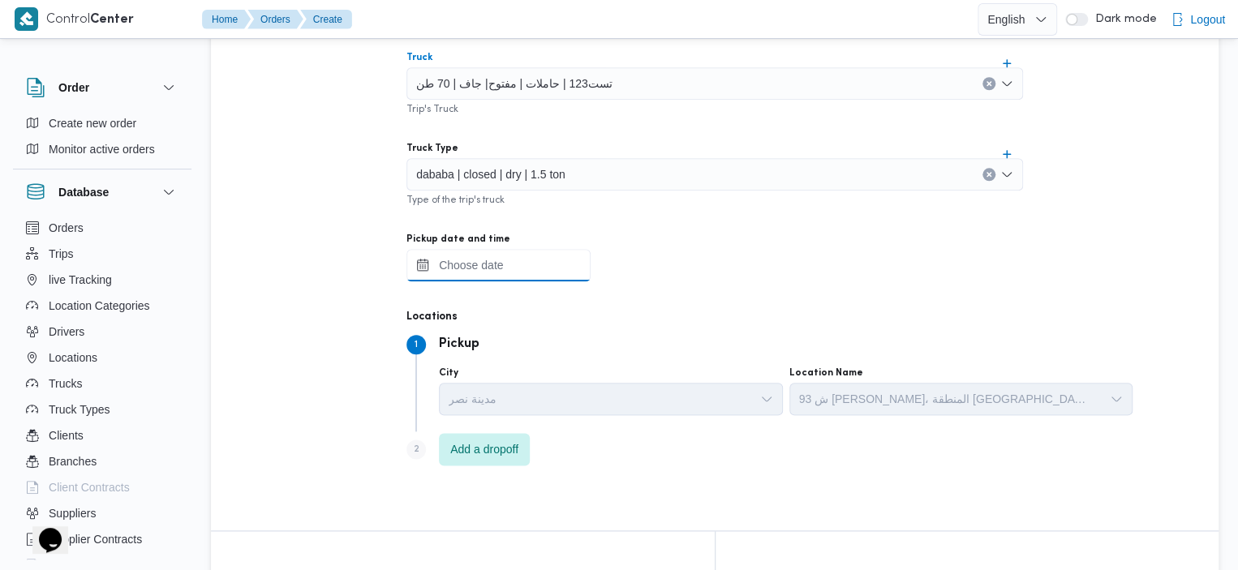
click at [492, 267] on input "Pickup date and time" at bounding box center [498, 265] width 184 height 32
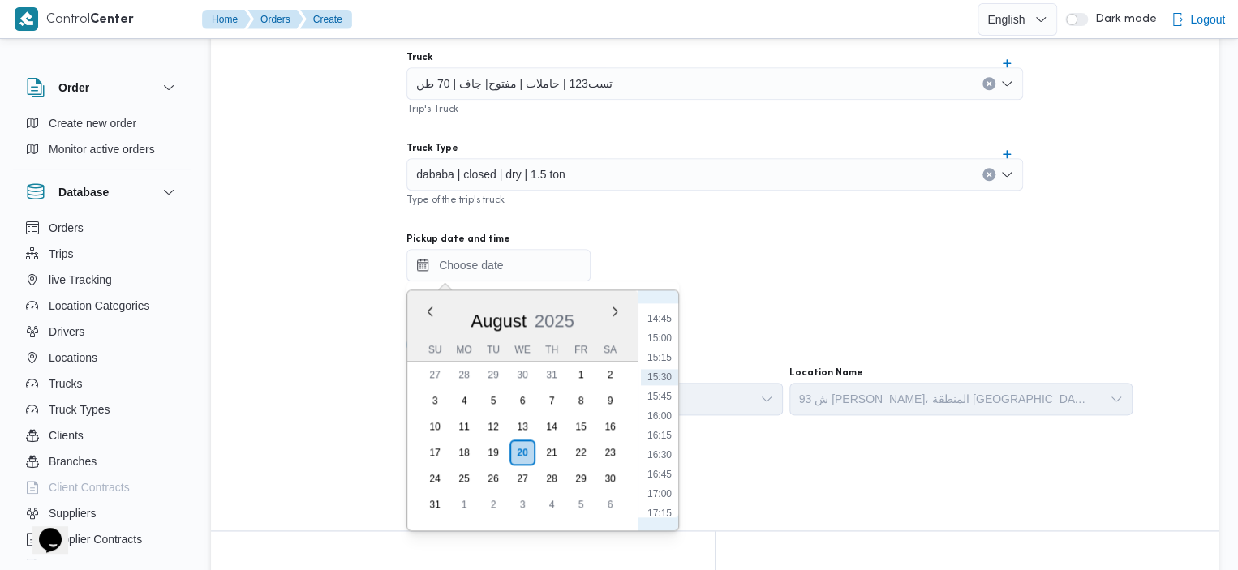
scroll to position [1161, 0]
click at [660, 469] on li "17:00" at bounding box center [659, 474] width 37 height 16
type input "20/08/2025 17:00"
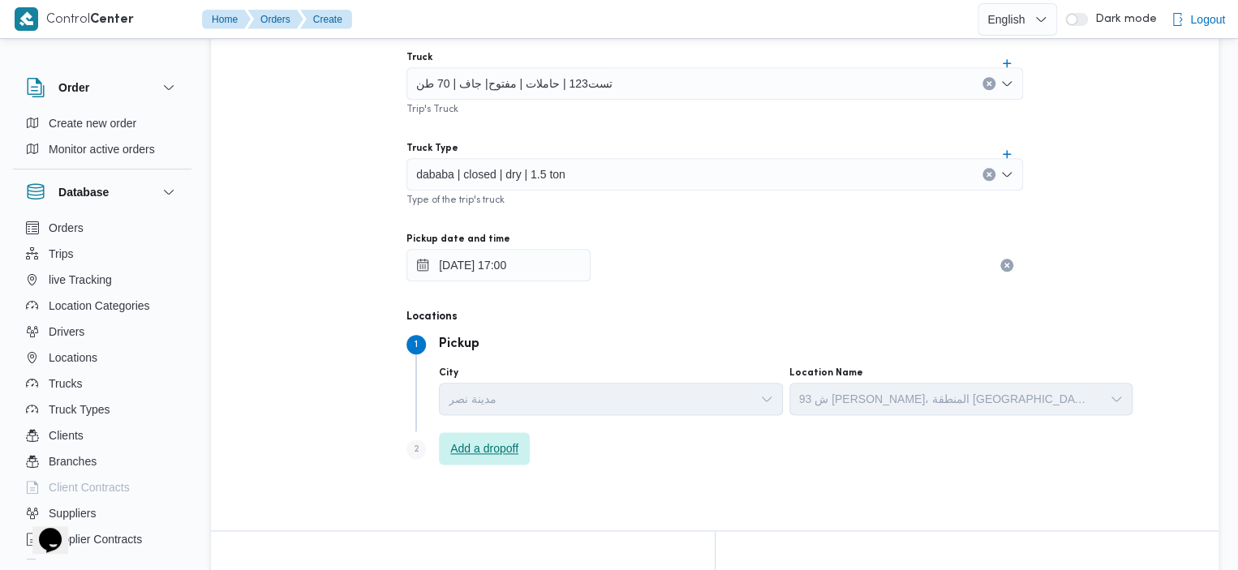
click at [451, 451] on span "Add a dropoff" at bounding box center [484, 448] width 68 height 19
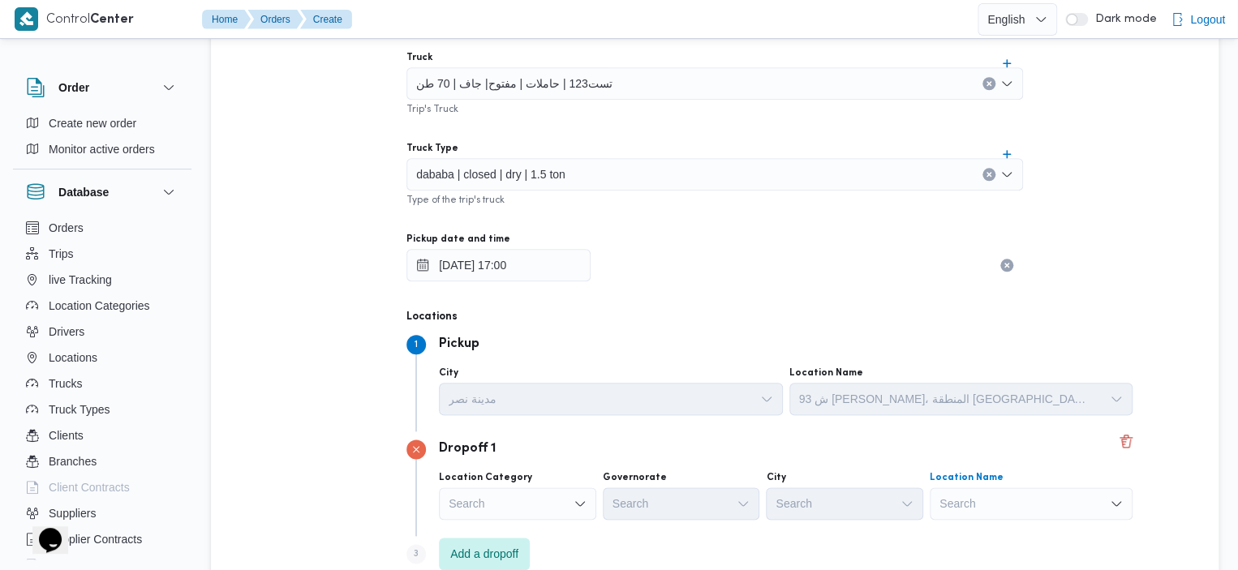
click at [953, 512] on div "Search" at bounding box center [1031, 503] width 203 height 32
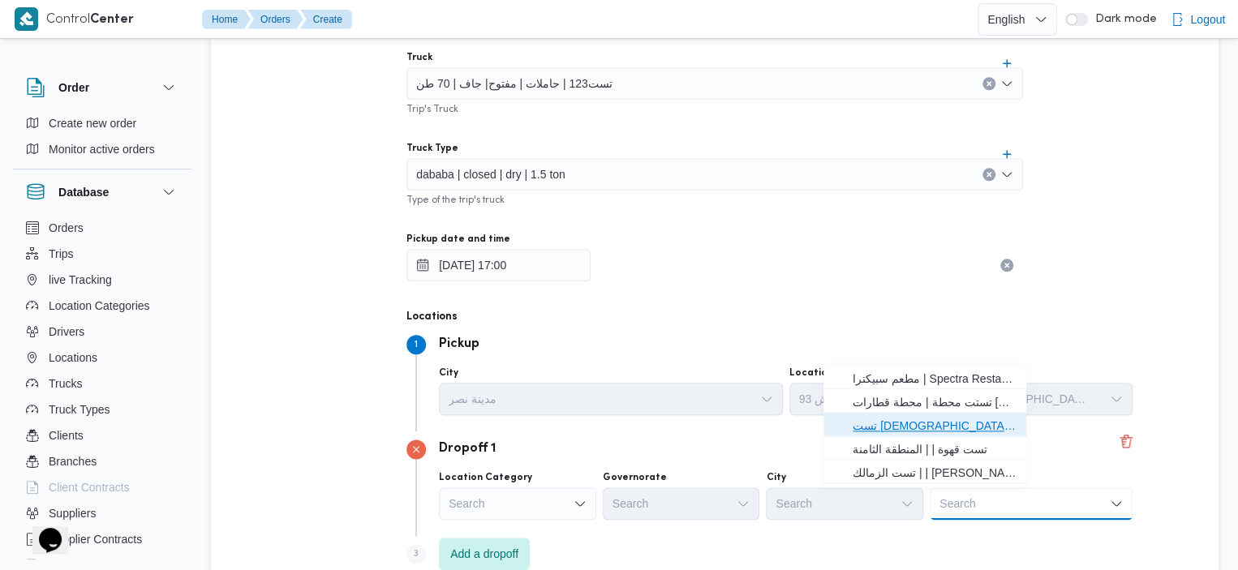
click at [960, 424] on span "تست مسجد | | المحمدي" at bounding box center [934, 425] width 164 height 19
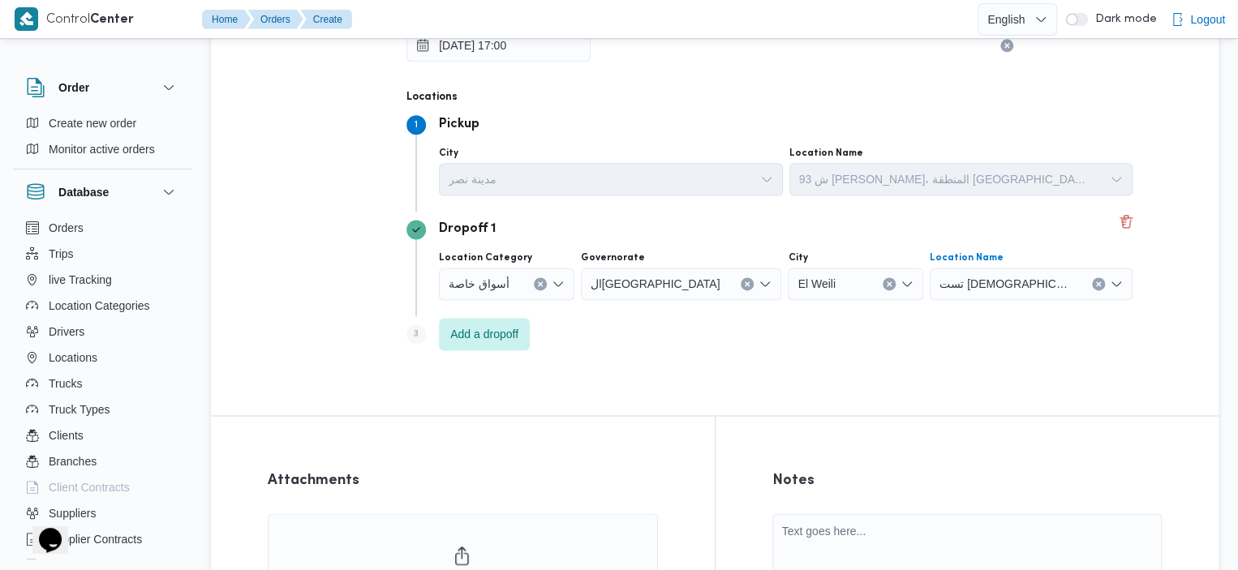
scroll to position [1022, 0]
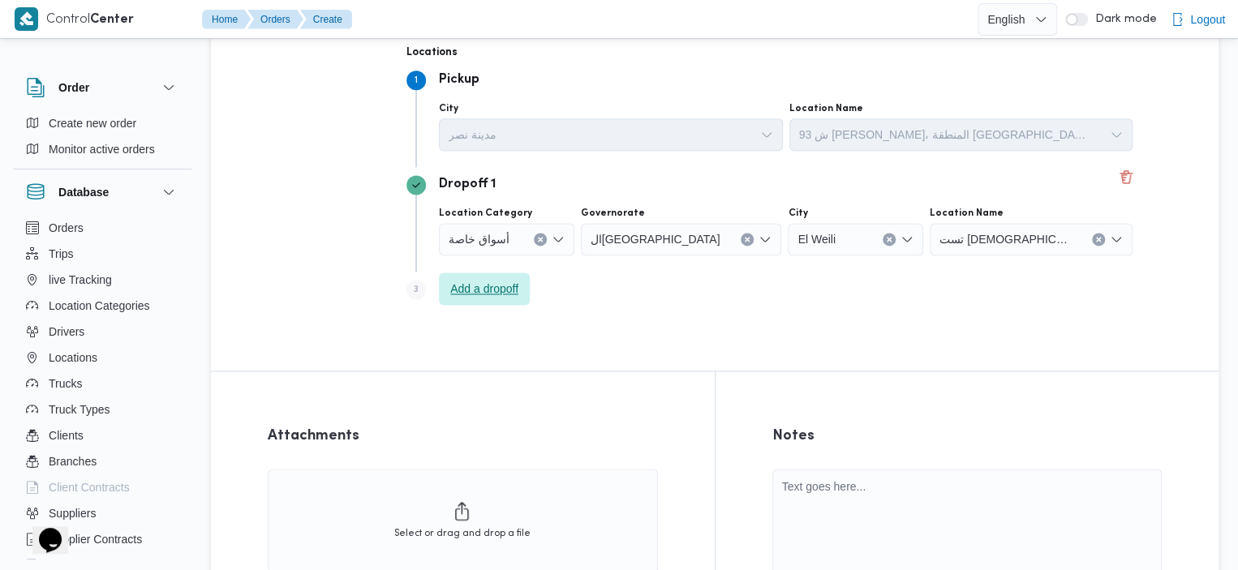
click at [511, 297] on span "Add a dropoff" at bounding box center [484, 288] width 68 height 19
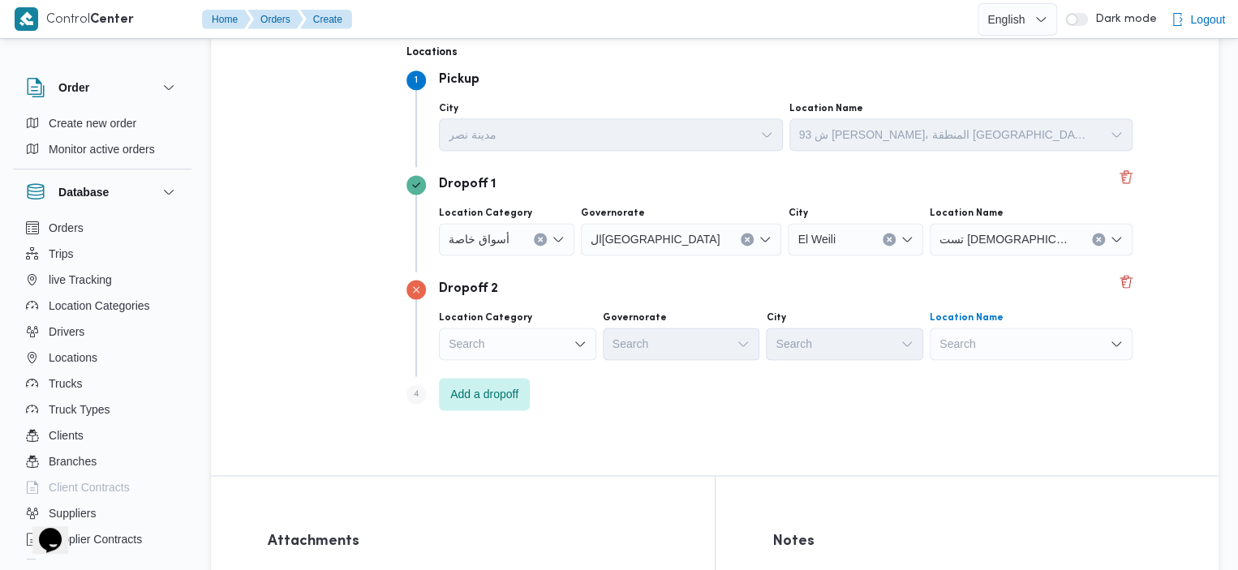
click at [971, 255] on div "Search" at bounding box center [1031, 239] width 203 height 32
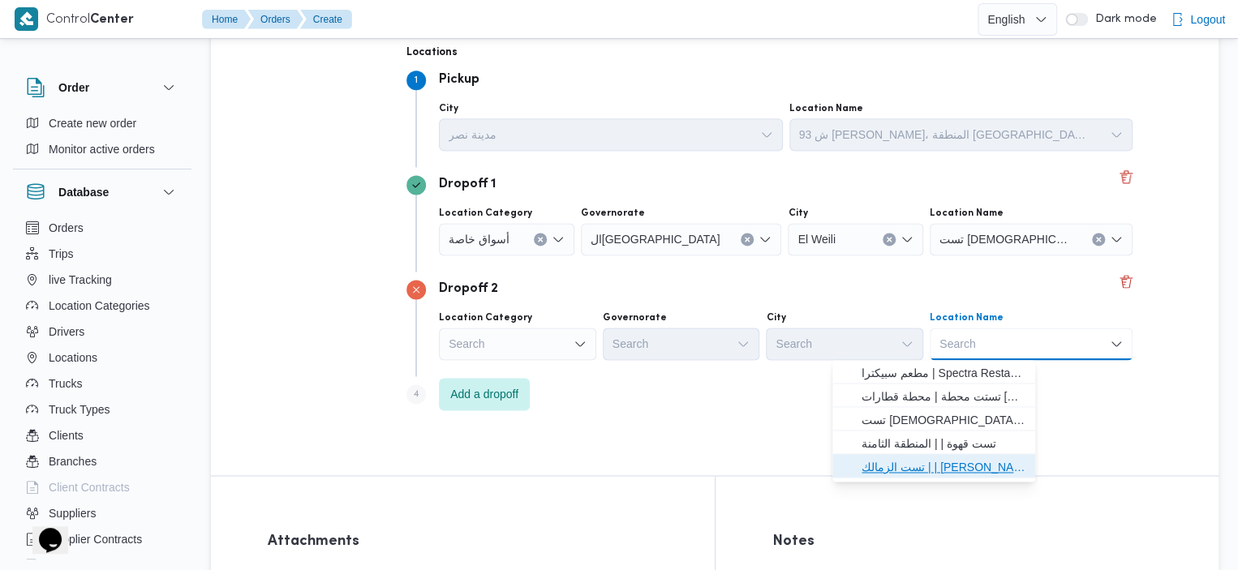
click at [940, 462] on span "تست الزمالك | | أبو الفدا" at bounding box center [943, 466] width 164 height 19
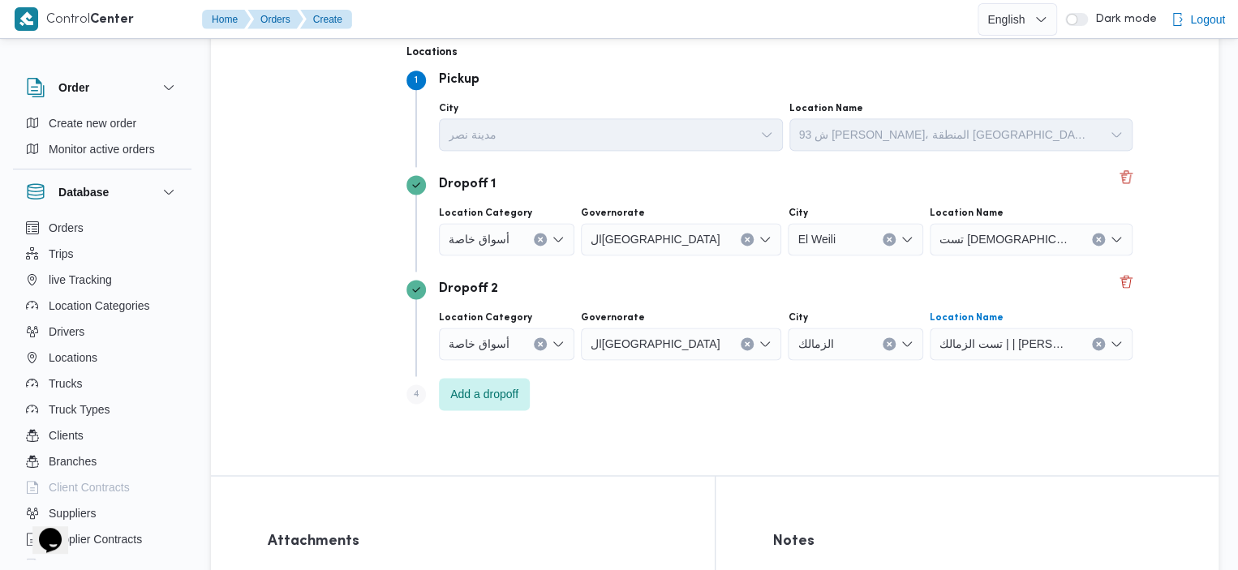
scroll to position [1307, 0]
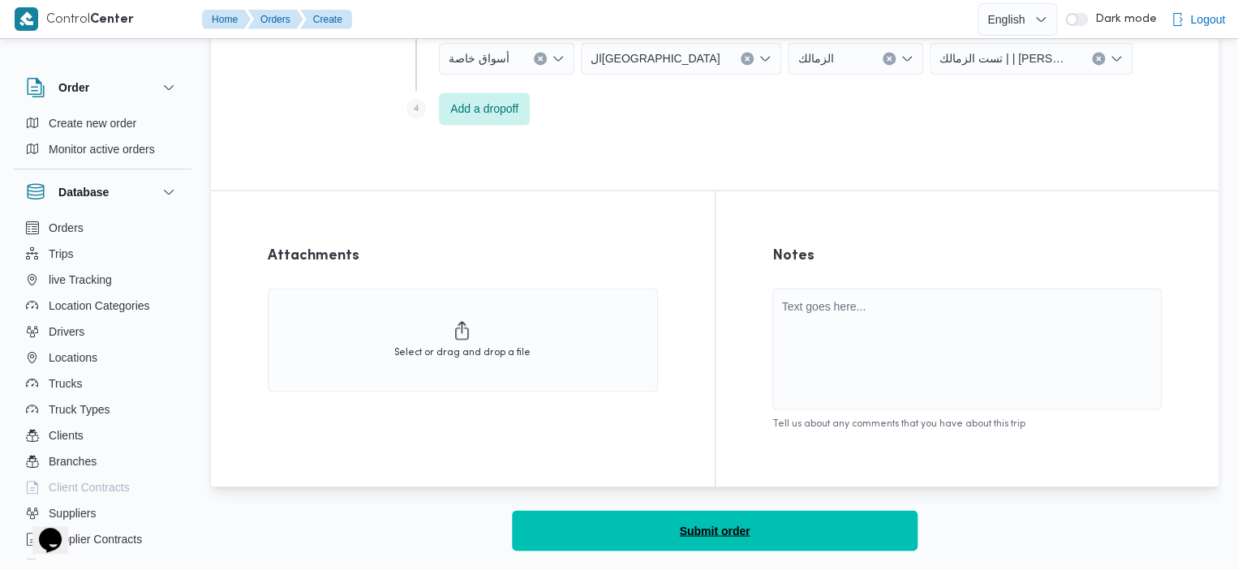
click at [815, 543] on button "Submit order" at bounding box center [715, 530] width 406 height 41
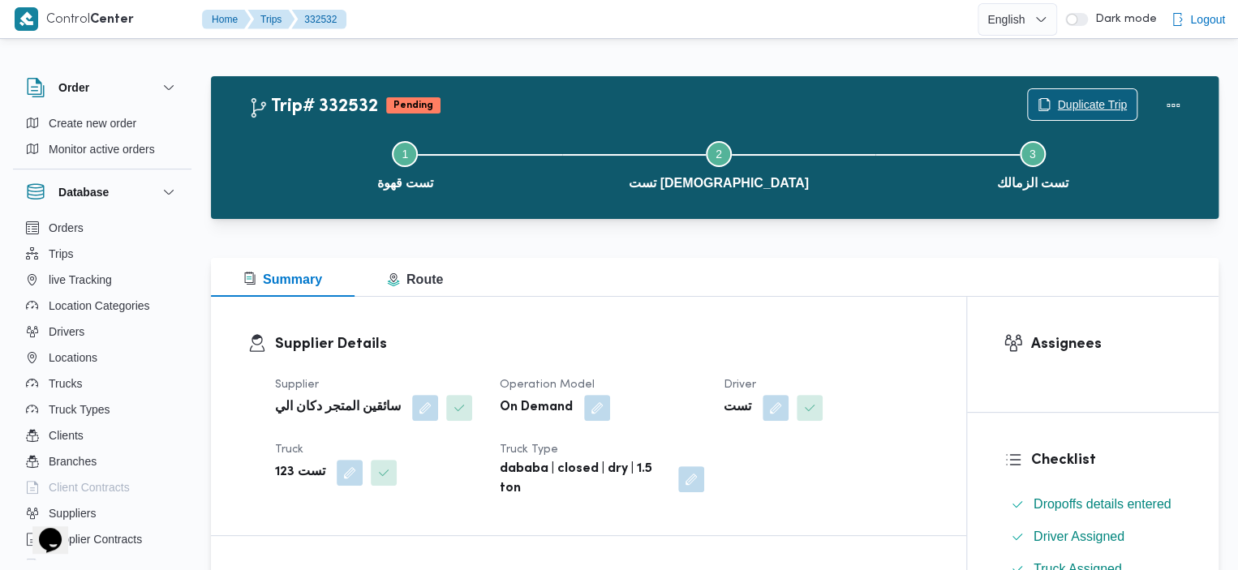
click at [1082, 101] on span "Duplicate Trip" at bounding box center [1092, 104] width 70 height 19
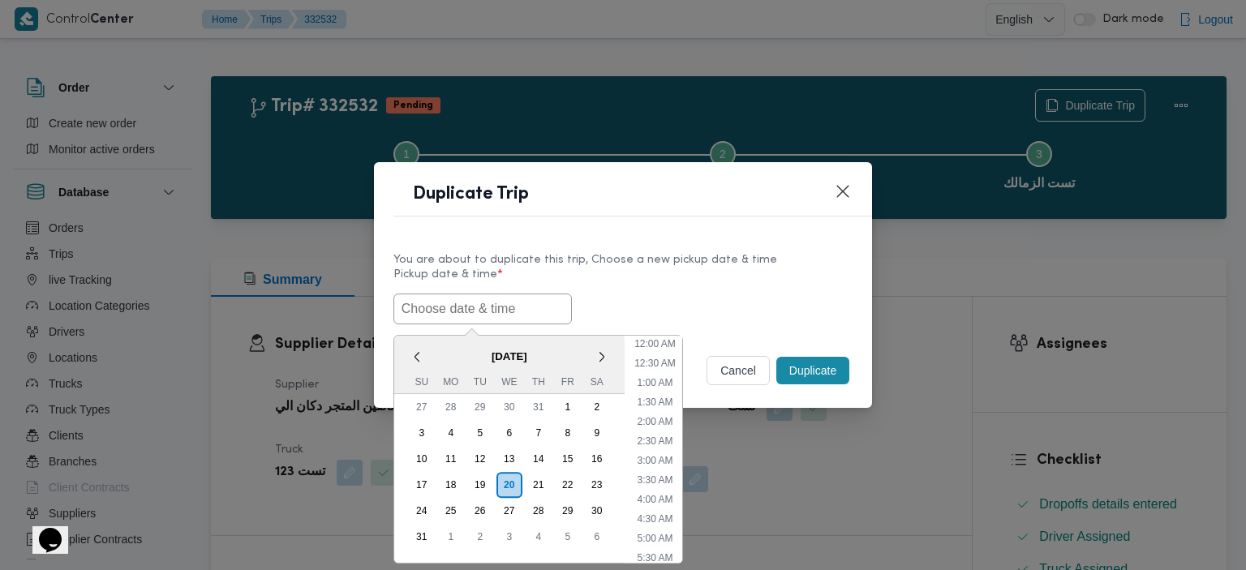
click at [532, 320] on input "text" at bounding box center [482, 309] width 178 height 31
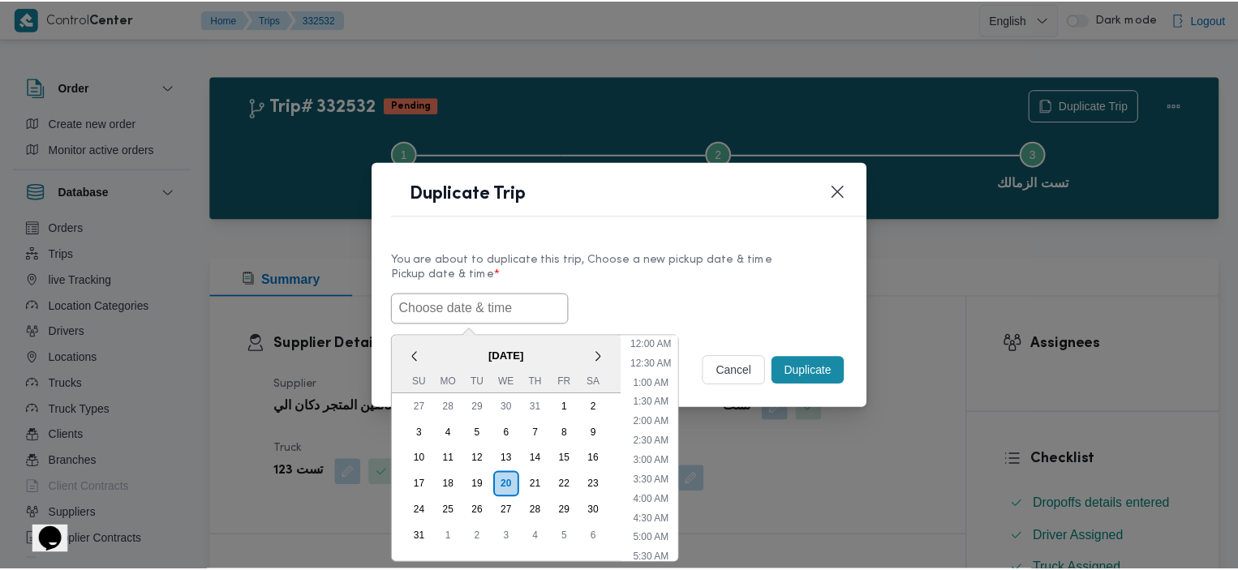
scroll to position [500, 0]
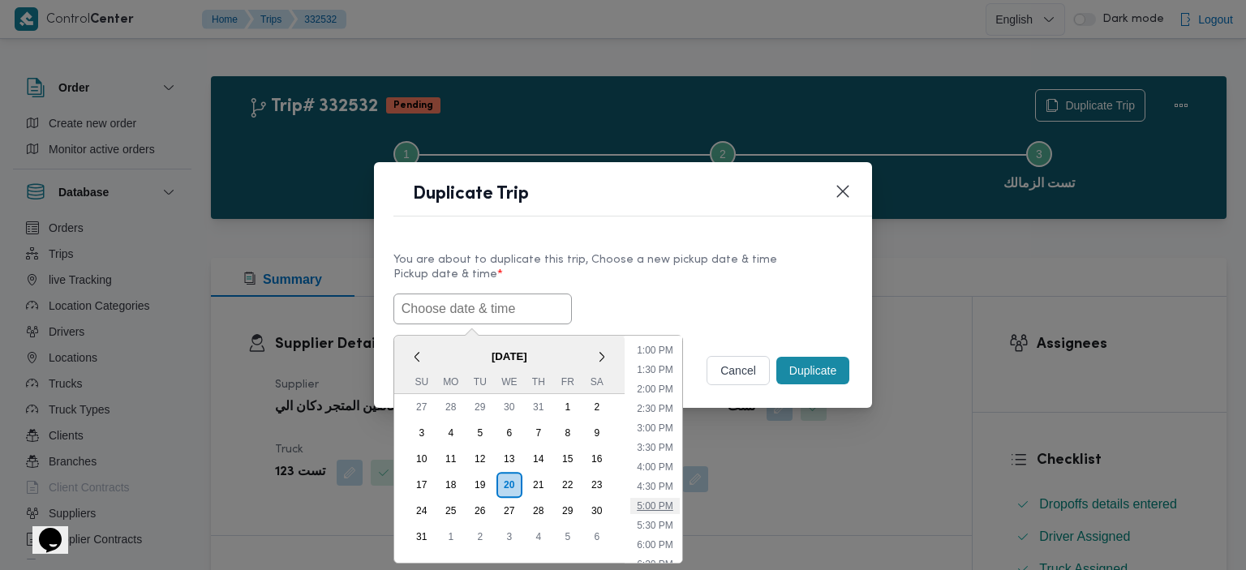
click at [658, 499] on li "5:00 PM" at bounding box center [654, 506] width 49 height 16
type input "20/08/2025 5:00PM"
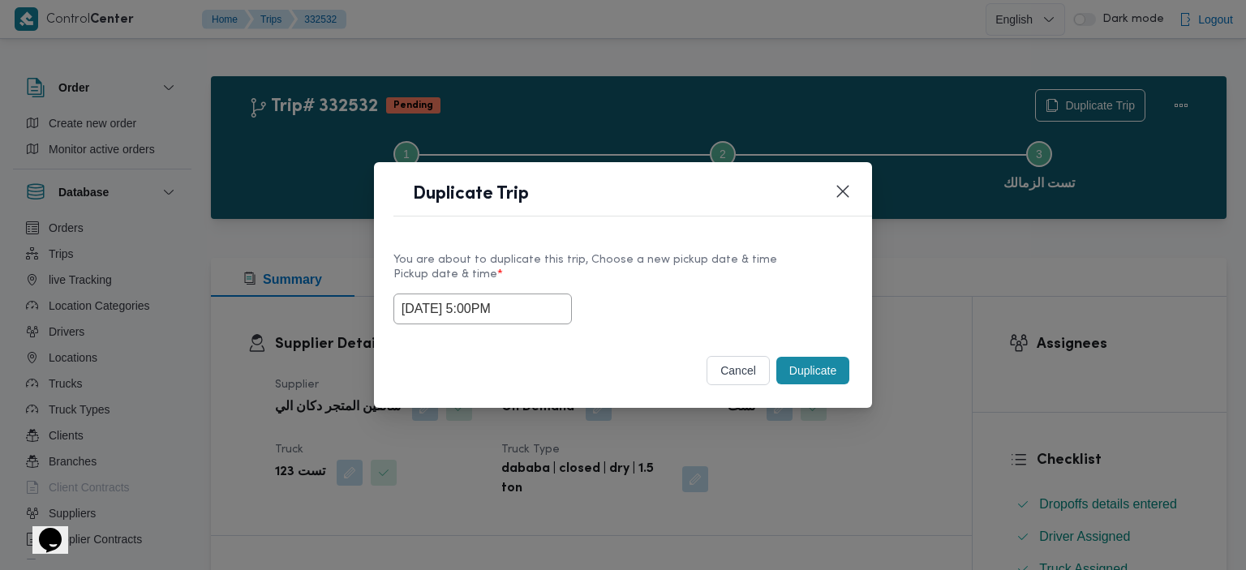
click at [811, 367] on button "Duplicate" at bounding box center [812, 371] width 73 height 28
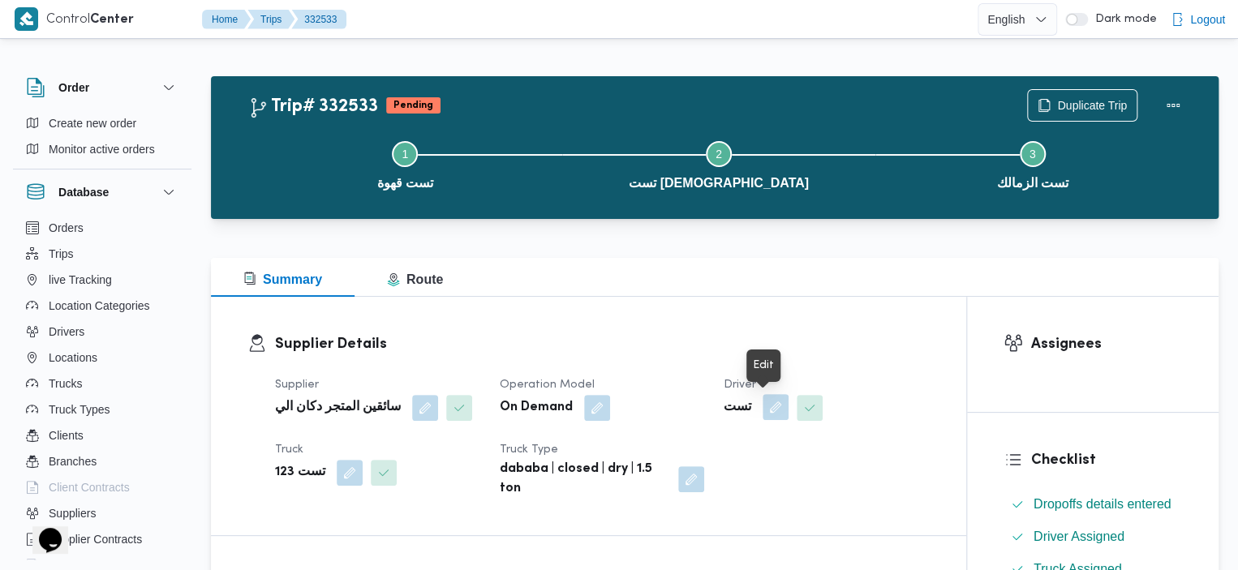
click at [762, 407] on button "button" at bounding box center [775, 407] width 26 height 26
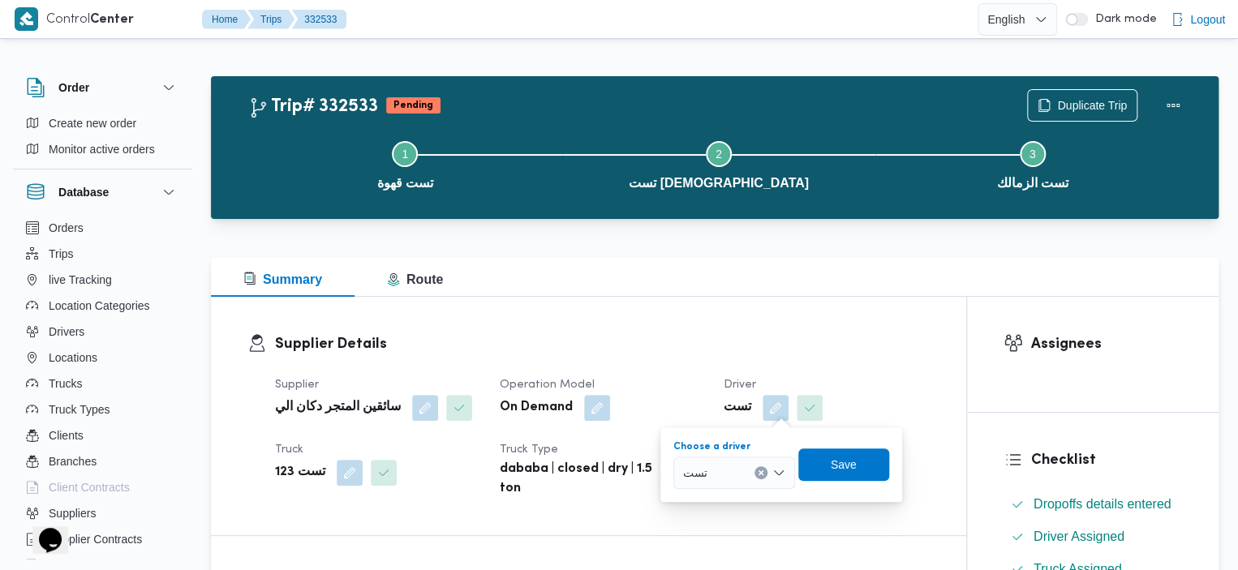
click at [759, 473] on icon "Clear input" at bounding box center [760, 472] width 4 height 4
type input "تستت"
click at [733, 494] on span "تستت" at bounding box center [743, 501] width 83 height 19
click at [858, 466] on span "Save" at bounding box center [843, 464] width 91 height 32
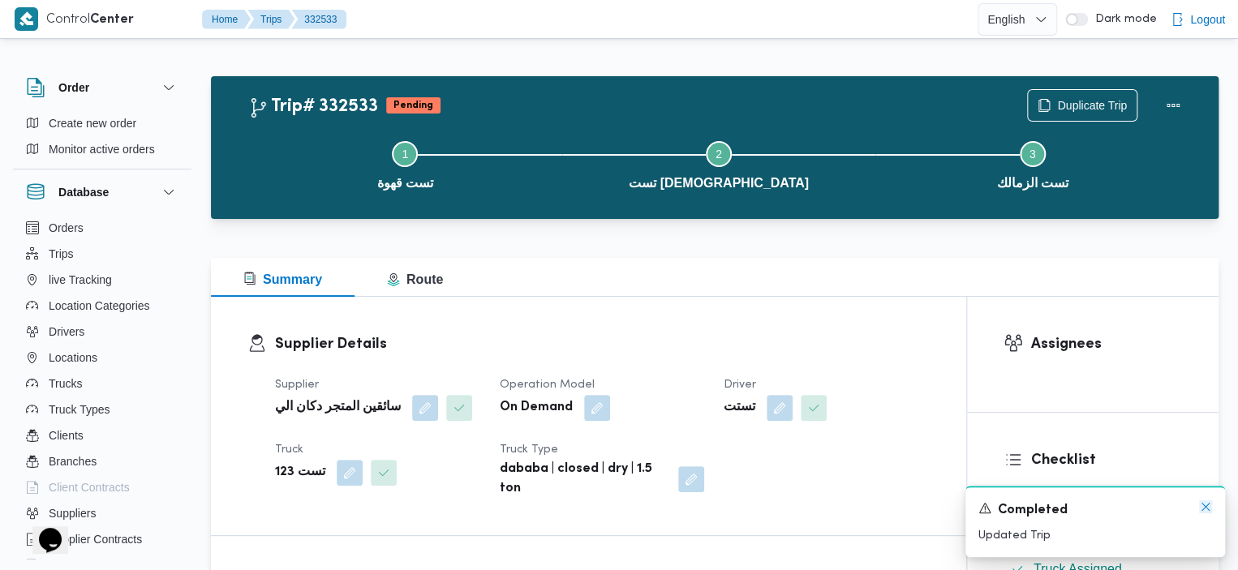
click at [1205, 505] on icon "Dismiss toast" at bounding box center [1205, 506] width 13 height 13
